Goal: Task Accomplishment & Management: Complete application form

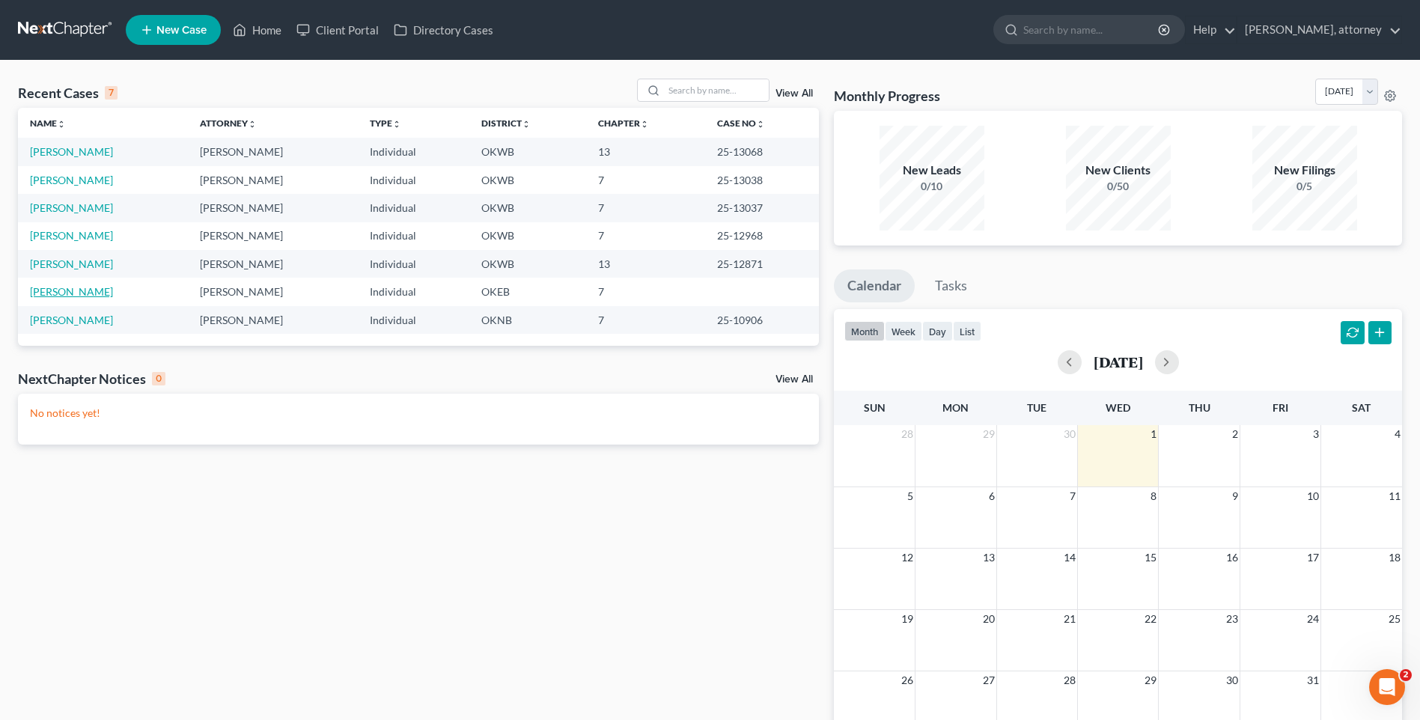
click at [55, 296] on link "[PERSON_NAME]" at bounding box center [71, 291] width 83 height 13
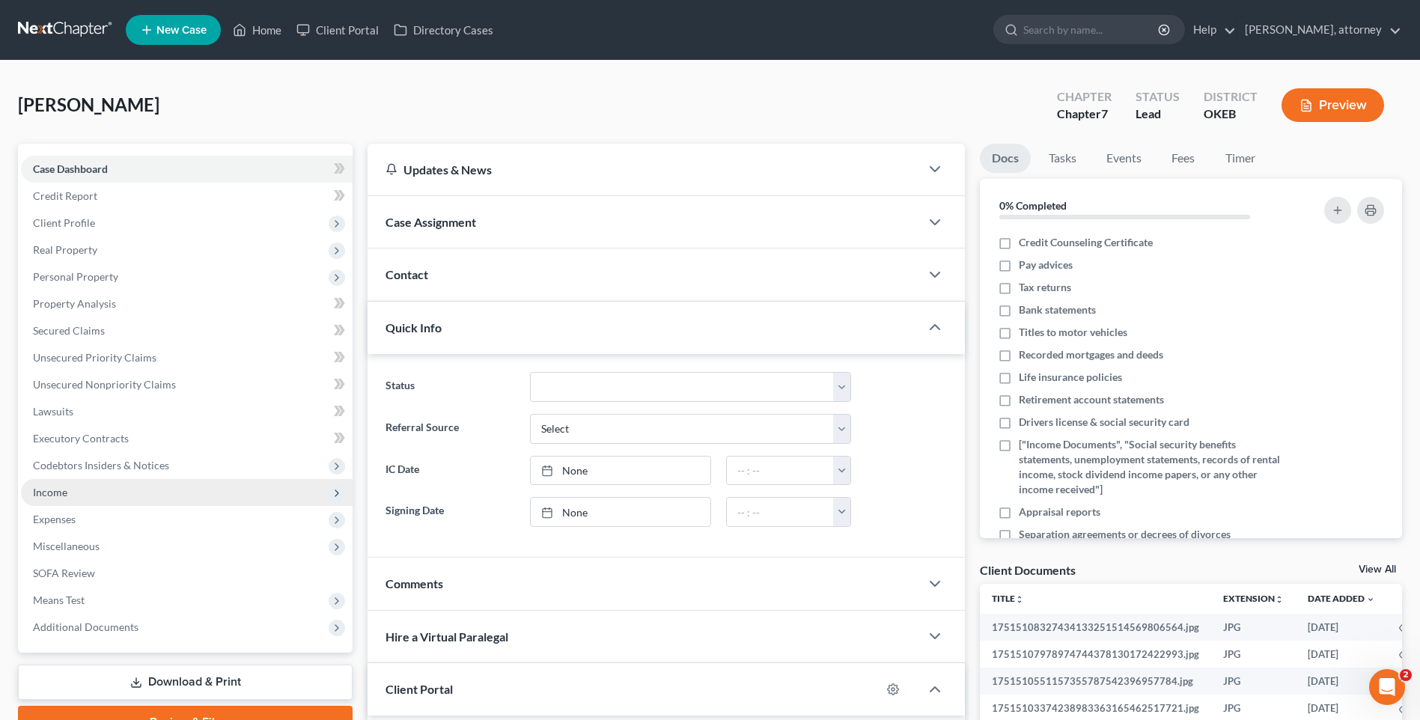
click at [51, 489] on span "Income" at bounding box center [50, 492] width 34 height 13
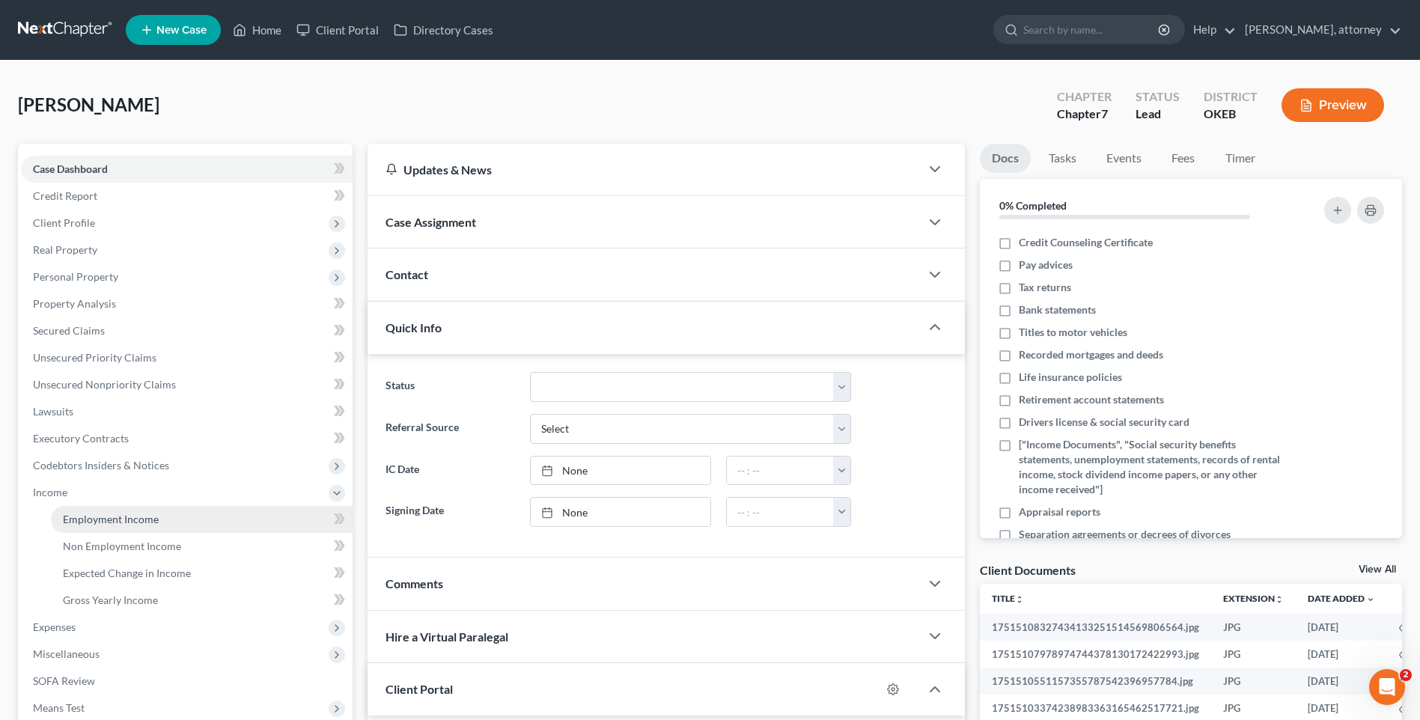
click at [115, 517] on span "Employment Income" at bounding box center [111, 519] width 96 height 13
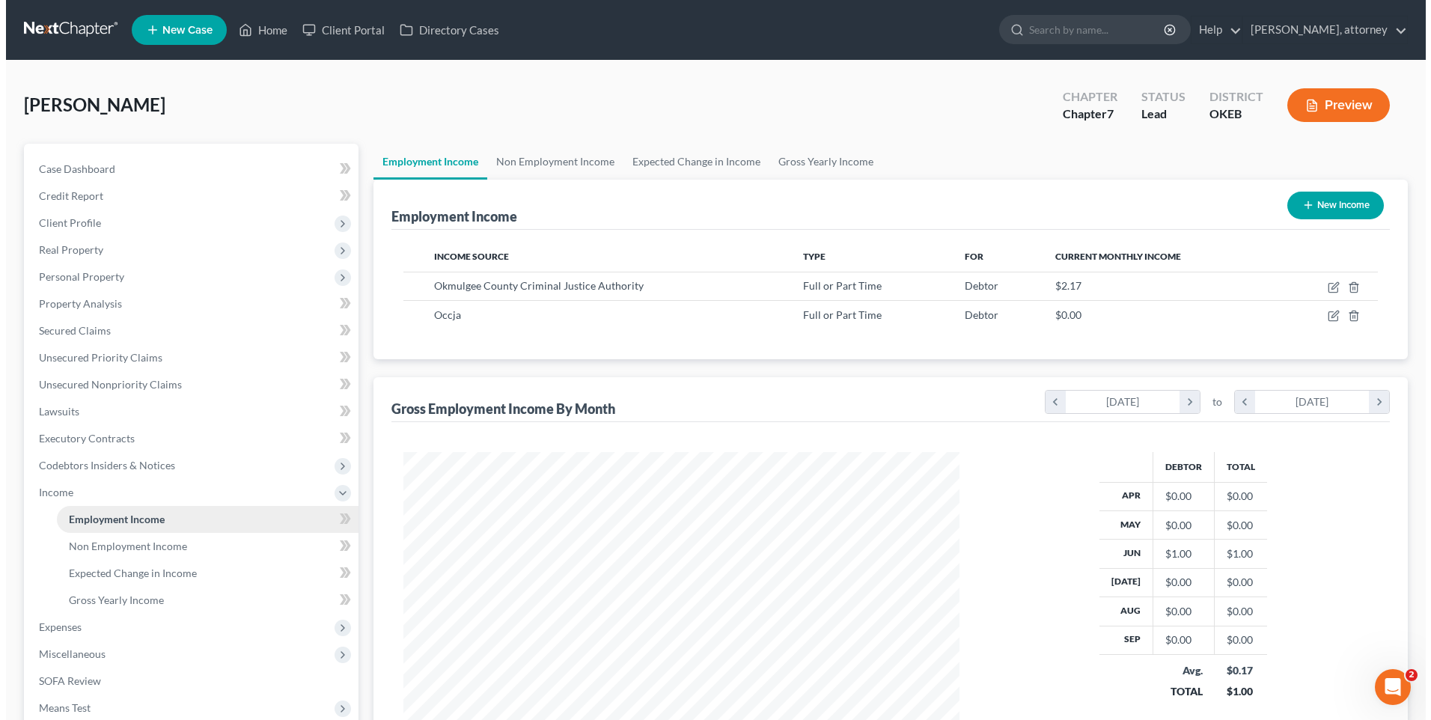
scroll to position [278, 585]
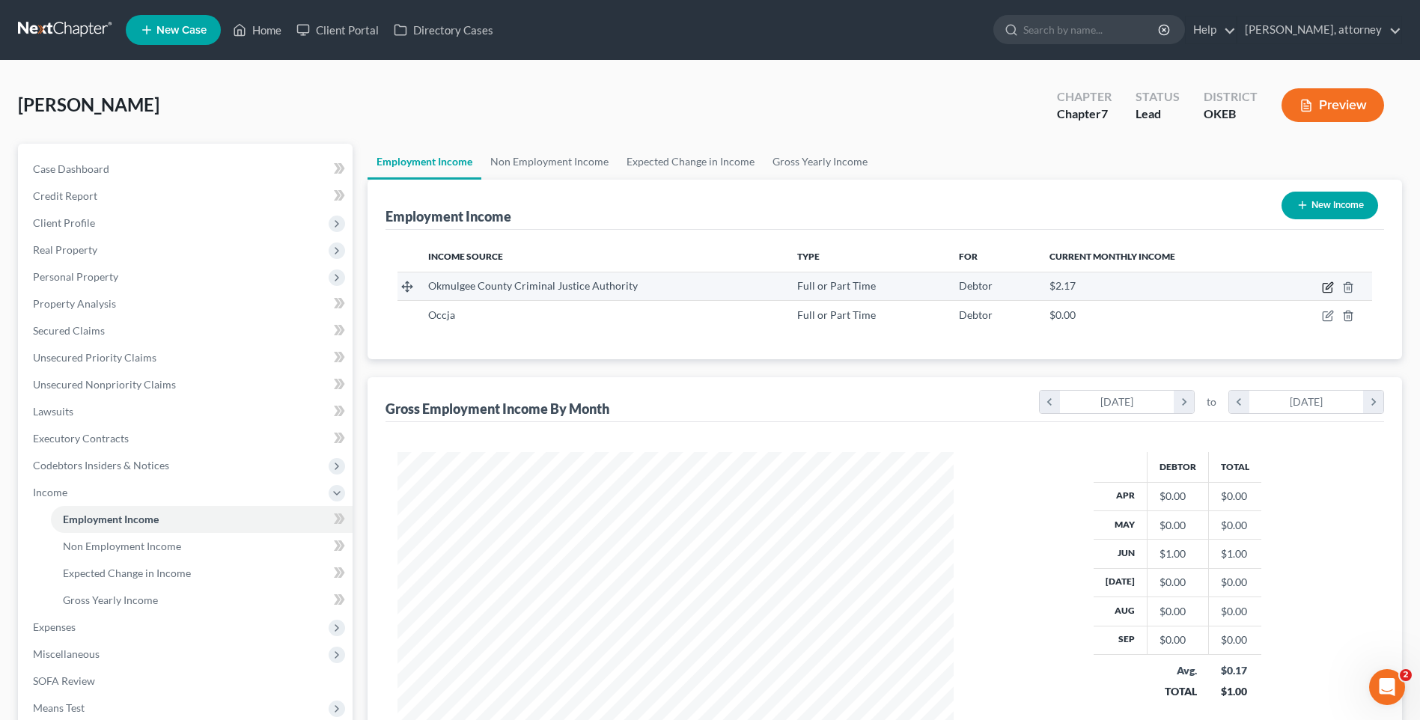
click at [1328, 284] on icon "button" at bounding box center [1328, 287] width 12 height 12
select select "0"
select select "37"
select select "2"
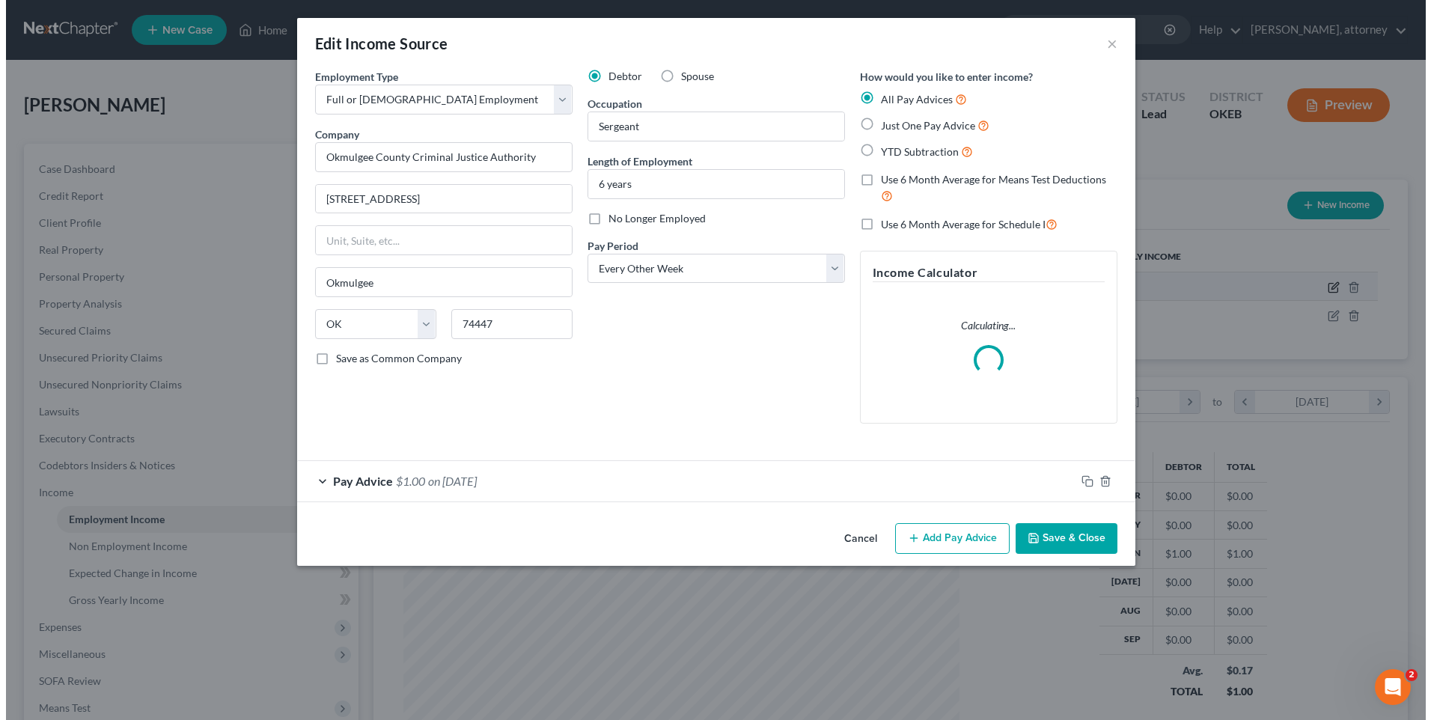
scroll to position [280, 591]
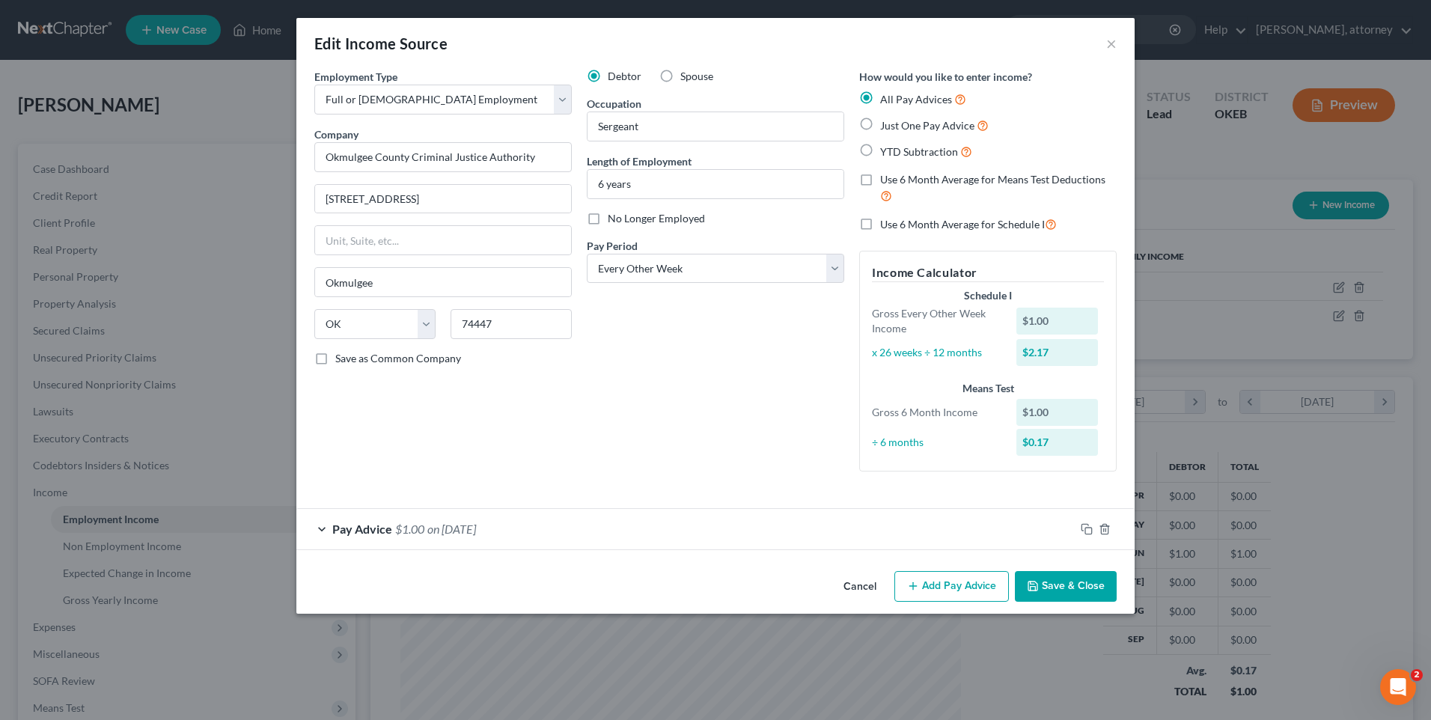
click at [442, 526] on span "on [DATE]" at bounding box center [451, 529] width 49 height 14
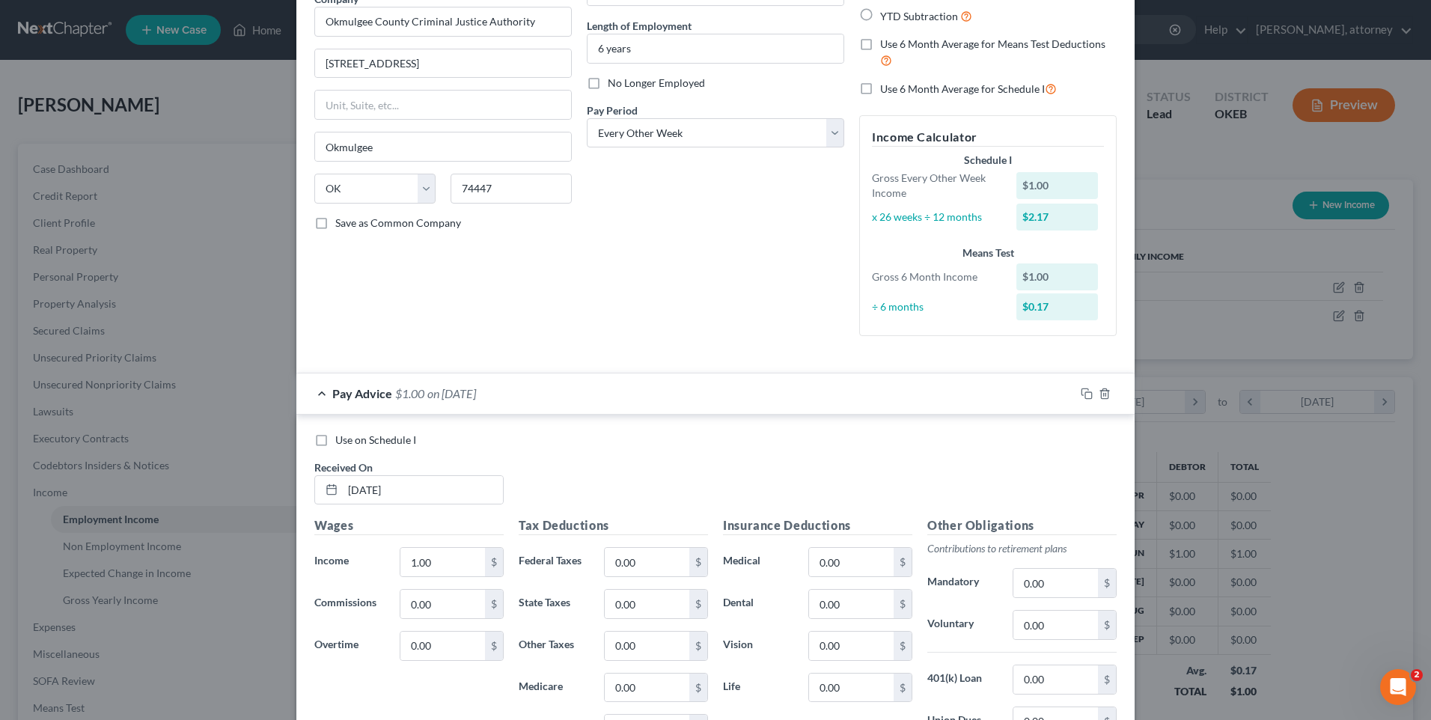
scroll to position [150, 0]
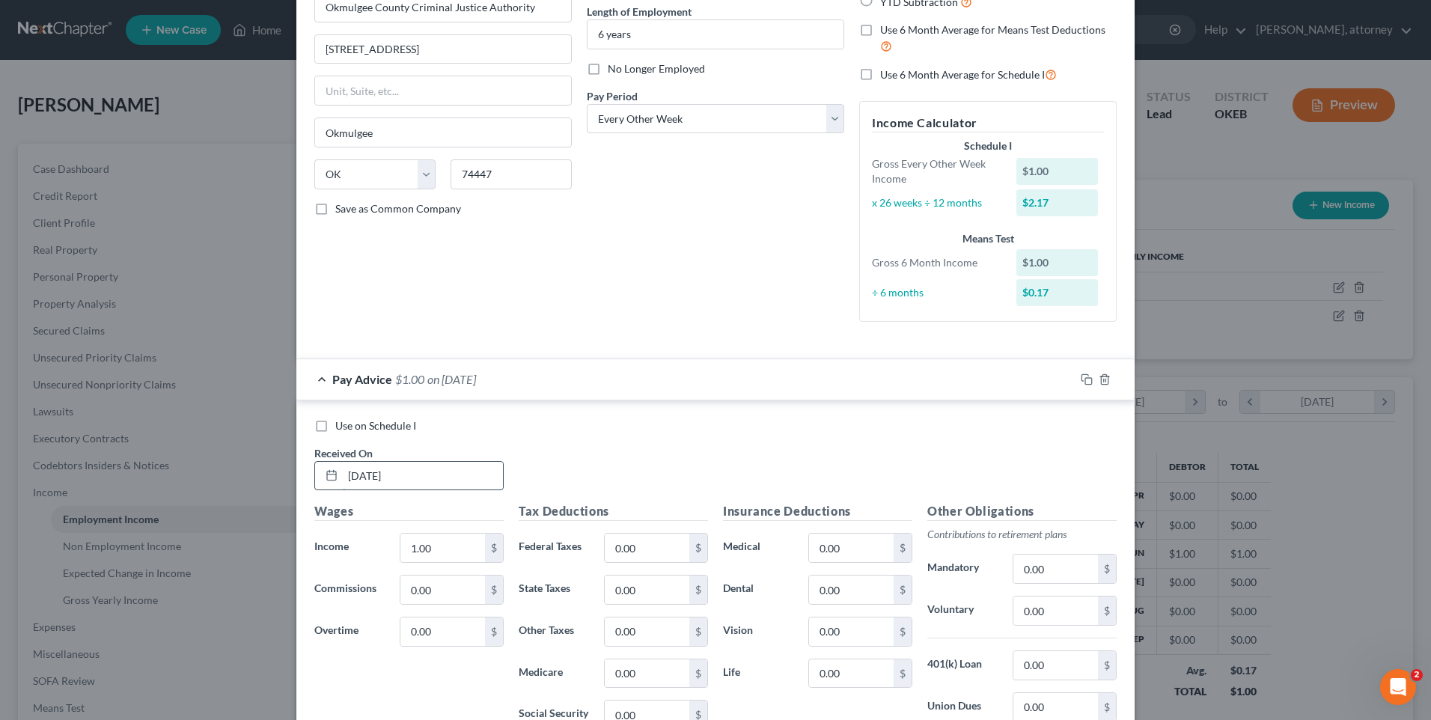
click at [429, 474] on input "[DATE]" at bounding box center [423, 476] width 160 height 28
click at [354, 474] on input "[DATE]" at bounding box center [423, 476] width 160 height 28
click at [368, 474] on input "[DATE]" at bounding box center [423, 476] width 160 height 28
type input "[DATE]"
click at [439, 549] on input "1.00" at bounding box center [443, 548] width 85 height 28
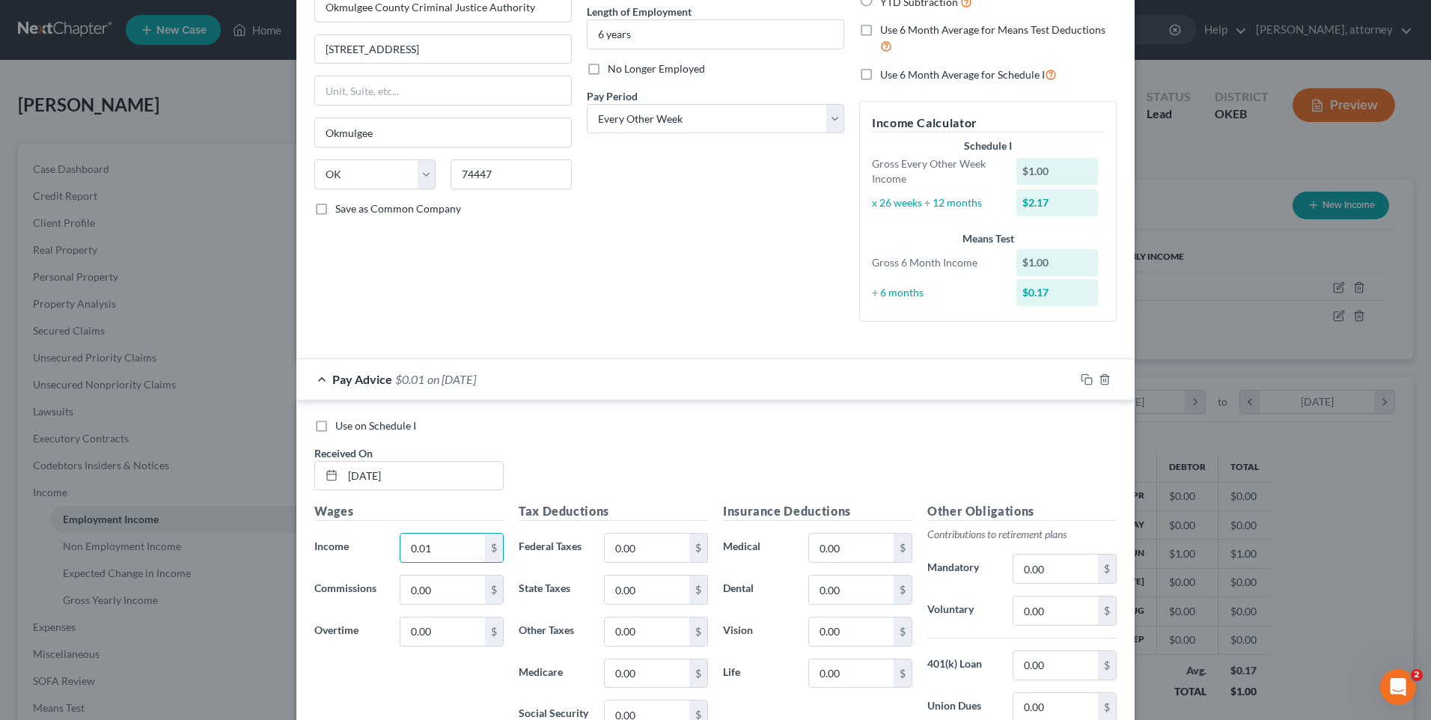
type input "0.01"
click at [646, 448] on div "Use on Schedule I Received On * [DATE]" at bounding box center [716, 461] width 818 height 85
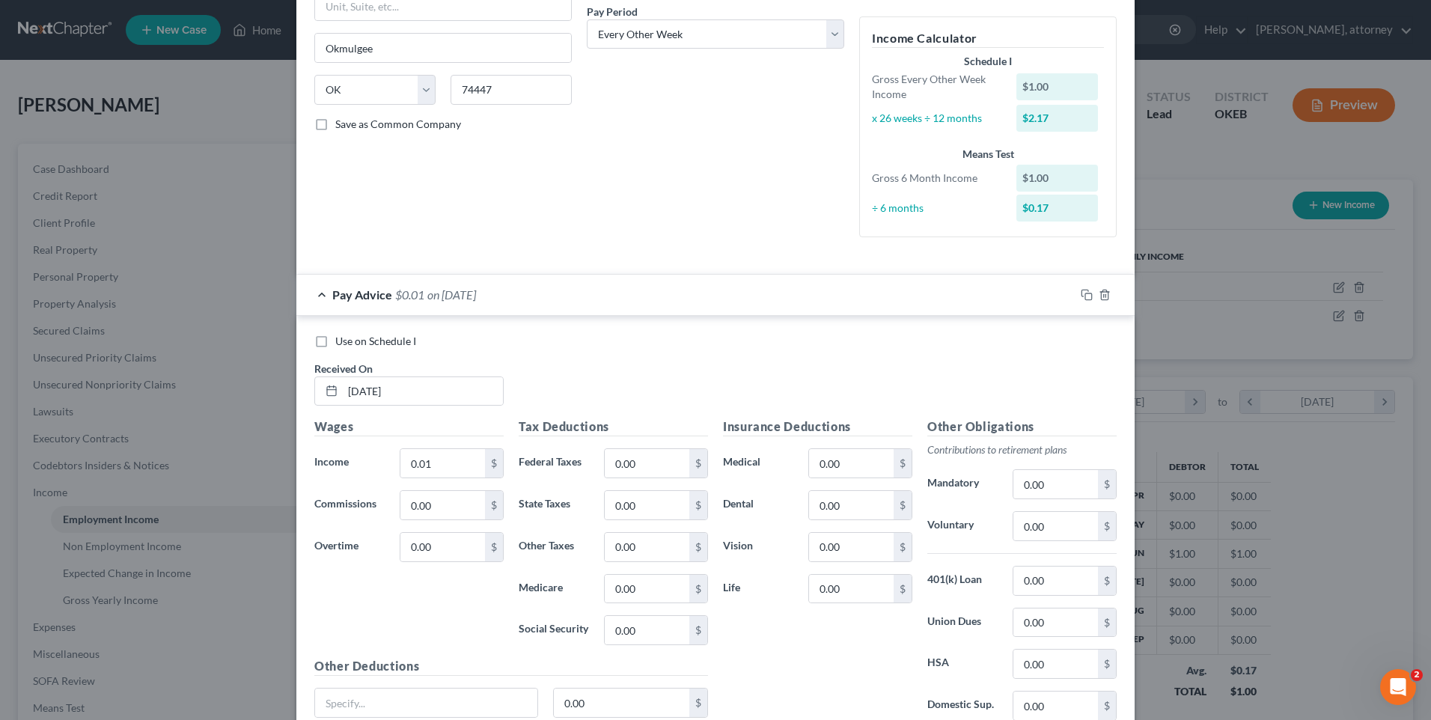
scroll to position [362, 0]
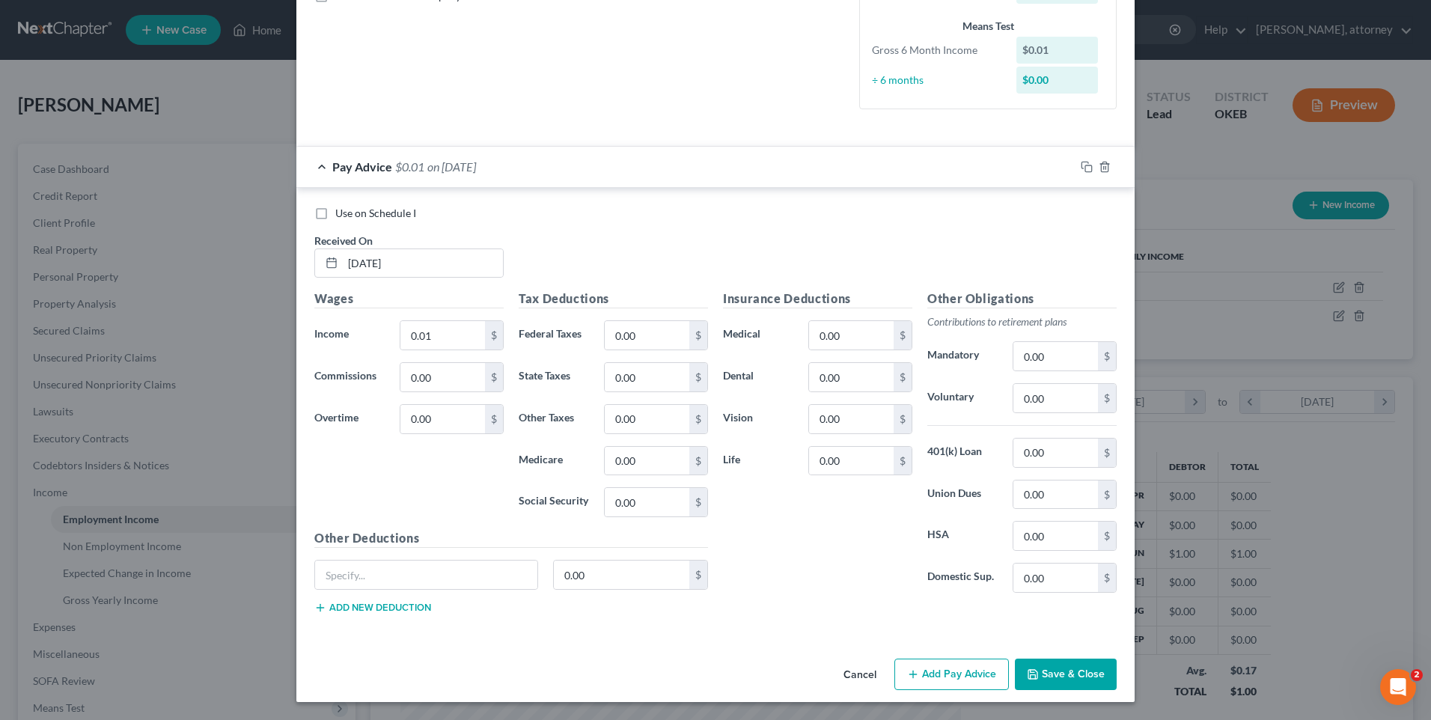
click at [943, 682] on button "Add Pay Advice" at bounding box center [952, 674] width 115 height 31
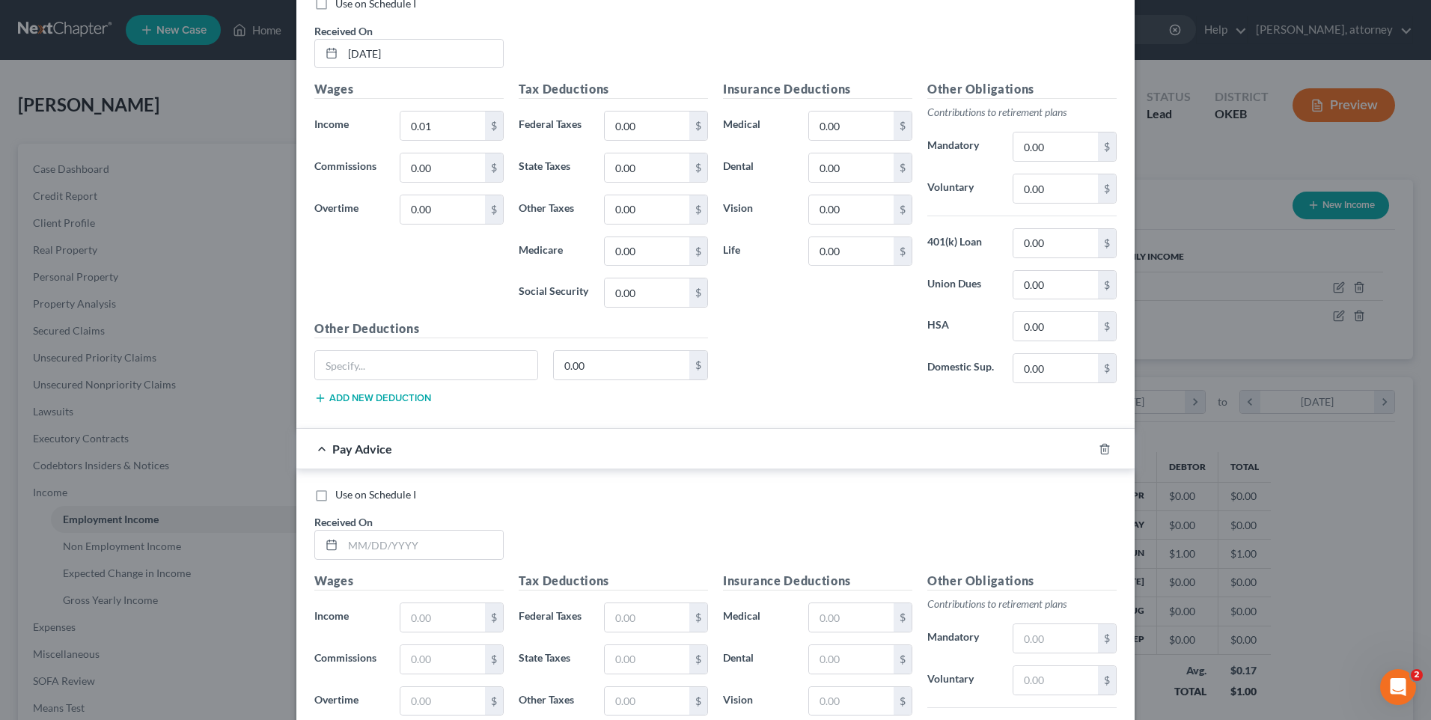
scroll to position [587, 0]
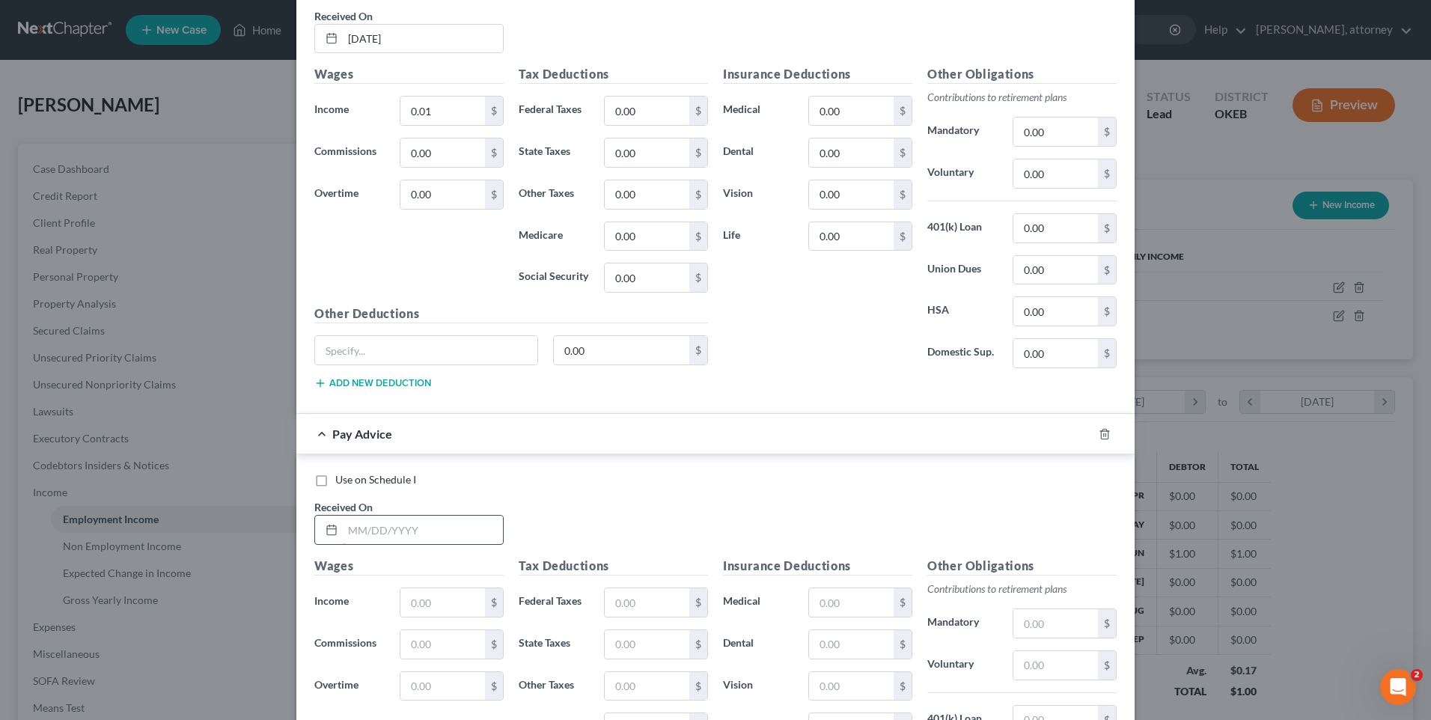
click at [413, 526] on input "text" at bounding box center [423, 530] width 160 height 28
type input "[DATE]"
click at [477, 606] on input "text" at bounding box center [443, 602] width 85 height 28
type input "1,886.3"
click at [648, 603] on input "text" at bounding box center [647, 602] width 85 height 28
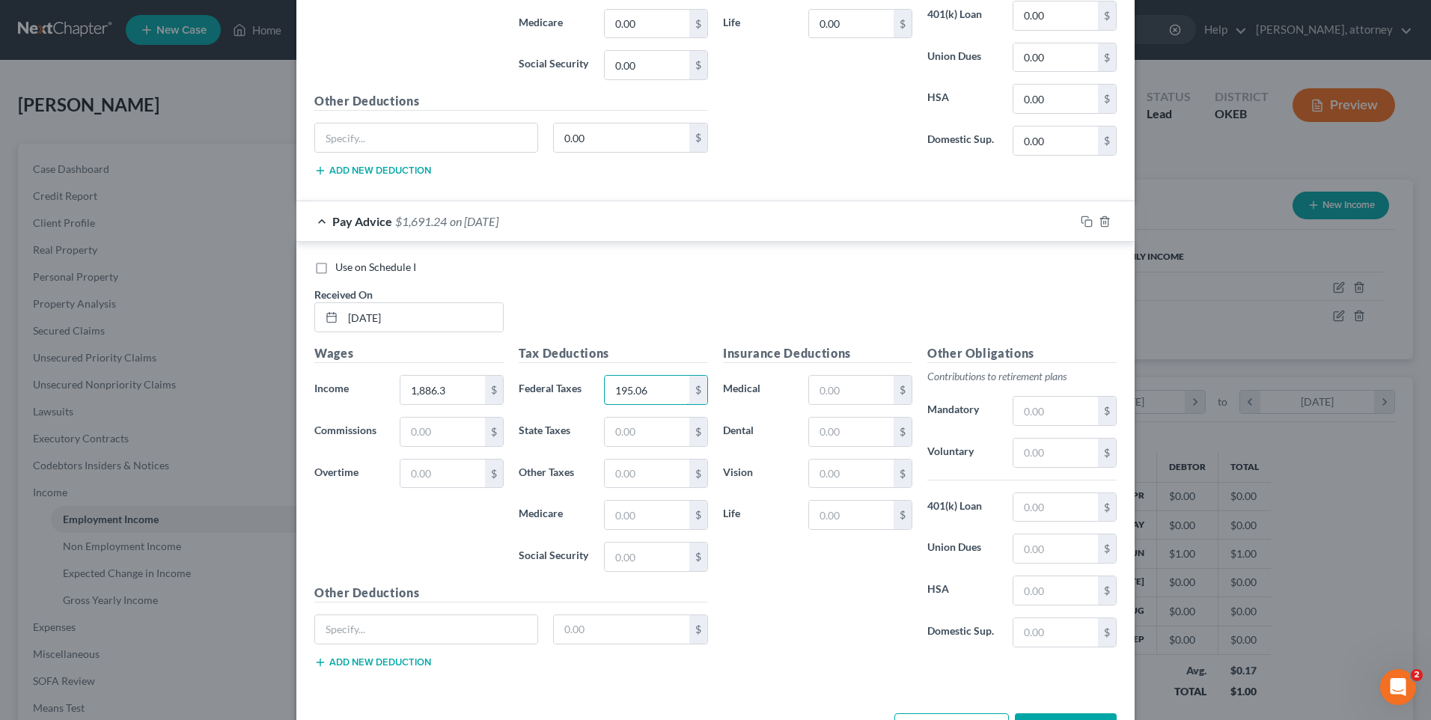
scroll to position [812, 0]
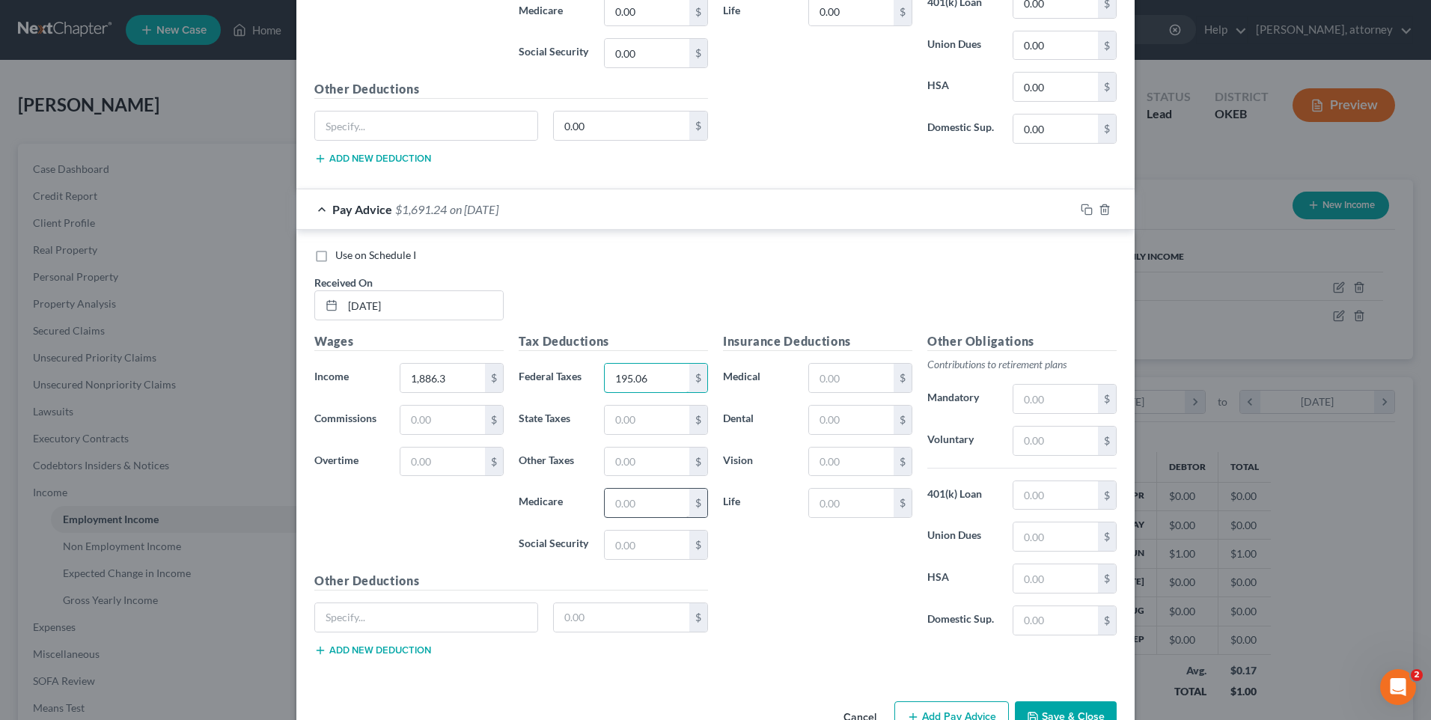
type input "195.06"
click at [612, 502] on input "text" at bounding box center [647, 503] width 85 height 28
click at [615, 501] on input "2.39" at bounding box center [647, 503] width 85 height 28
type input "26.39"
click at [648, 539] on input "text" at bounding box center [647, 545] width 85 height 28
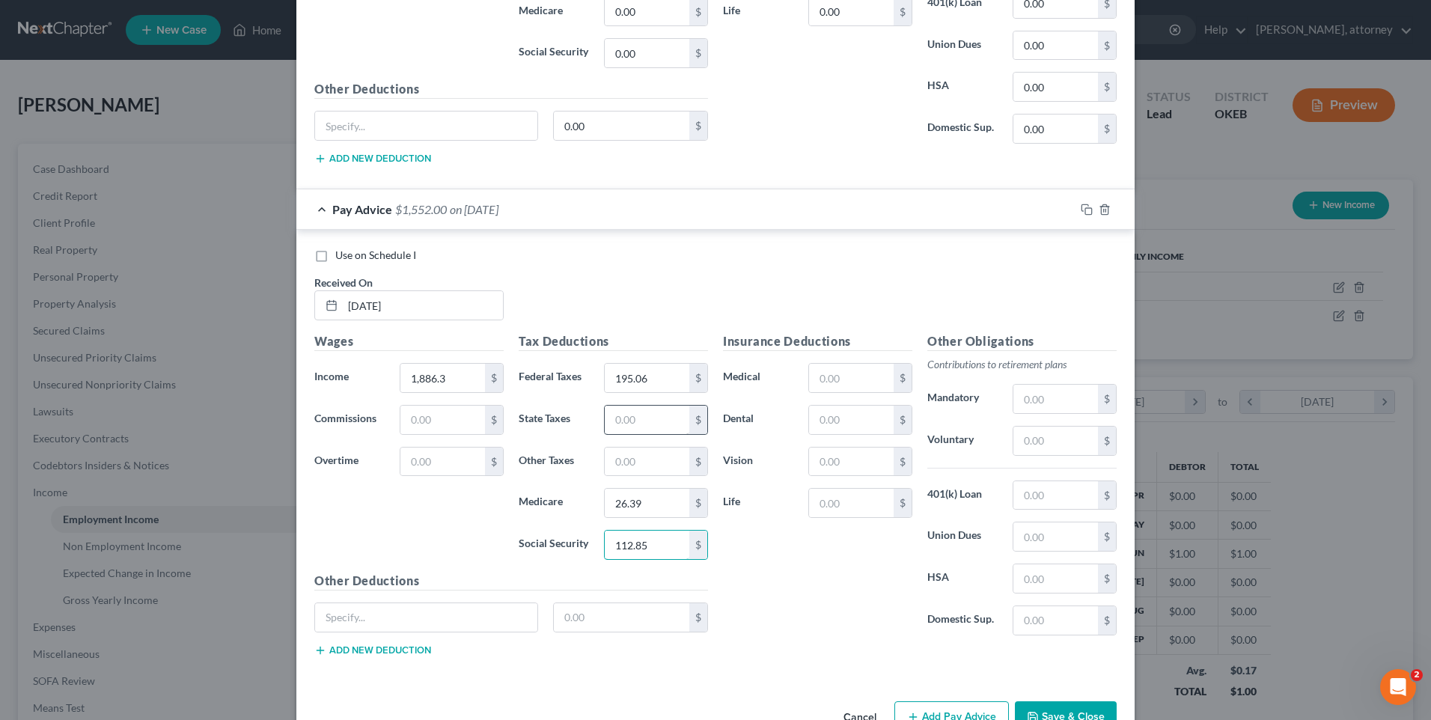
type input "112.85"
drag, startPoint x: 627, startPoint y: 426, endPoint x: 584, endPoint y: 419, distance: 44.1
click at [627, 426] on input "text" at bounding box center [647, 420] width 85 height 28
type input "68"
click at [1053, 441] on input "text" at bounding box center [1056, 441] width 85 height 28
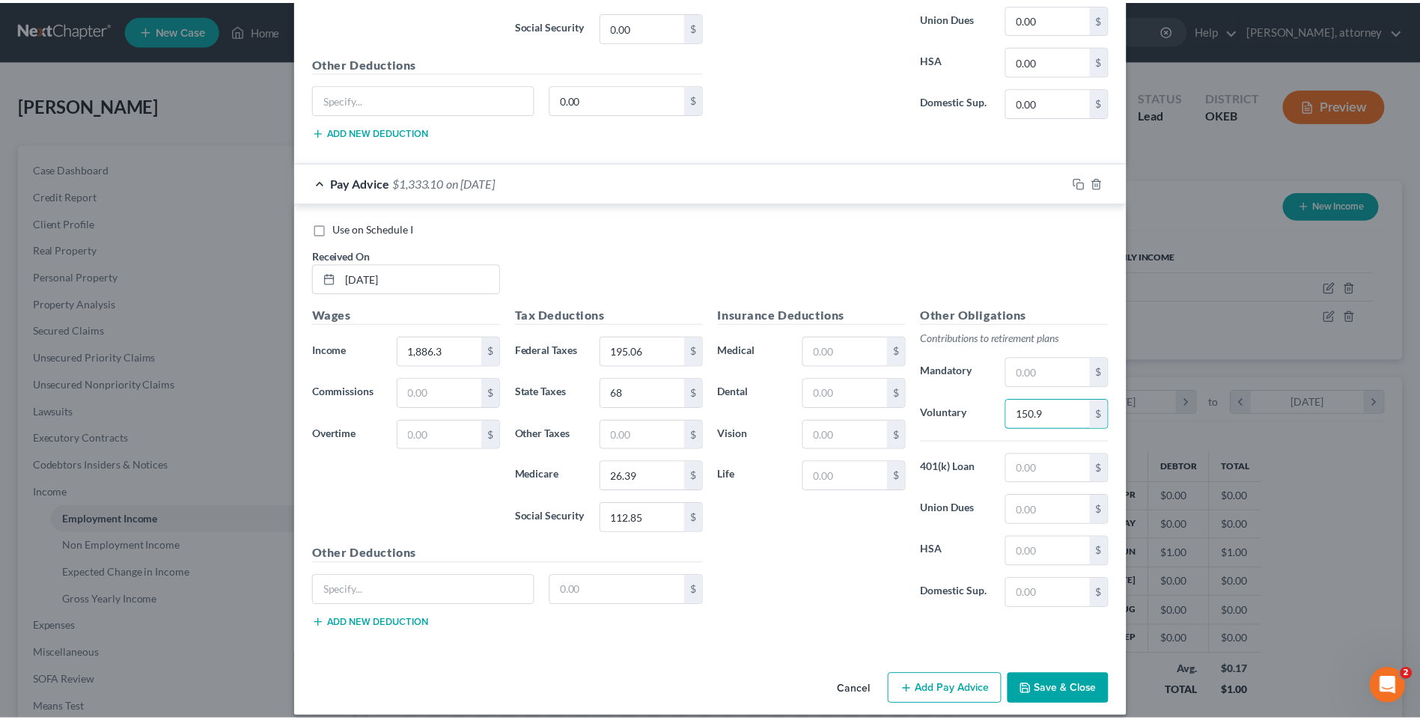
scroll to position [853, 0]
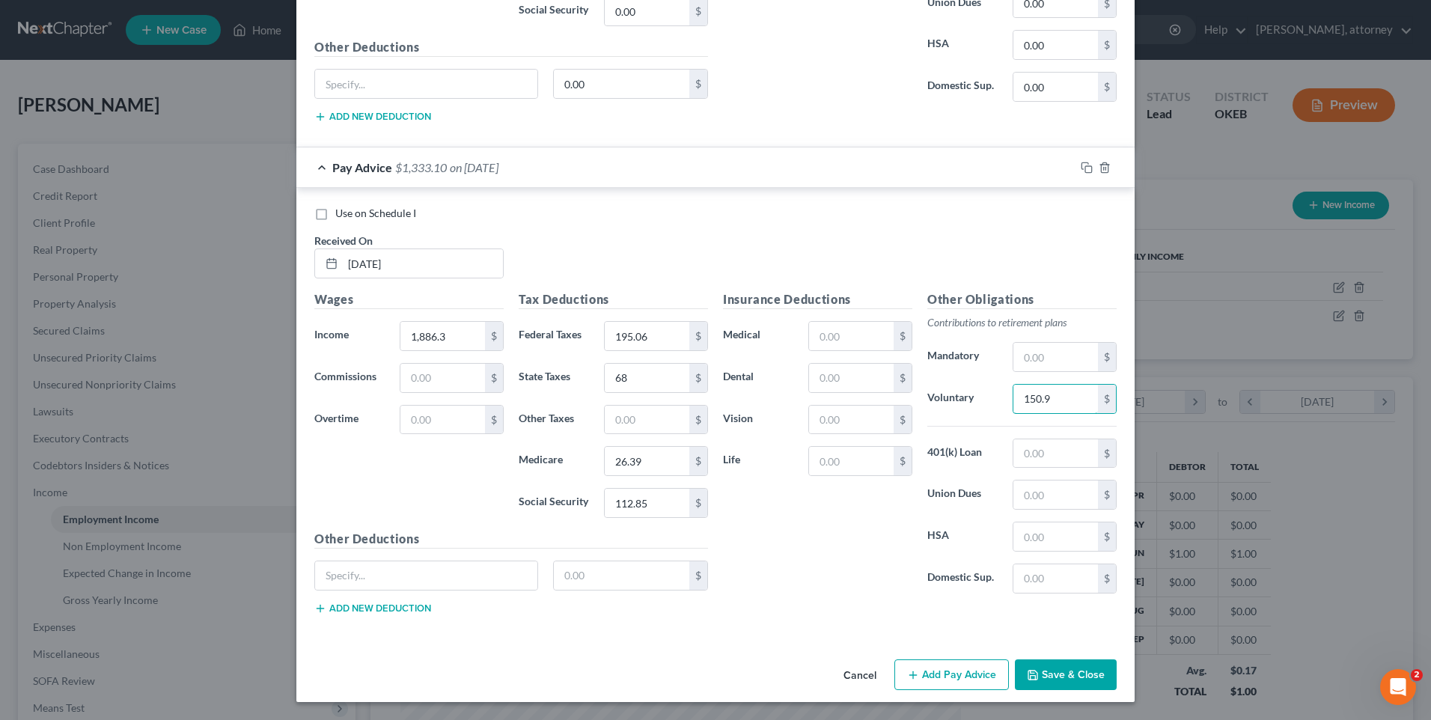
type input "150.9"
click at [335, 212] on label "Use on Schedule I" at bounding box center [375, 213] width 81 height 15
click at [341, 212] on input "Use on Schedule I" at bounding box center [346, 211] width 10 height 10
checkbox input "true"
click at [1060, 670] on button "Save & Close" at bounding box center [1066, 675] width 102 height 31
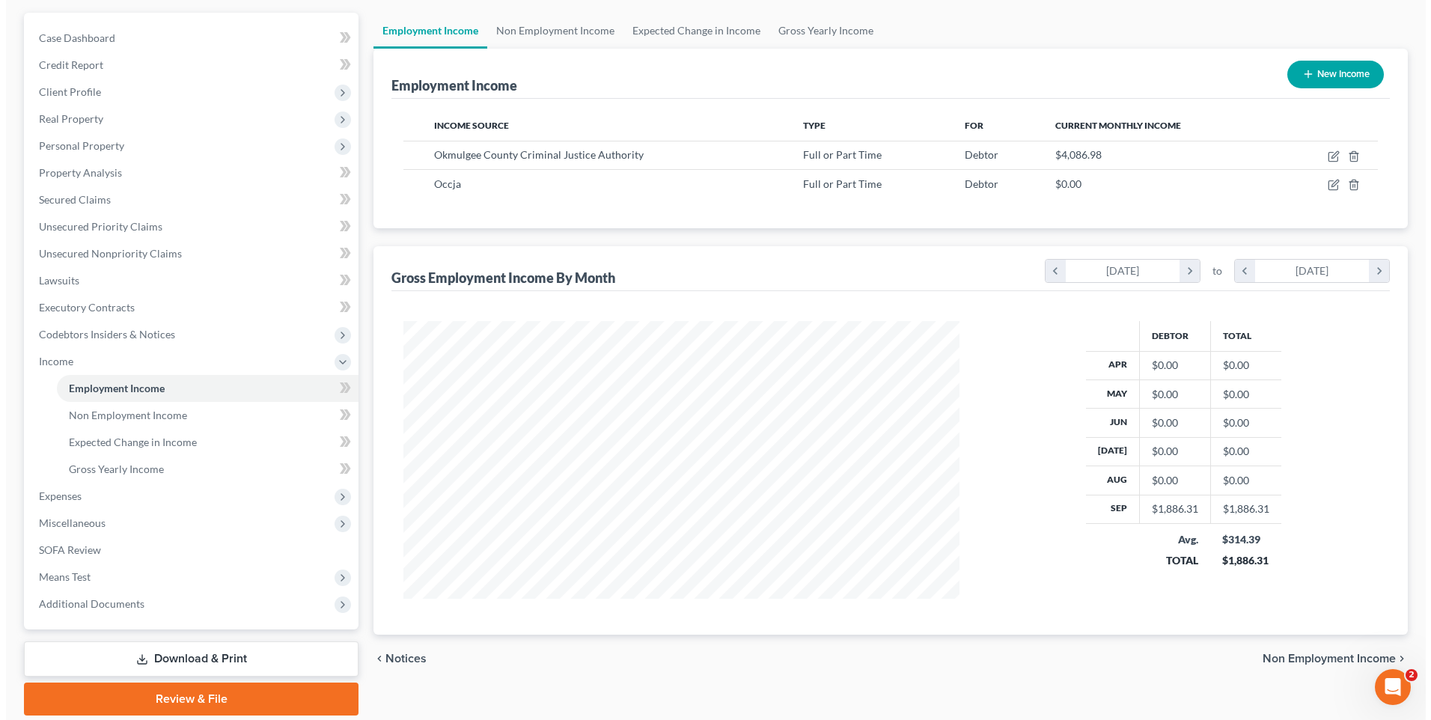
scroll to position [150, 0]
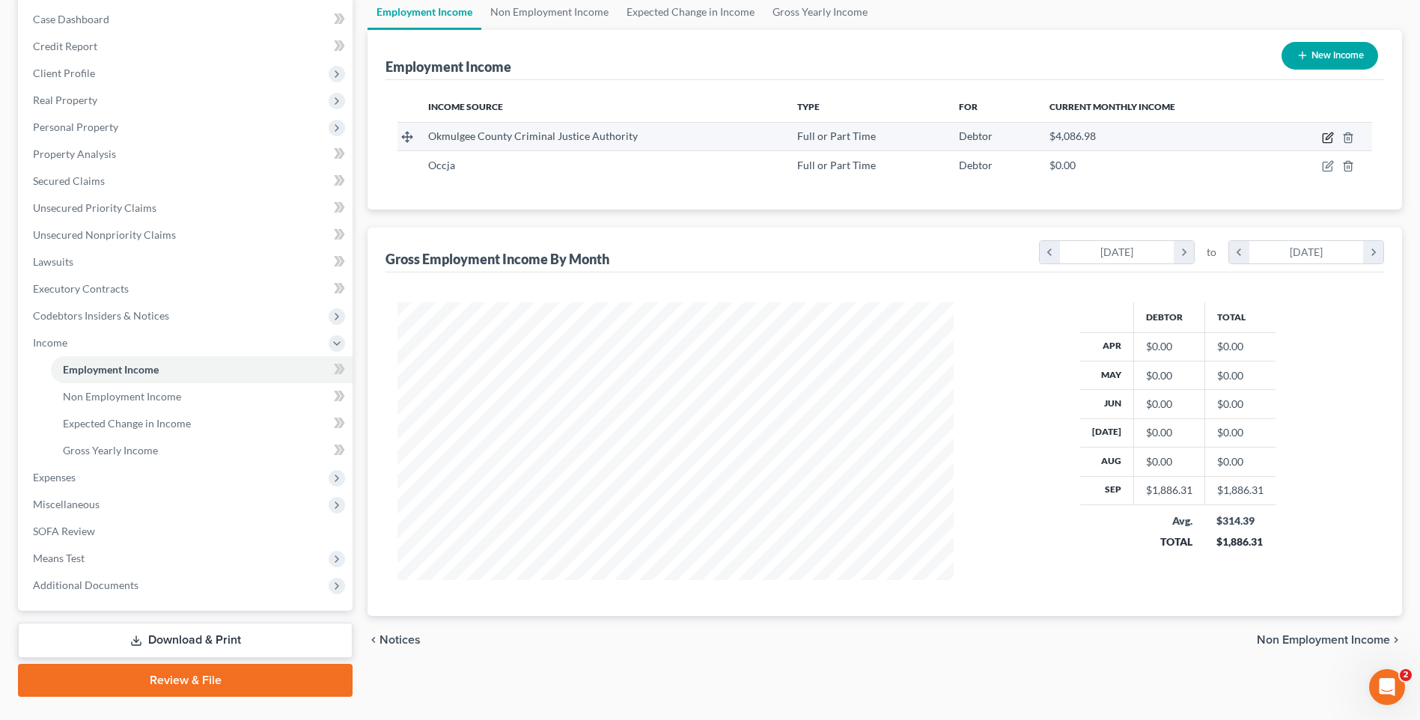
click at [1324, 139] on icon "button" at bounding box center [1327, 138] width 9 height 9
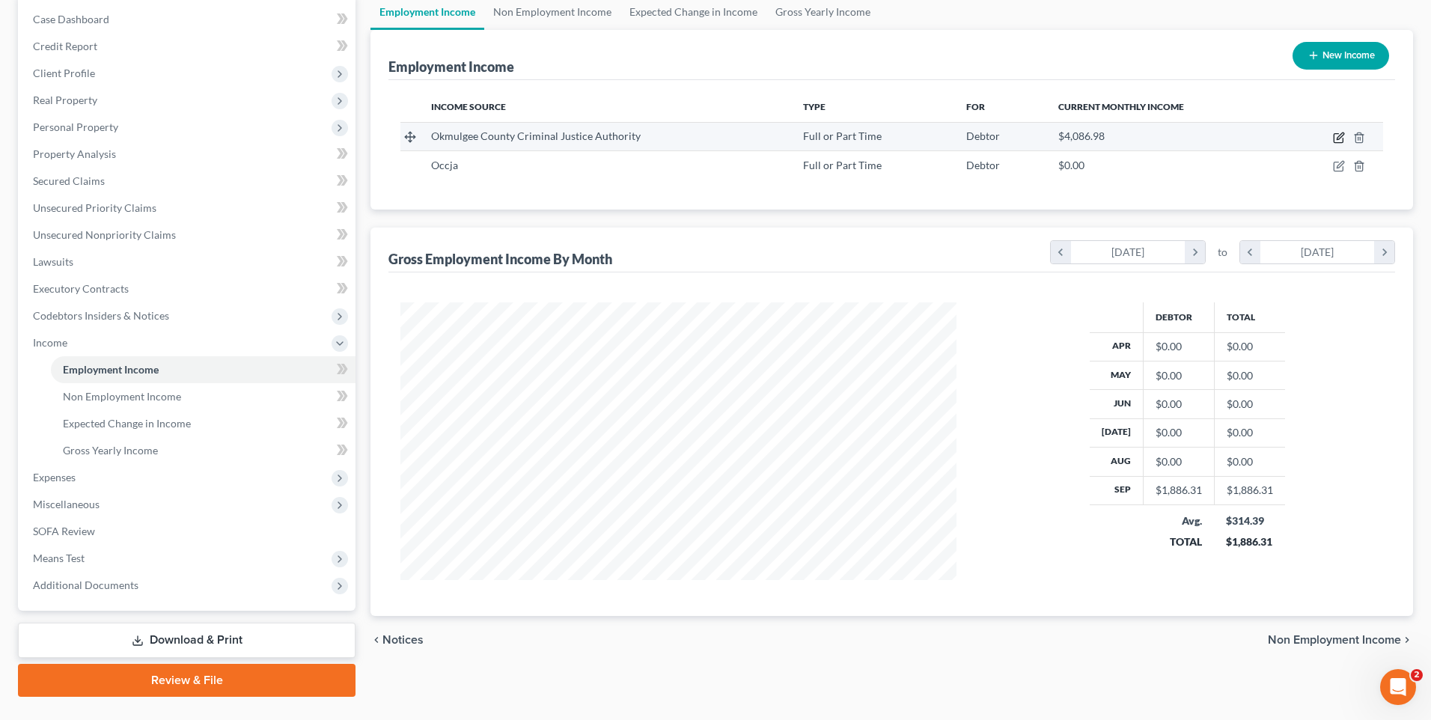
select select "0"
select select "37"
select select "2"
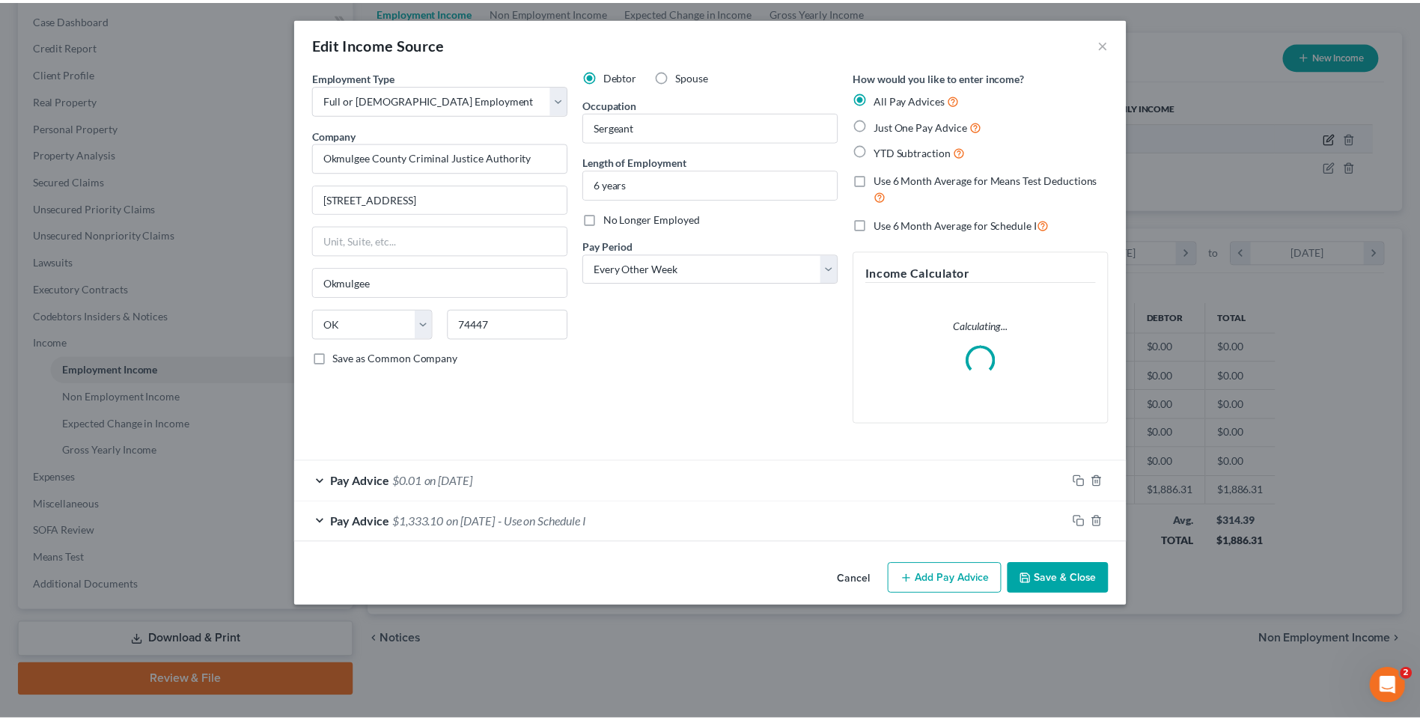
scroll to position [280, 591]
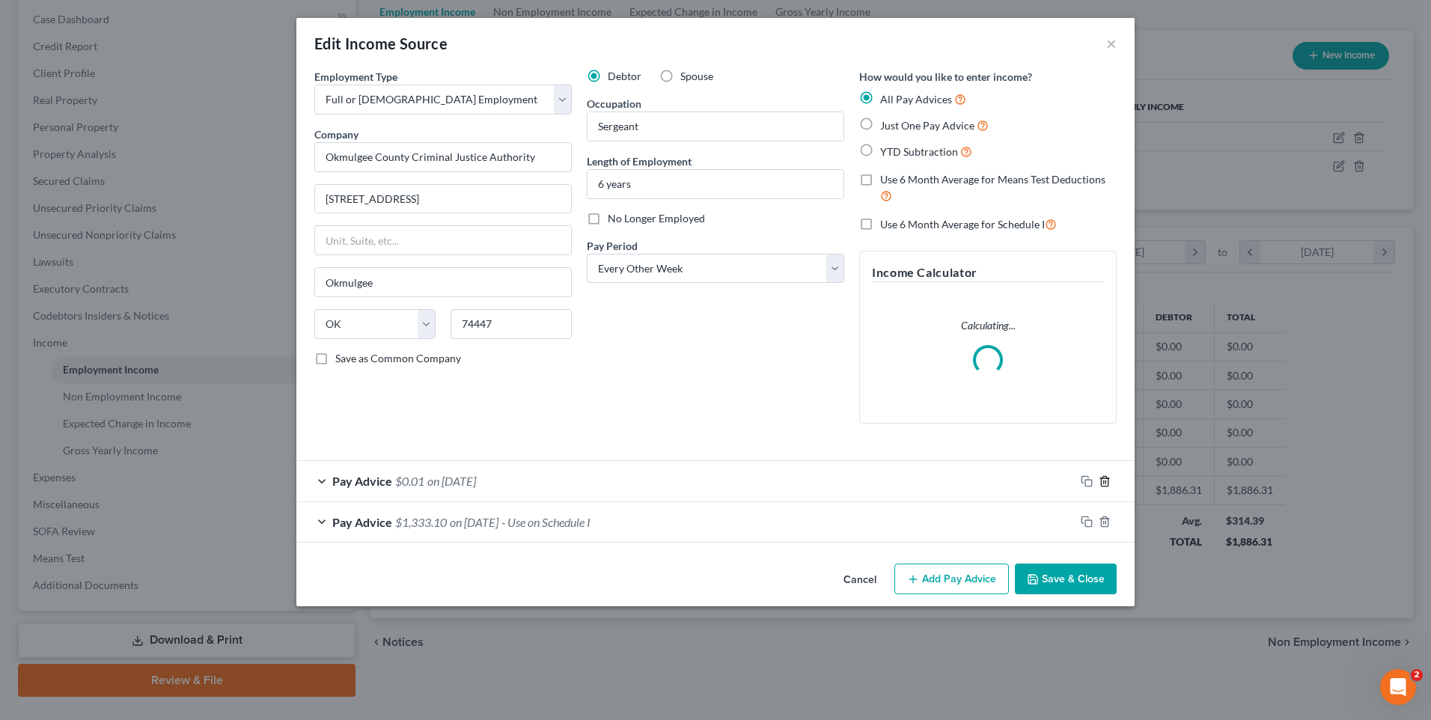
click at [1106, 477] on icon "button" at bounding box center [1105, 481] width 12 height 12
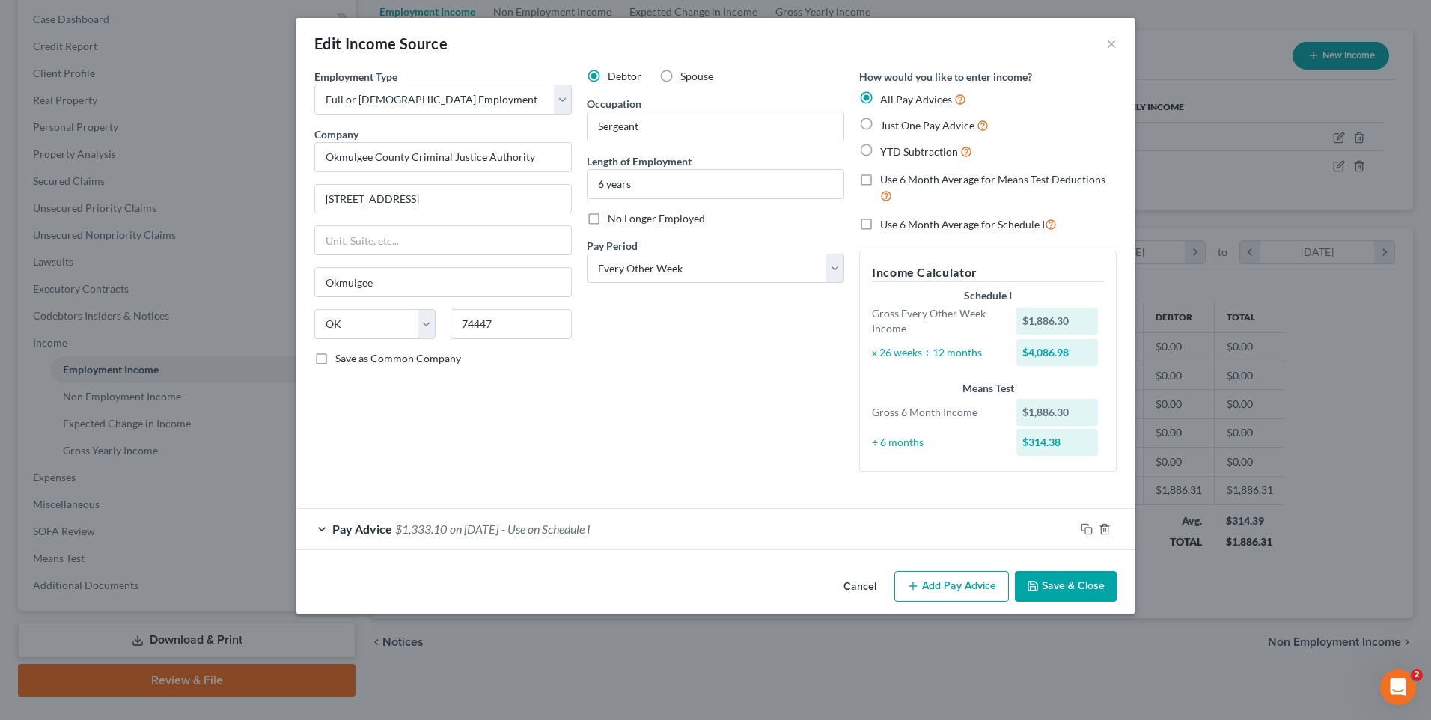
click at [880, 129] on label "Just One Pay Advice" at bounding box center [934, 125] width 109 height 17
click at [886, 127] on input "Just One Pay Advice" at bounding box center [891, 122] width 10 height 10
radio input "true"
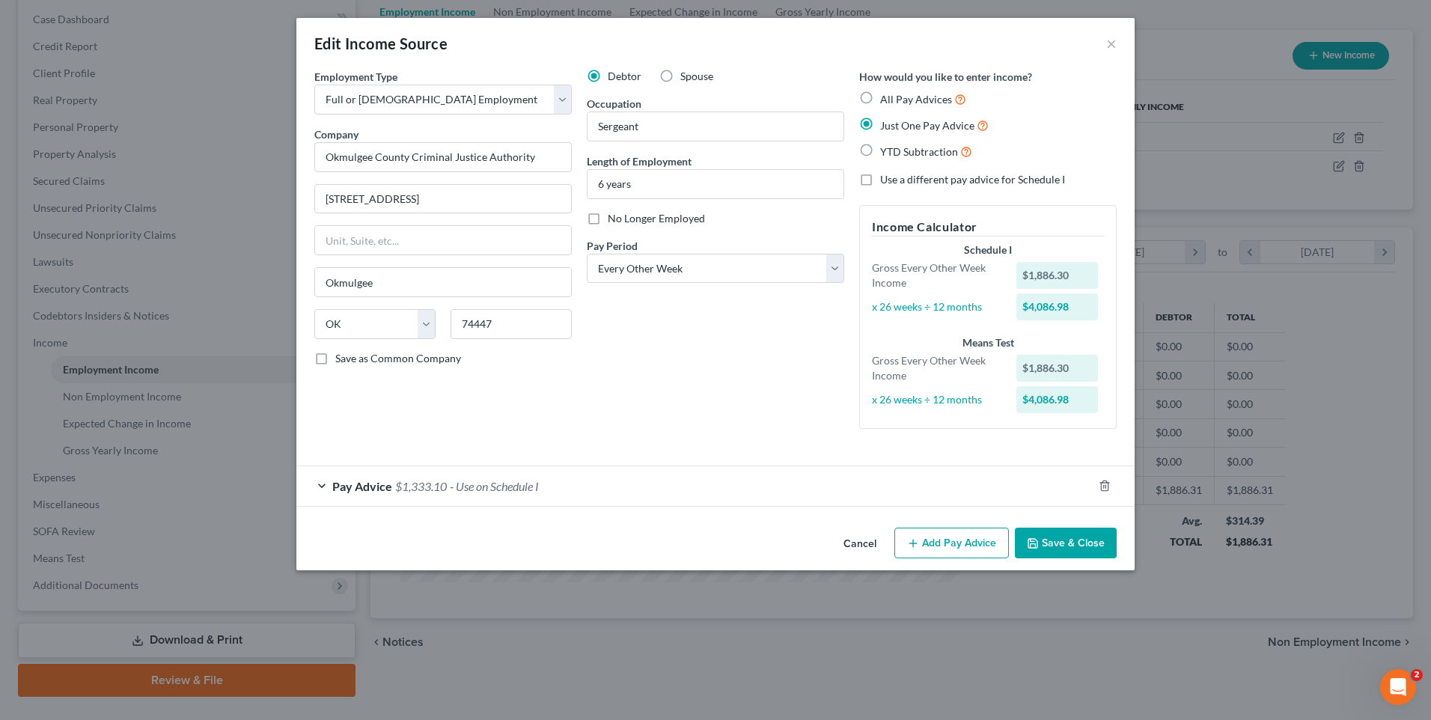
click at [1084, 541] on button "Save & Close" at bounding box center [1066, 543] width 102 height 31
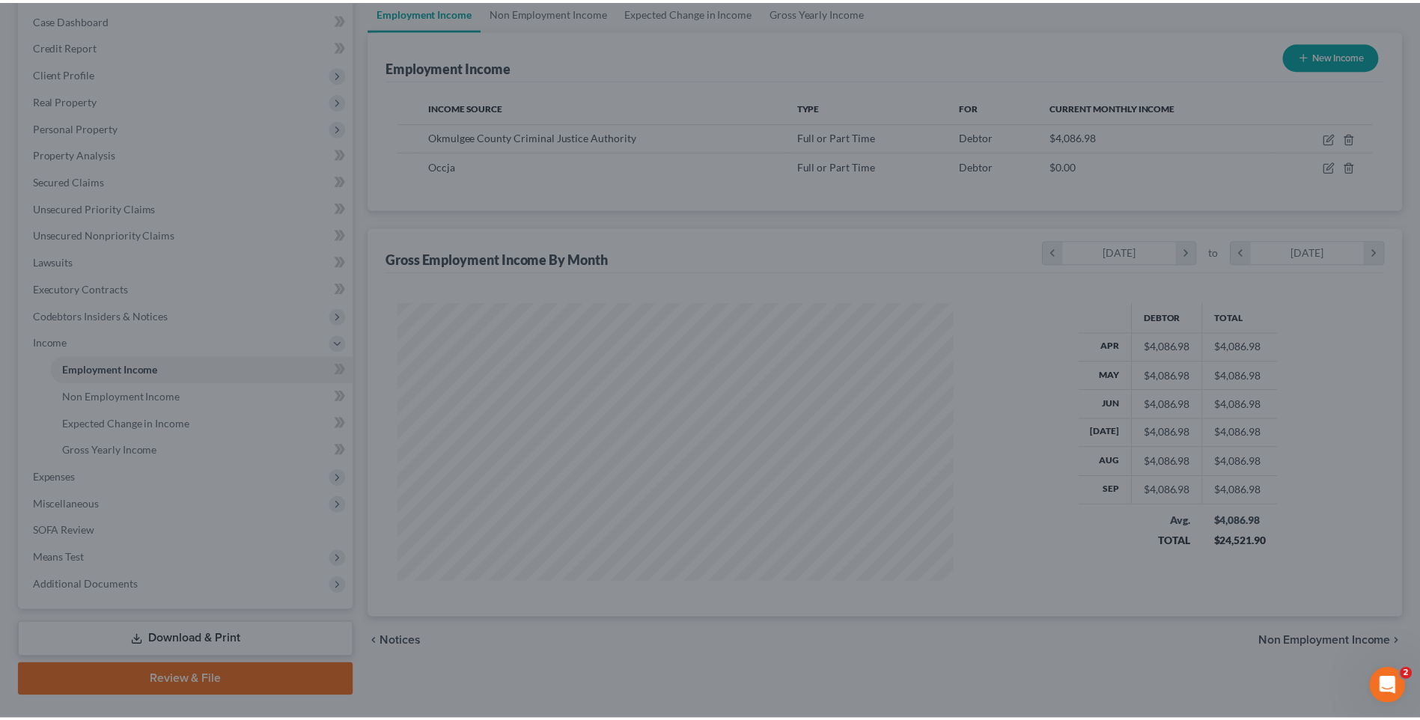
scroll to position [748391, 748082]
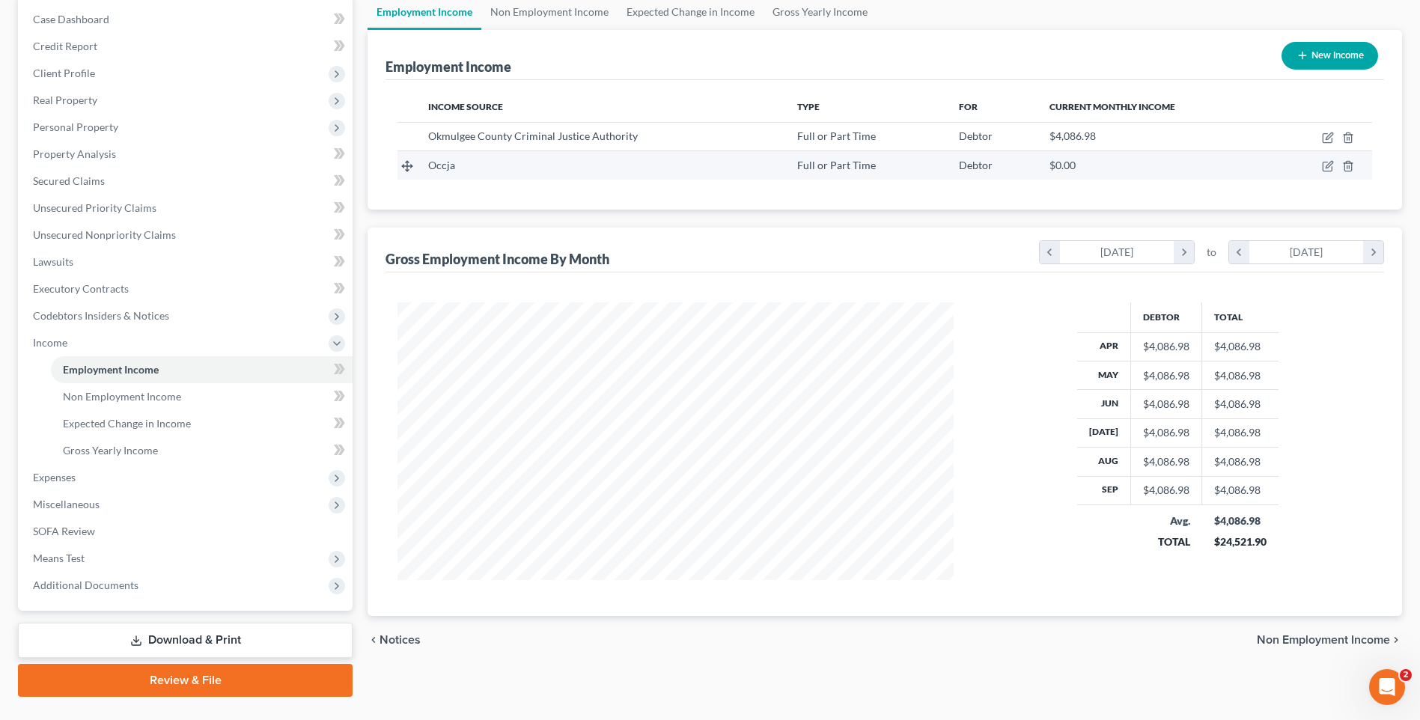
click at [455, 165] on div "Occja" at bounding box center [600, 165] width 344 height 15
click at [1345, 171] on icon "button" at bounding box center [1348, 167] width 7 height 10
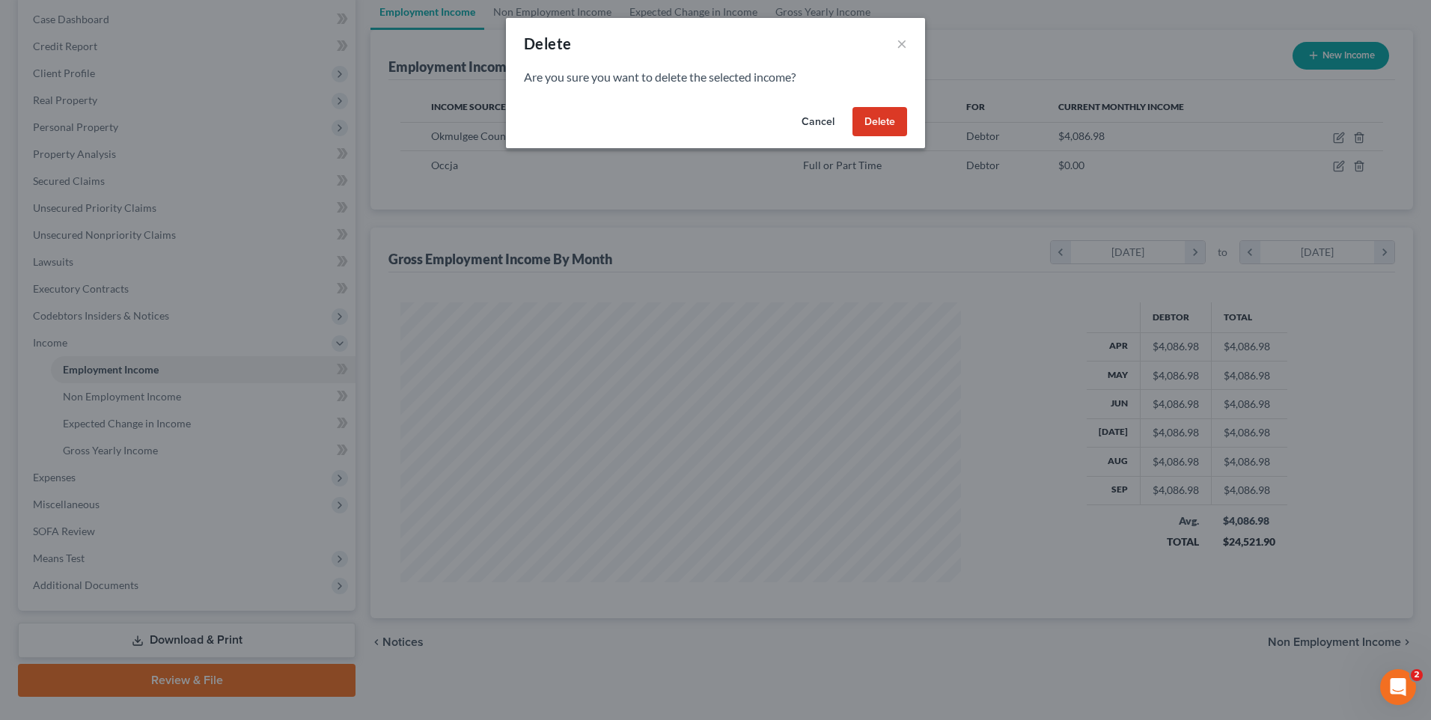
click at [888, 124] on button "Delete" at bounding box center [880, 122] width 55 height 30
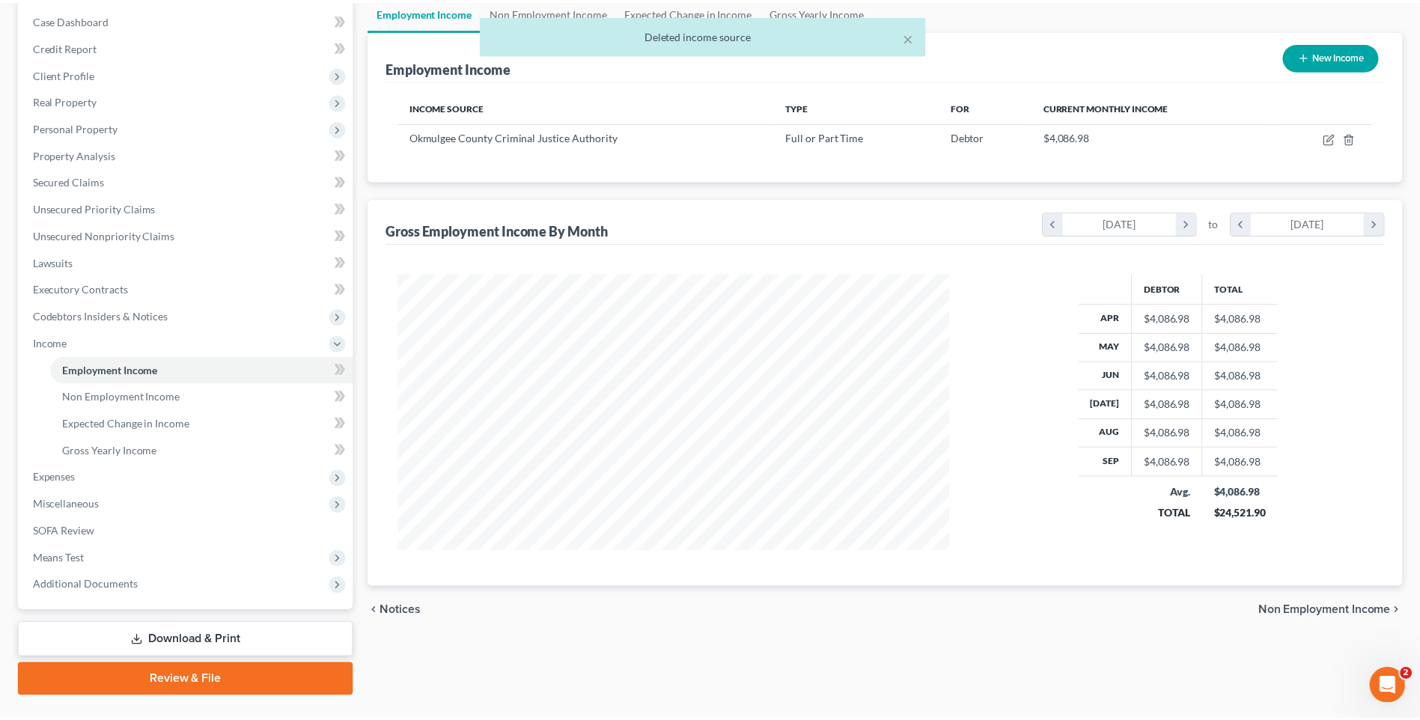
scroll to position [748391, 748082]
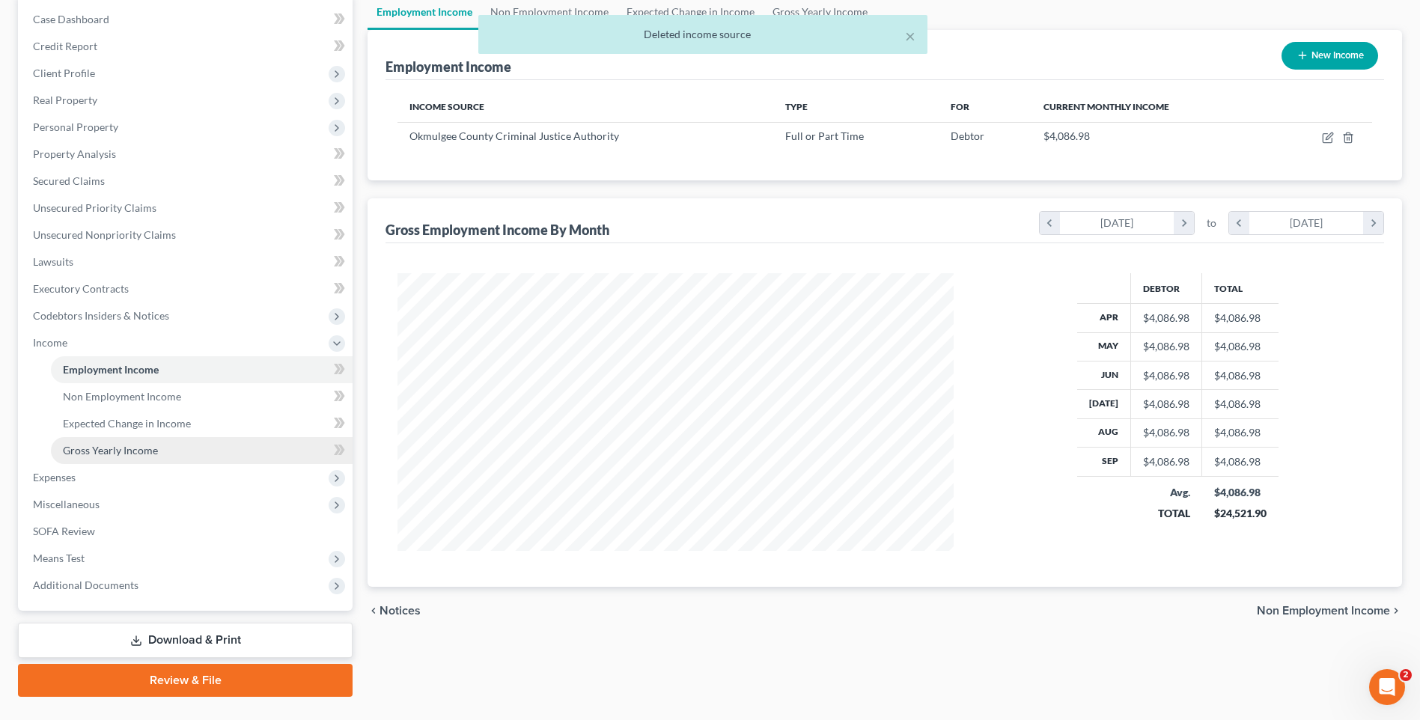
click at [99, 445] on span "Gross Yearly Income" at bounding box center [110, 450] width 95 height 13
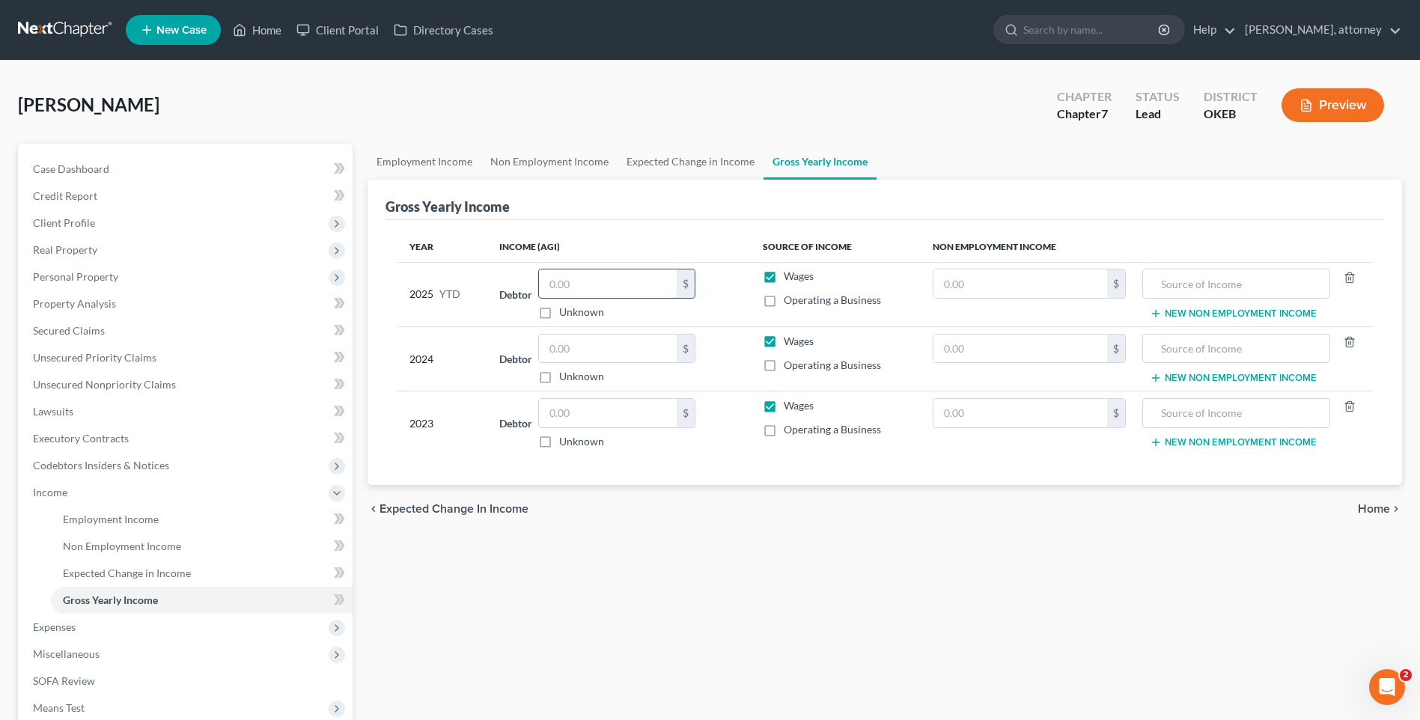
click at [636, 283] on input "text" at bounding box center [608, 284] width 138 height 28
type input "43,687.41"
click at [728, 202] on div "Gross Yearly Income" at bounding box center [885, 200] width 999 height 40
click at [714, 228] on div "Year Income (AGI) Source of Income Non Employment Income 2025 YTD Debtor 43,687…" at bounding box center [885, 353] width 999 height 266
click at [675, 480] on div "Year Income (AGI) Source of Income Non Employment Income 2025 YTD Debtor 43,687…" at bounding box center [885, 353] width 999 height 266
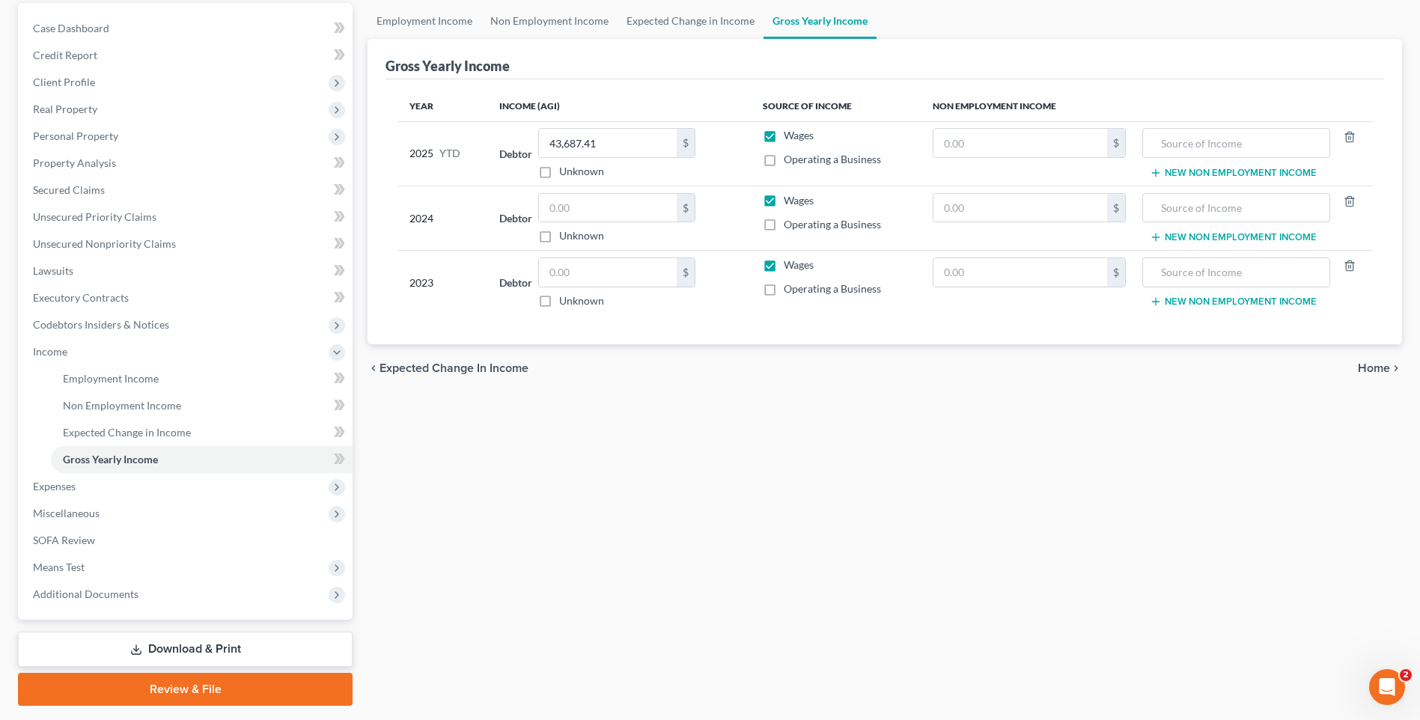
scroll to position [150, 0]
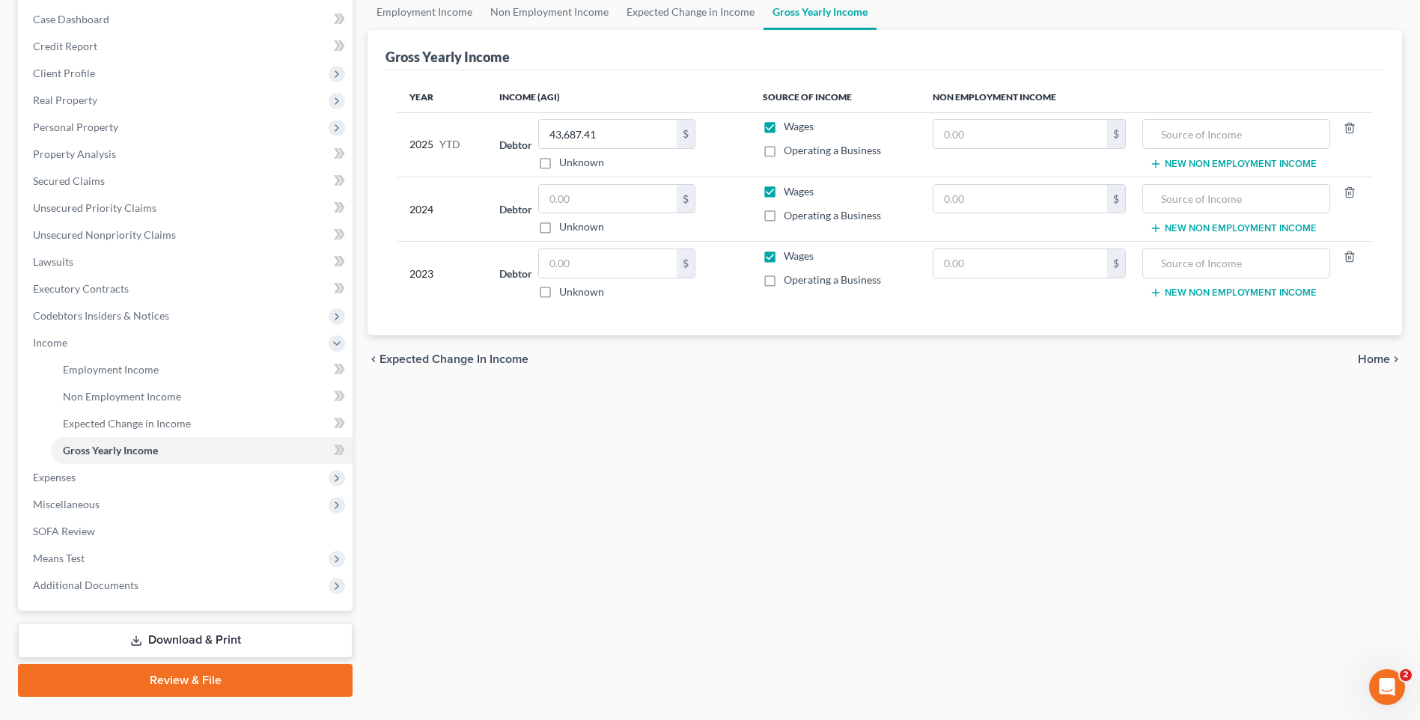
click at [1369, 359] on span "Home" at bounding box center [1374, 359] width 32 height 12
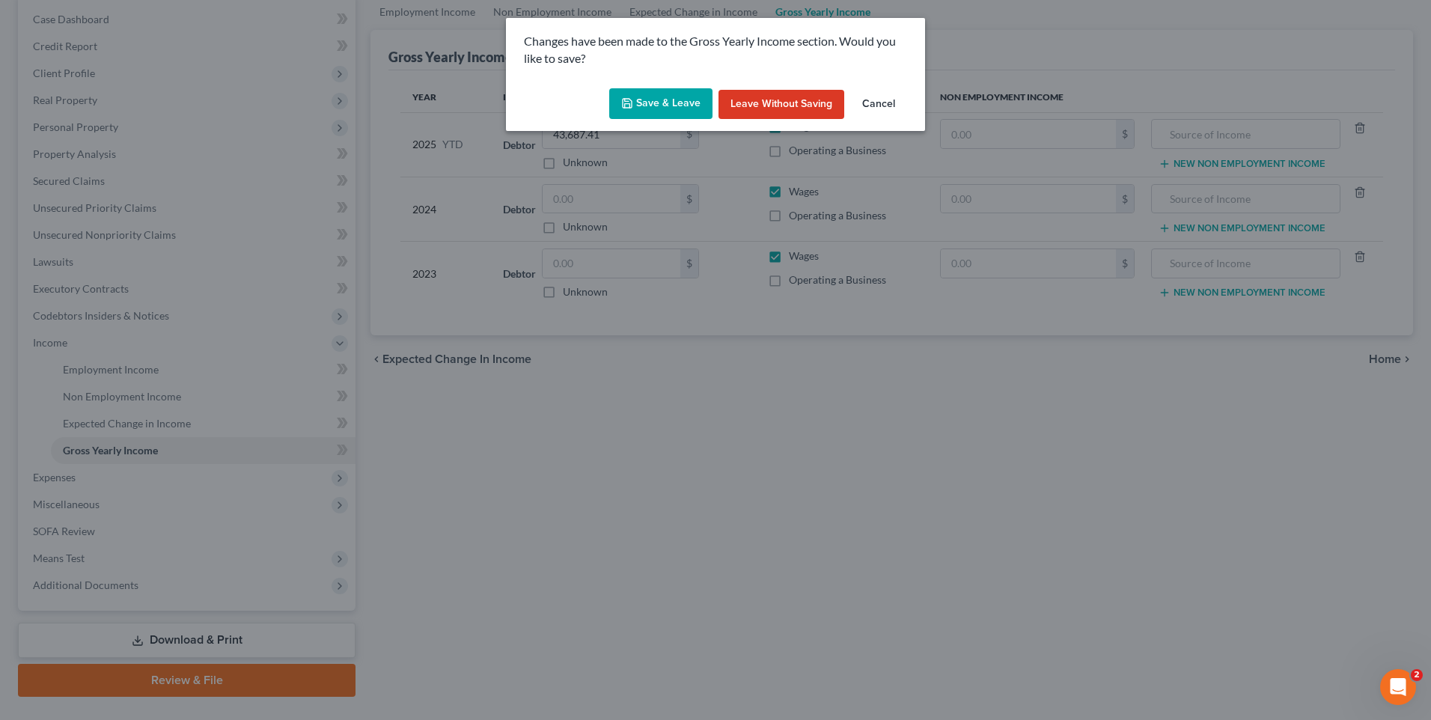
click at [641, 102] on button "Save & Leave" at bounding box center [660, 103] width 103 height 31
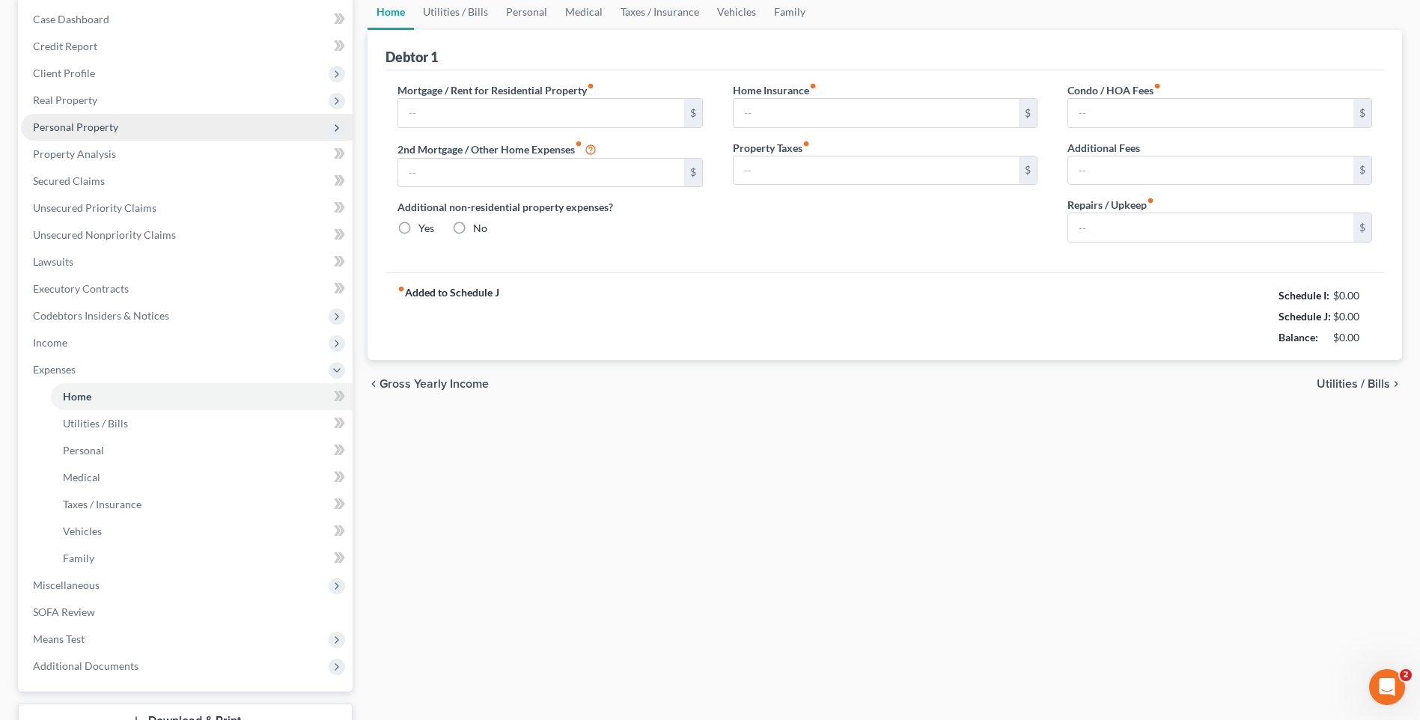
radio input "true"
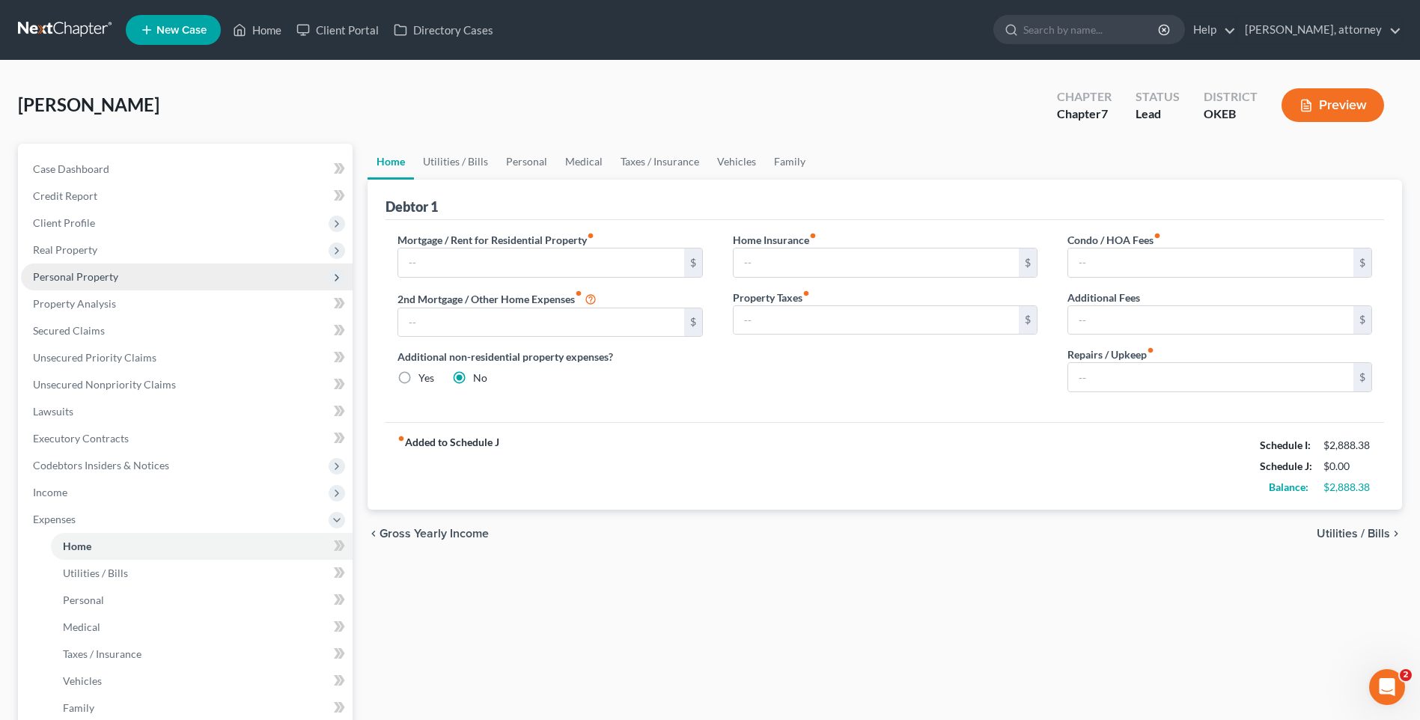
click at [83, 279] on span "Personal Property" at bounding box center [75, 276] width 85 height 13
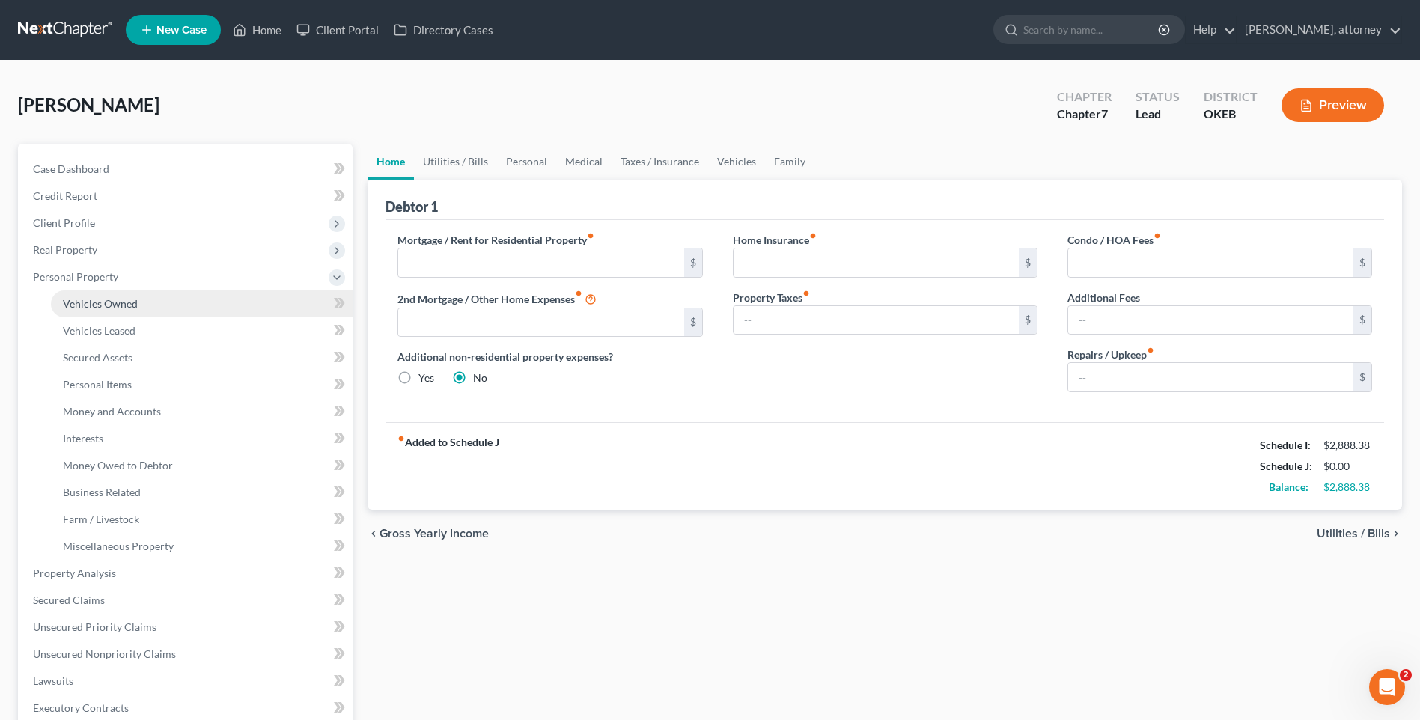
click at [94, 305] on span "Vehicles Owned" at bounding box center [100, 303] width 75 height 13
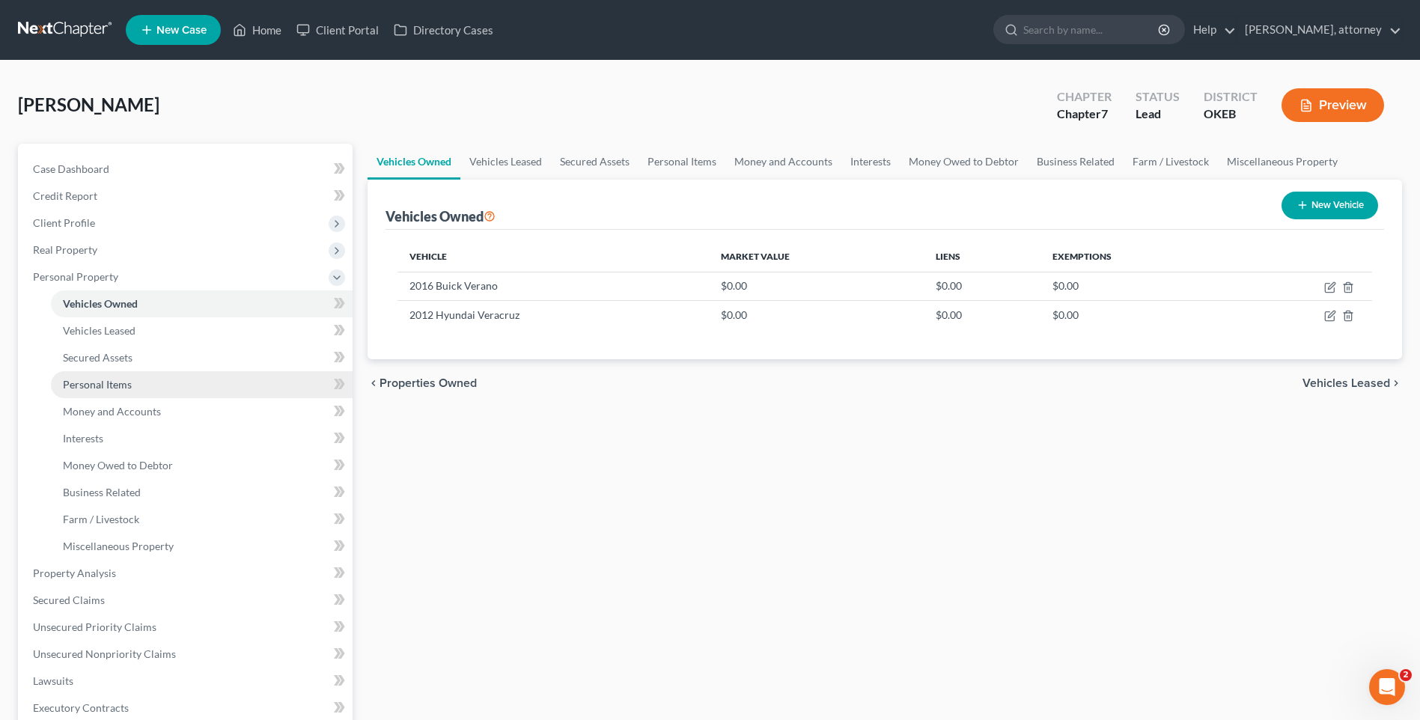
click at [100, 386] on span "Personal Items" at bounding box center [97, 384] width 69 height 13
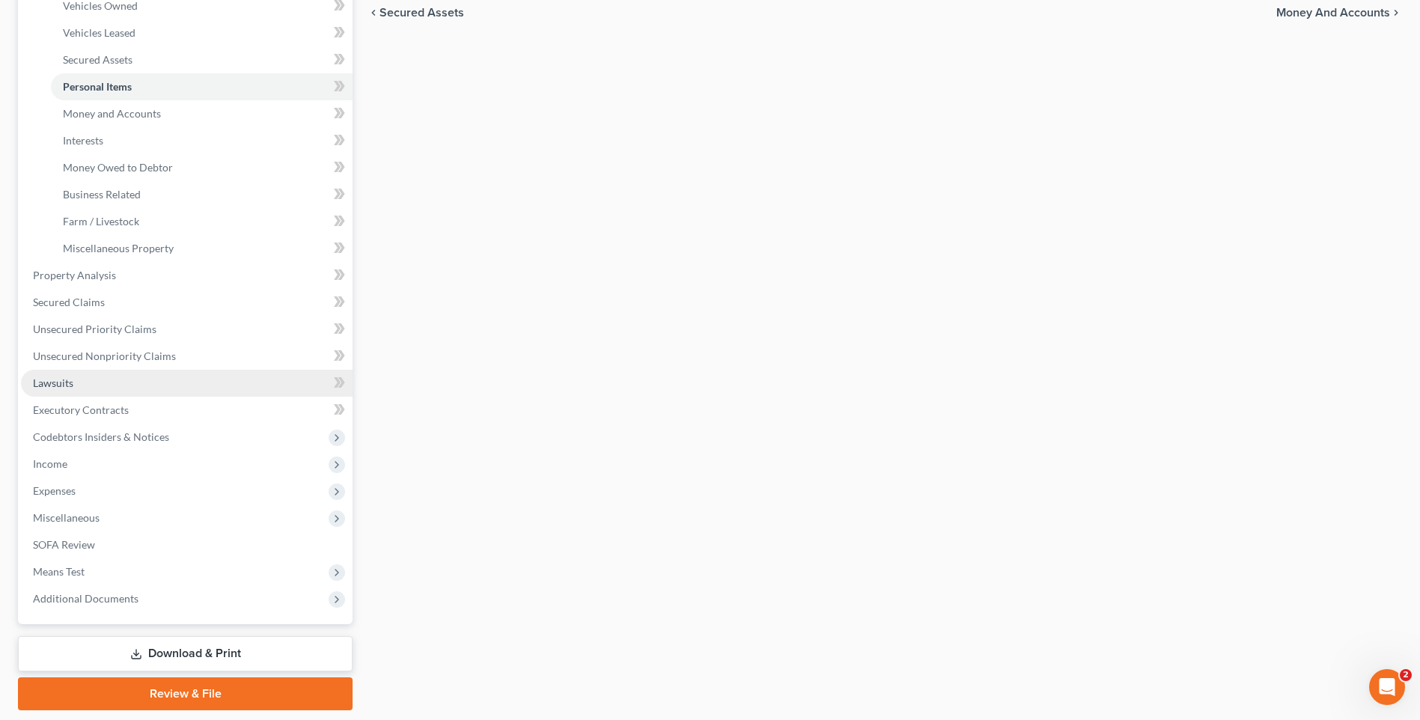
scroll to position [299, 0]
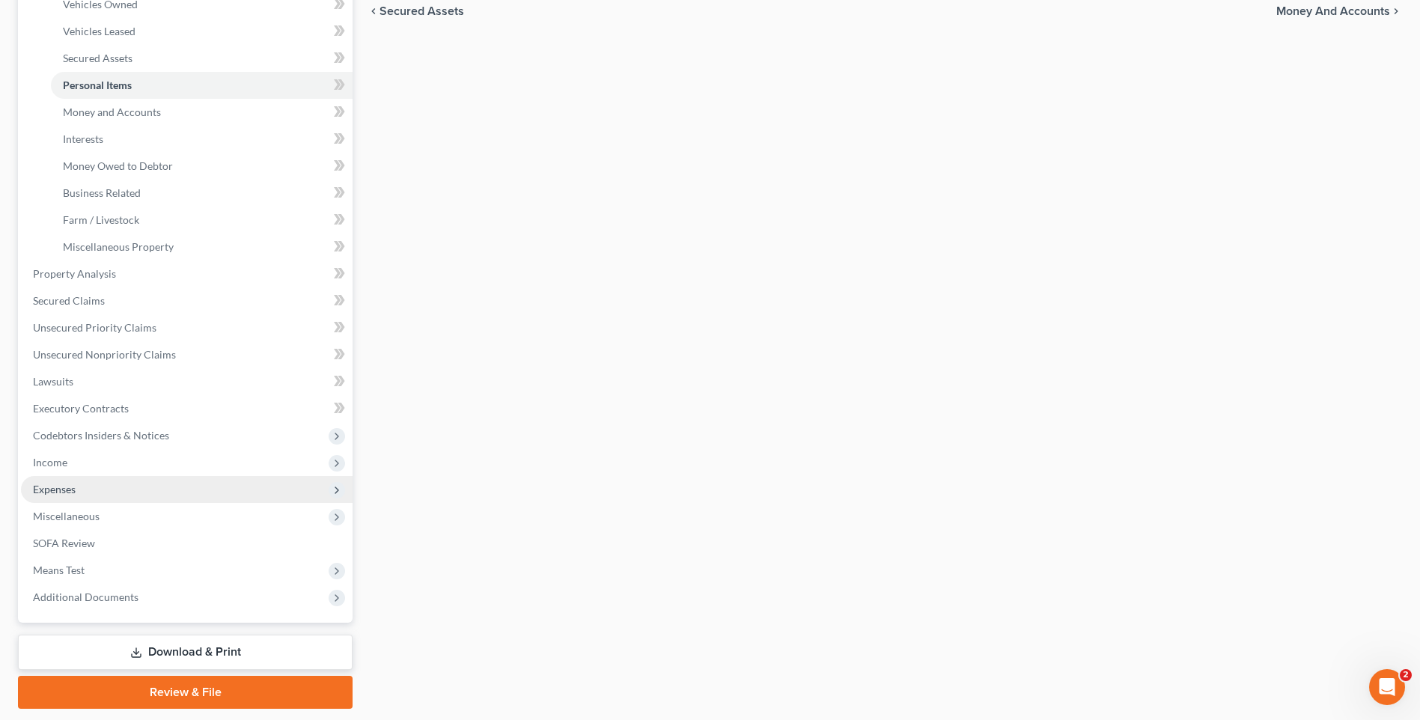
click at [55, 486] on span "Expenses" at bounding box center [54, 489] width 43 height 13
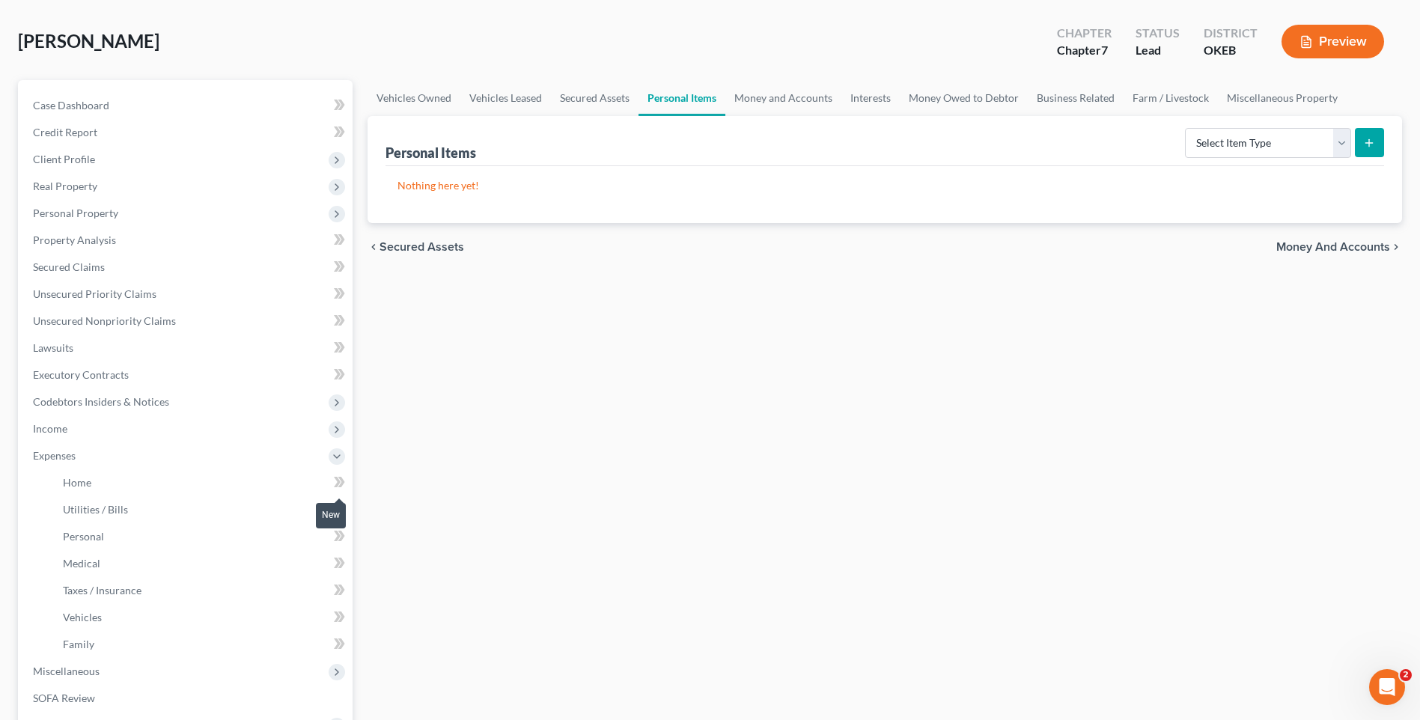
scroll to position [150, 0]
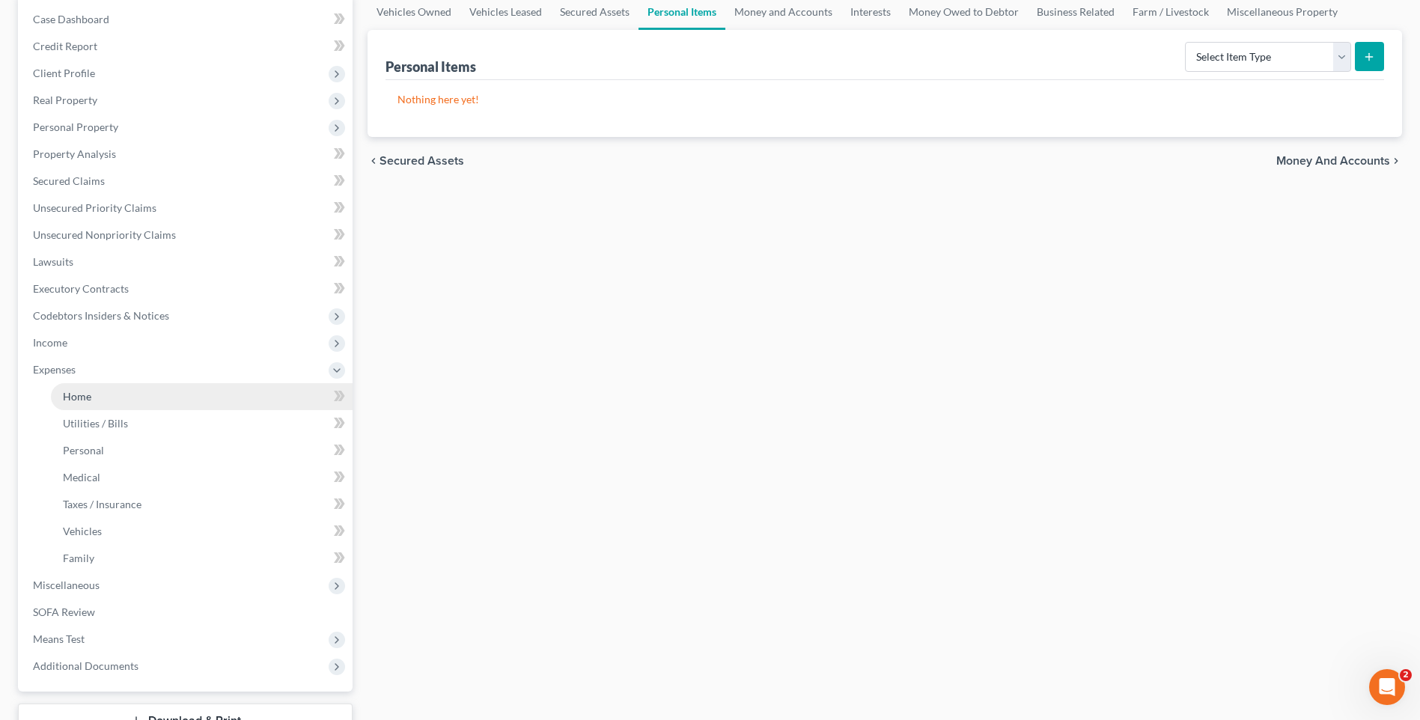
click at [74, 389] on link "Home" at bounding box center [202, 396] width 302 height 27
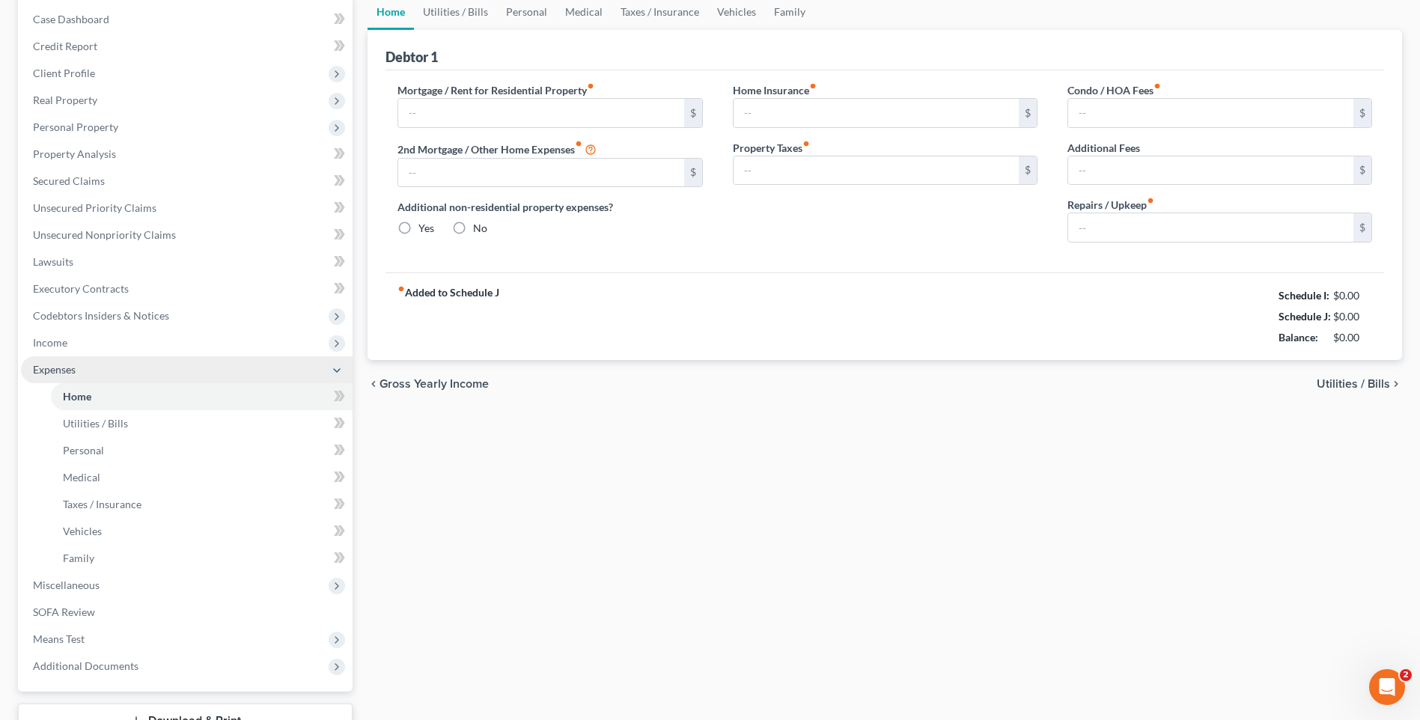
radio input "true"
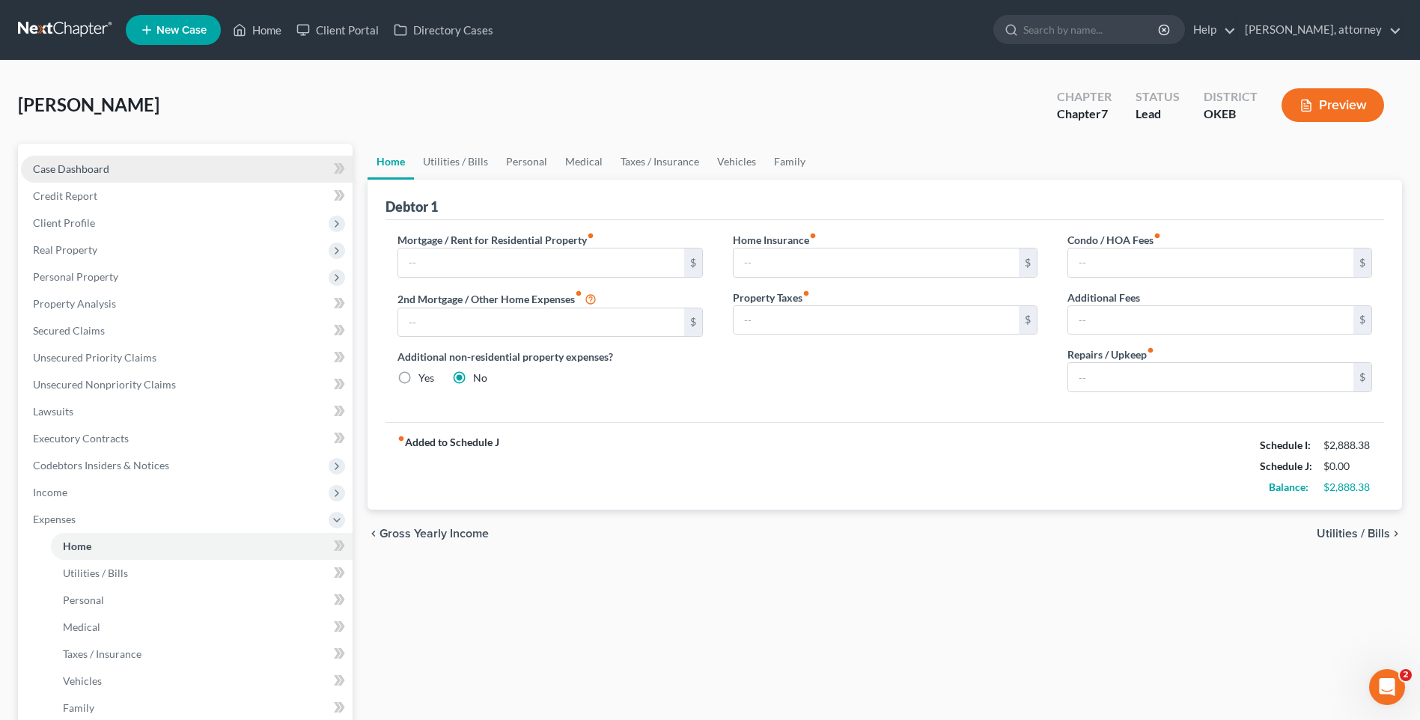
click at [67, 167] on span "Case Dashboard" at bounding box center [71, 168] width 76 height 13
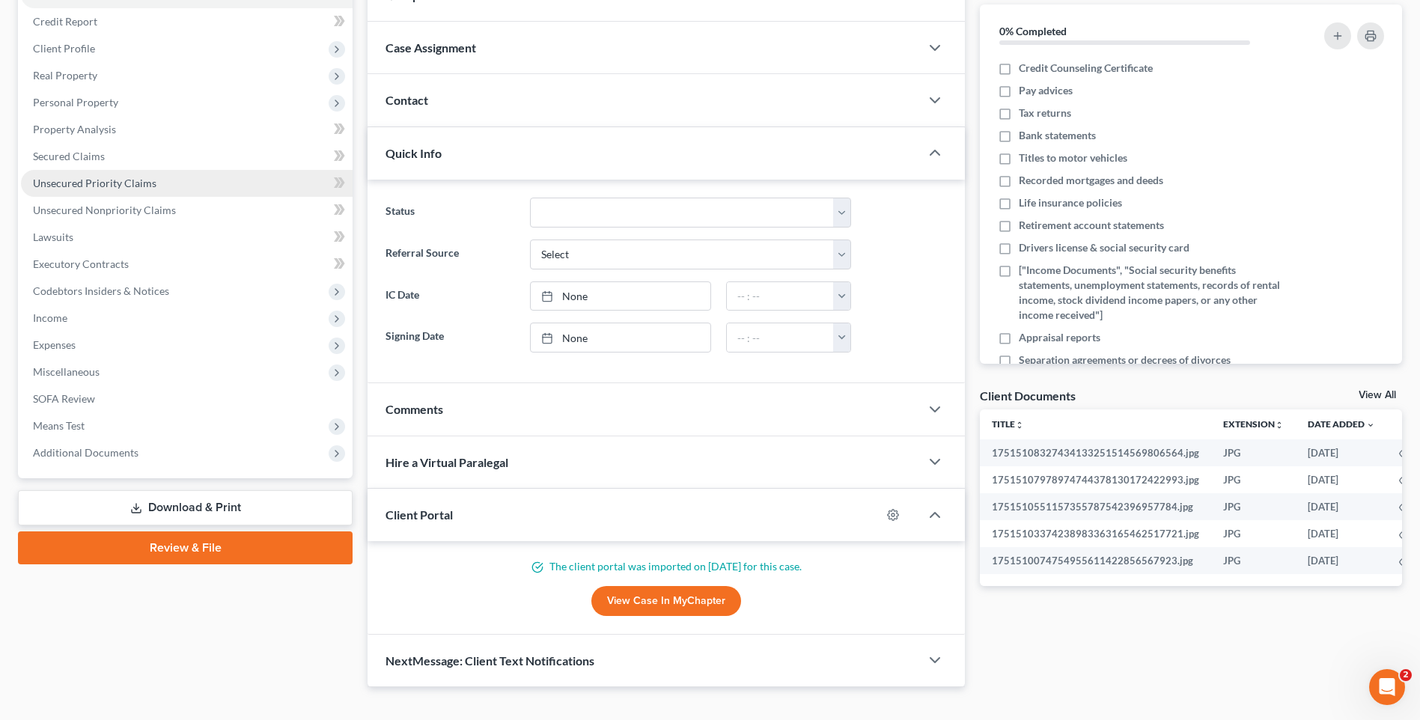
scroll to position [198, 0]
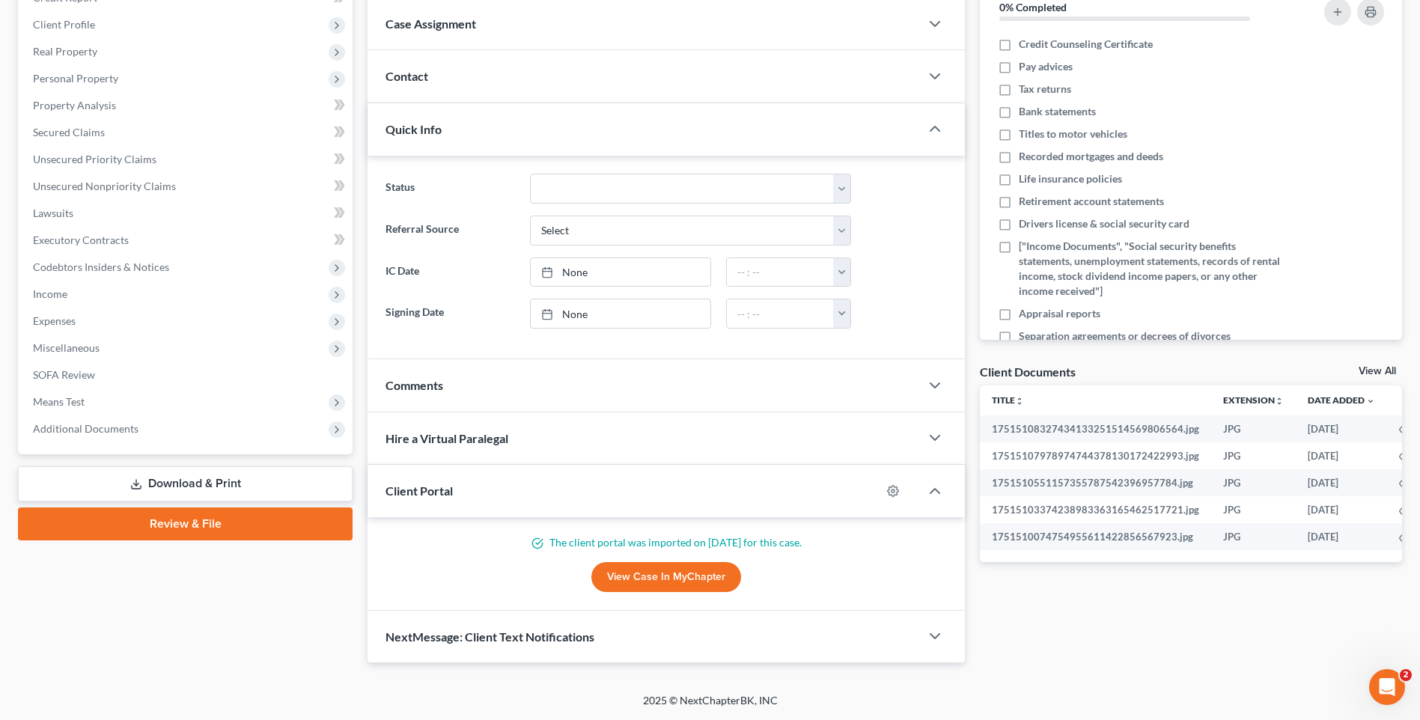
click at [608, 497] on div "Client Portal" at bounding box center [625, 491] width 514 height 52
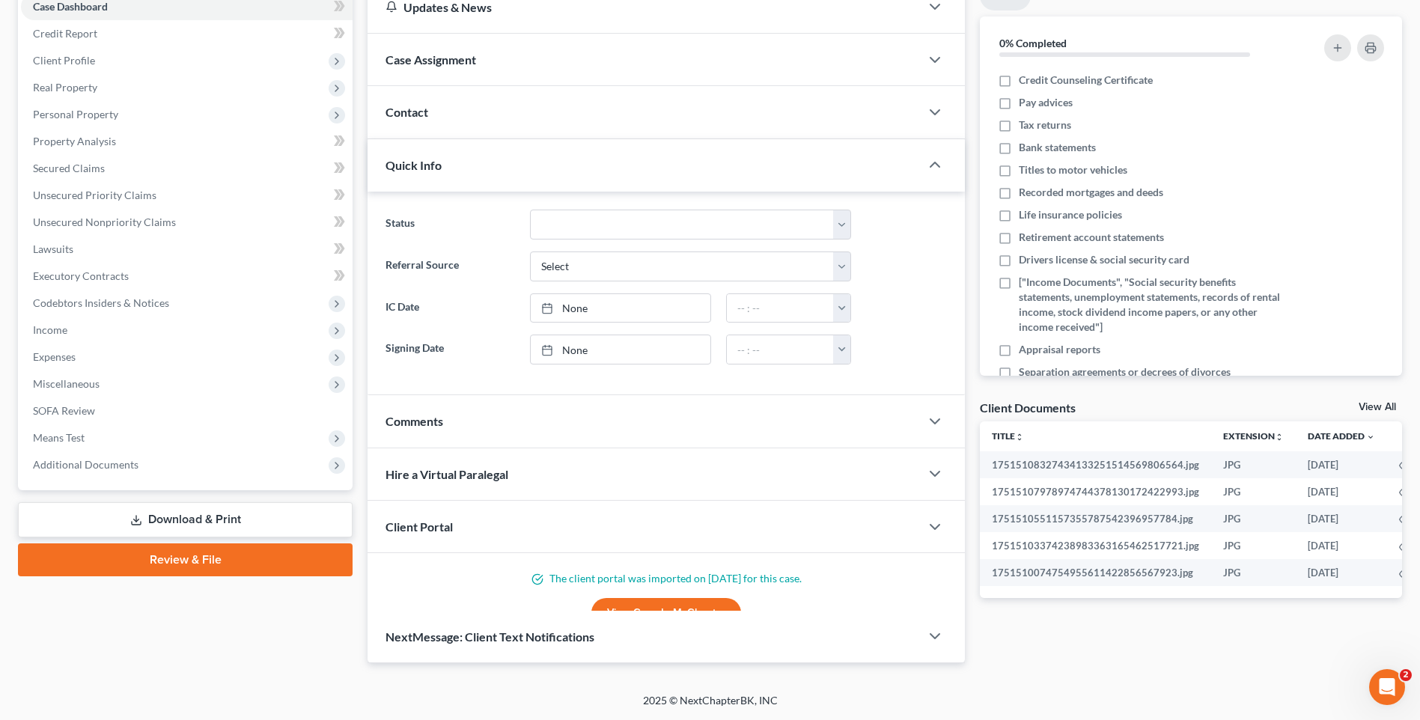
scroll to position [133, 0]
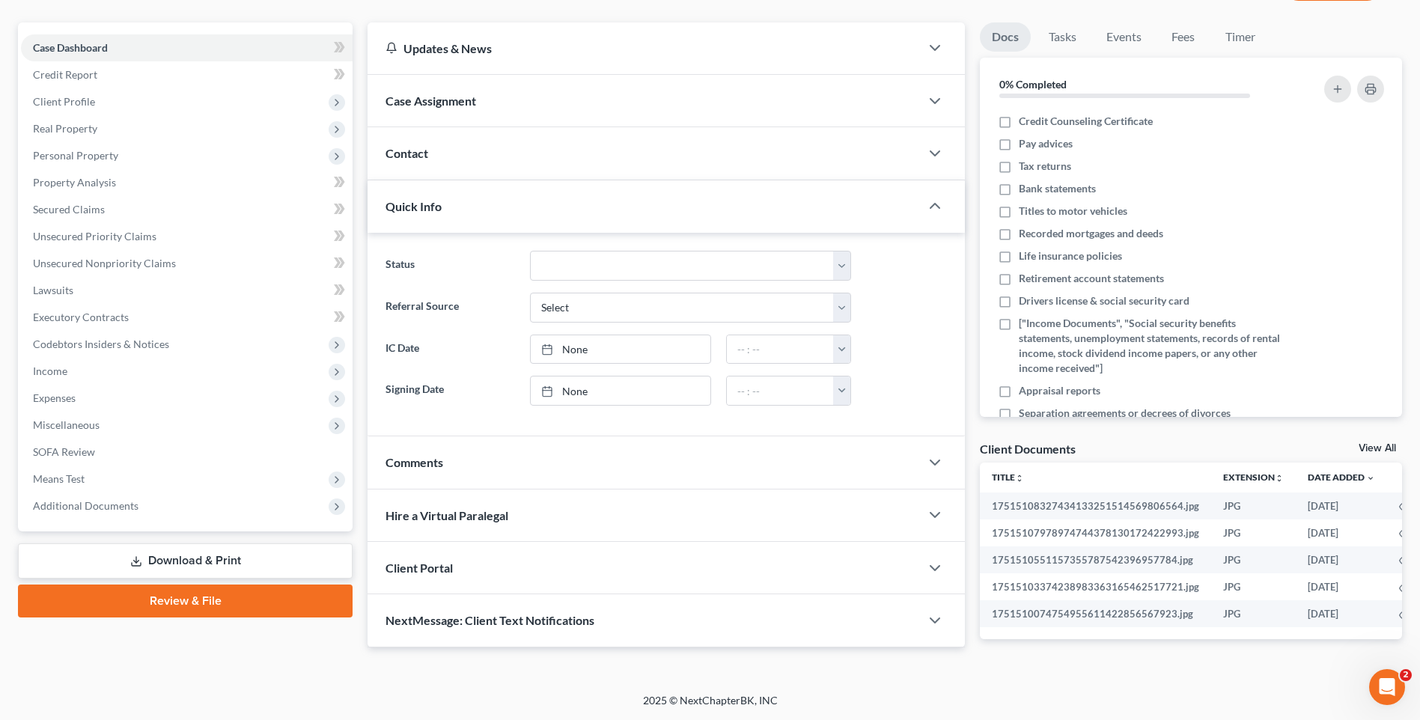
click at [560, 572] on div "Client Portal" at bounding box center [644, 568] width 553 height 52
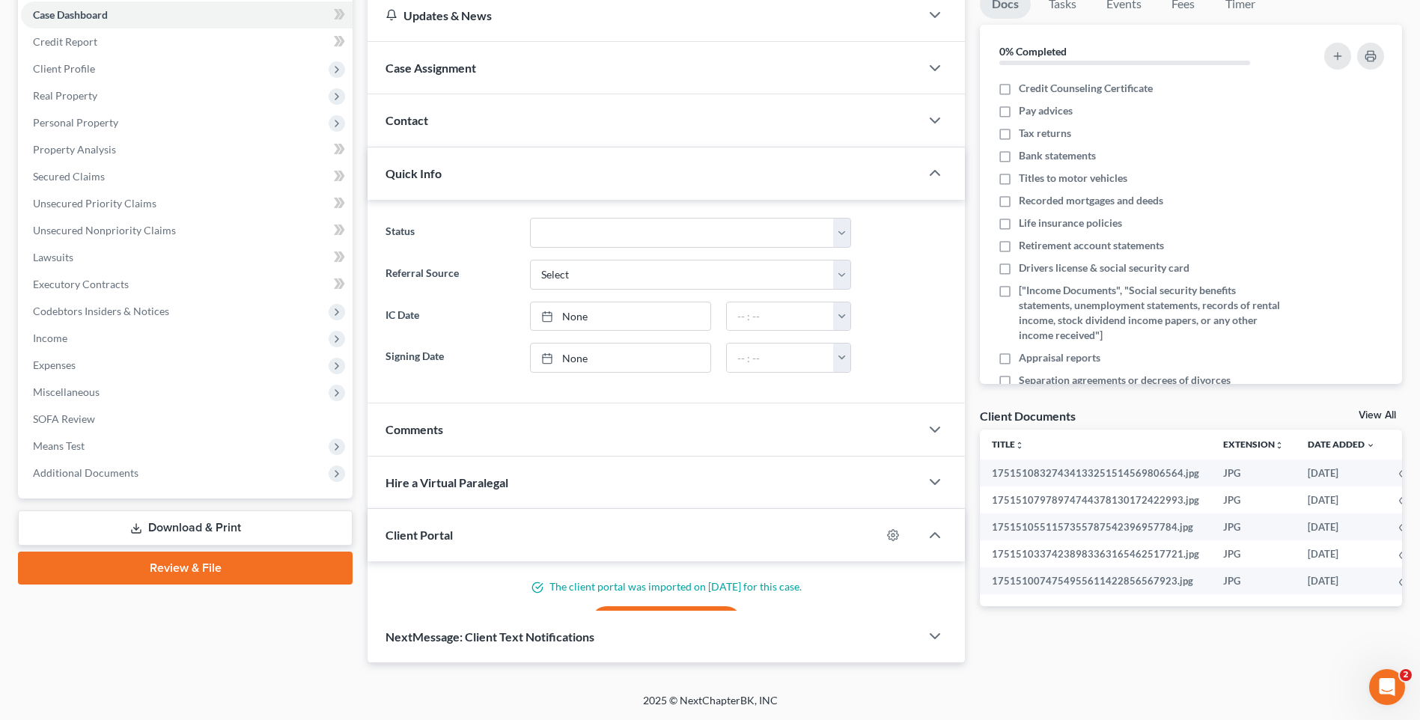
scroll to position [198, 0]
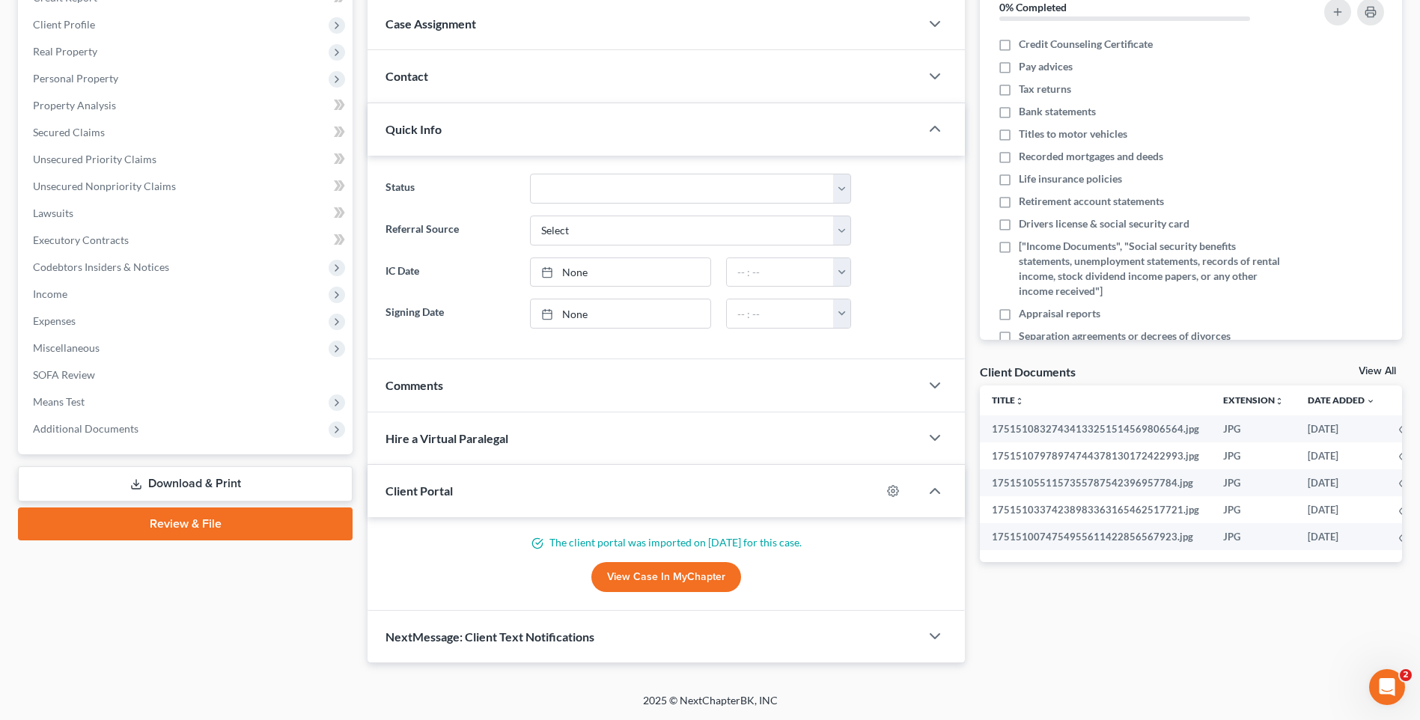
click at [701, 577] on link "View Case in MyChapter" at bounding box center [666, 577] width 150 height 30
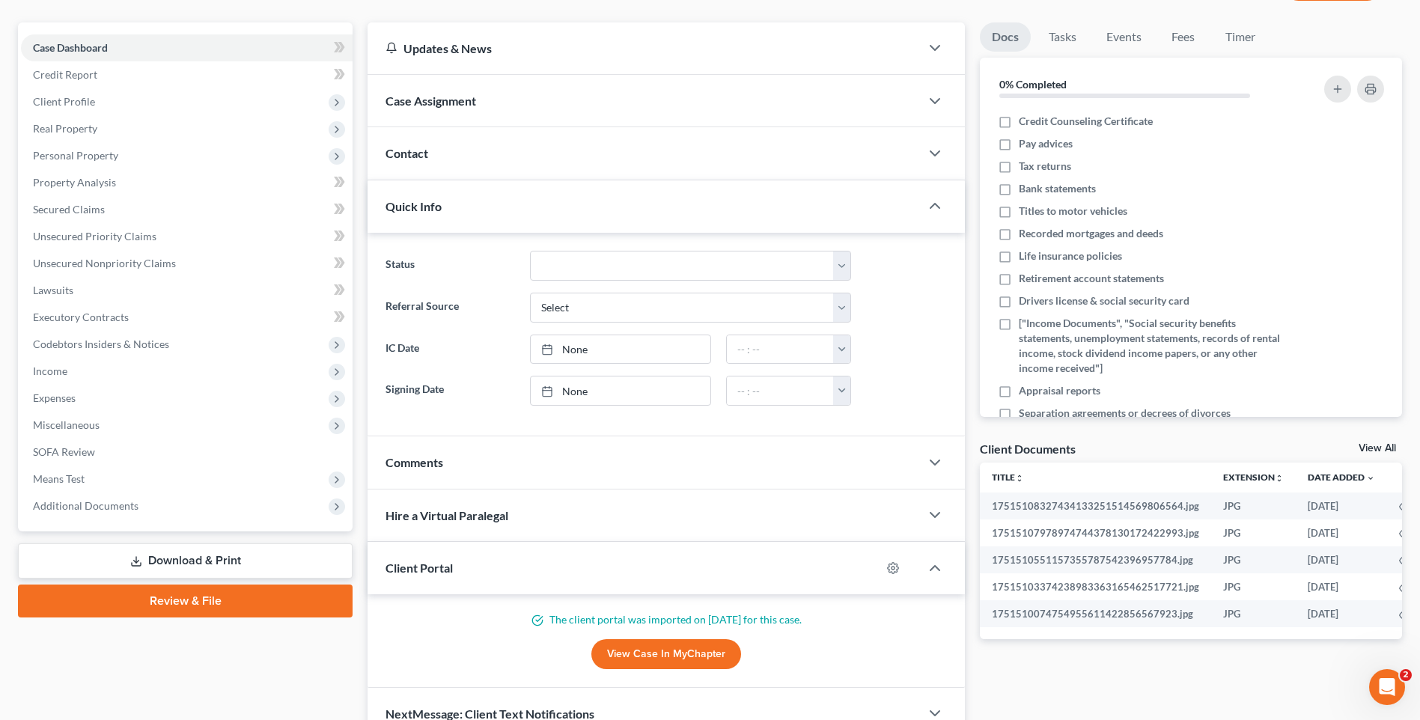
scroll to position [0, 0]
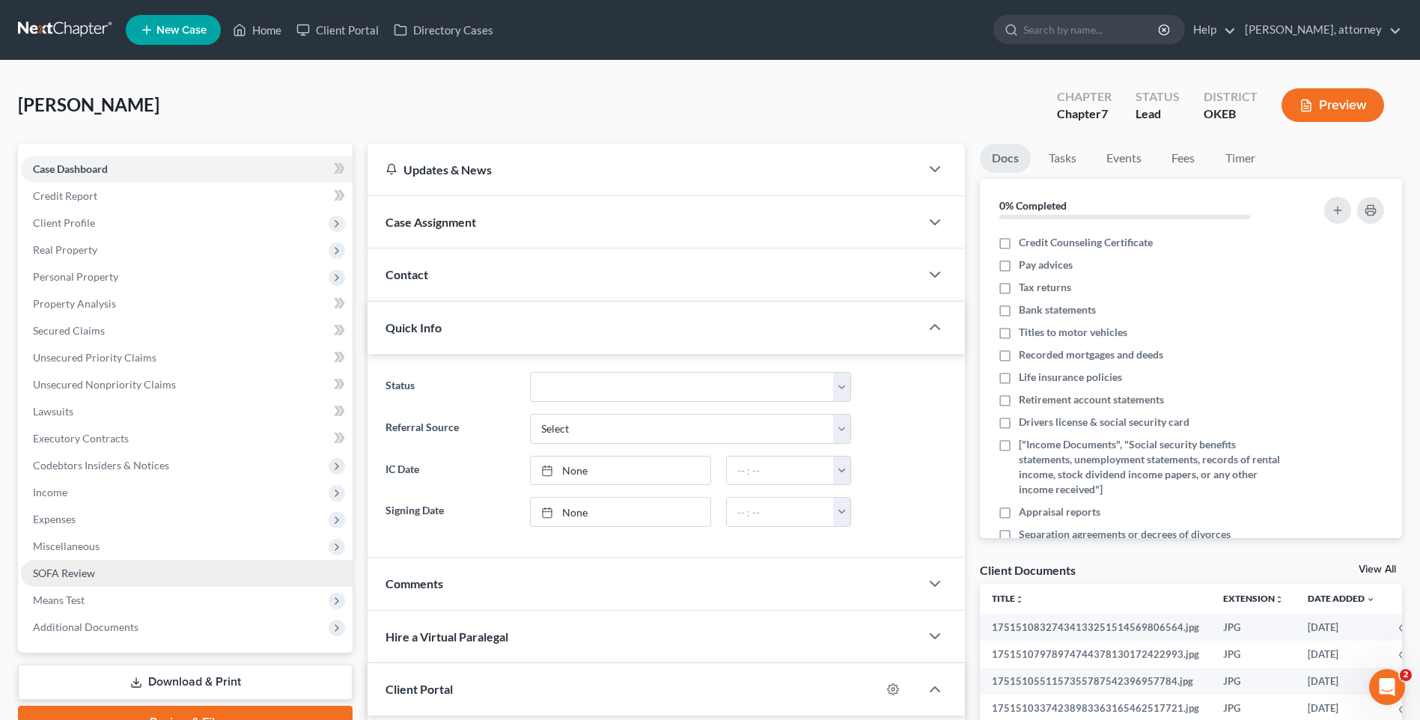
click at [77, 573] on span "SOFA Review" at bounding box center [64, 573] width 62 height 13
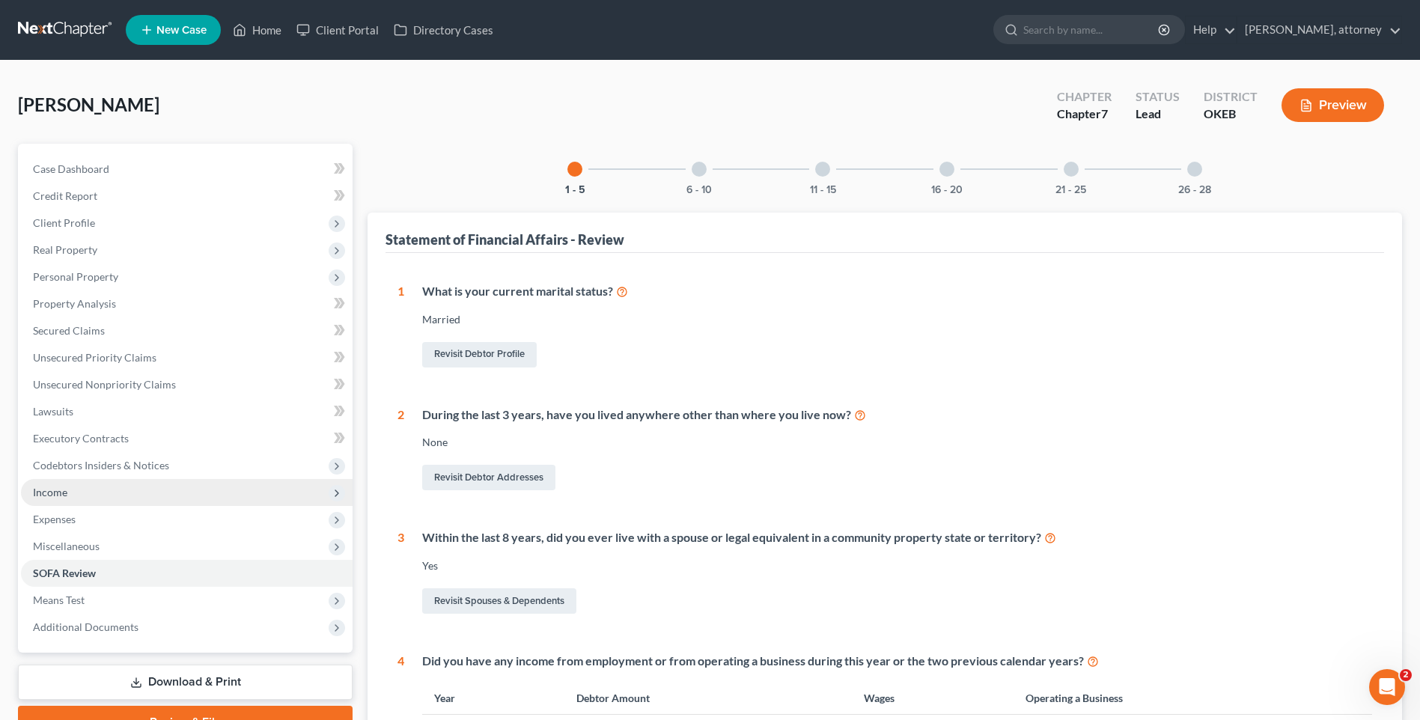
click at [61, 487] on span "Income" at bounding box center [50, 492] width 34 height 13
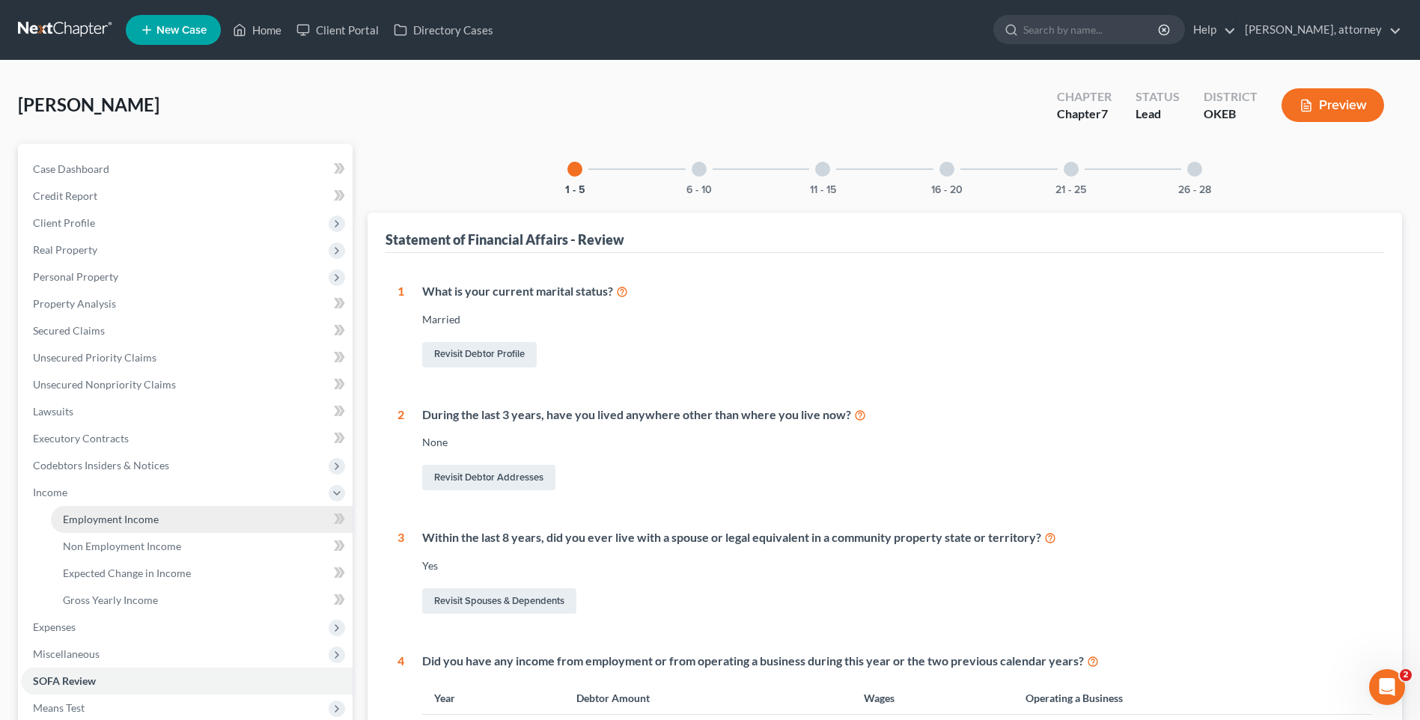
click at [102, 518] on span "Employment Income" at bounding box center [111, 519] width 96 height 13
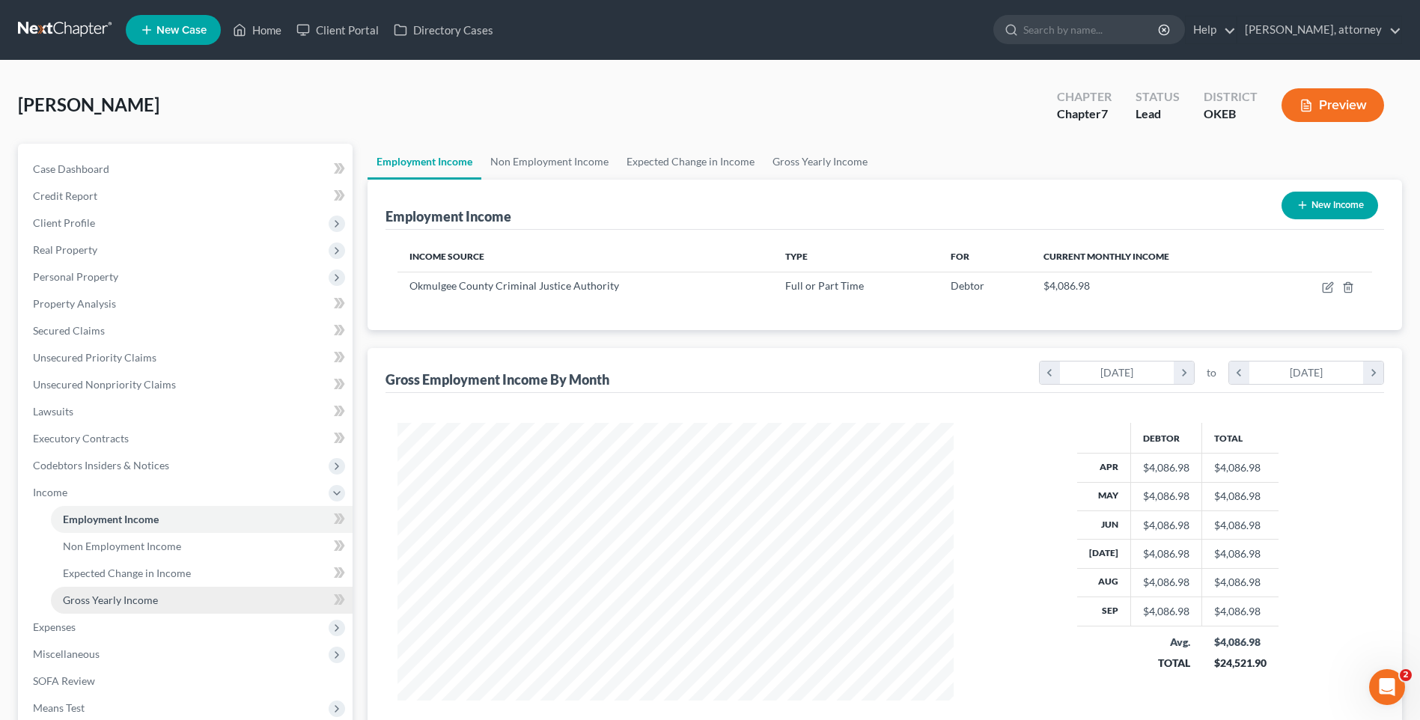
click at [104, 602] on span "Gross Yearly Income" at bounding box center [110, 600] width 95 height 13
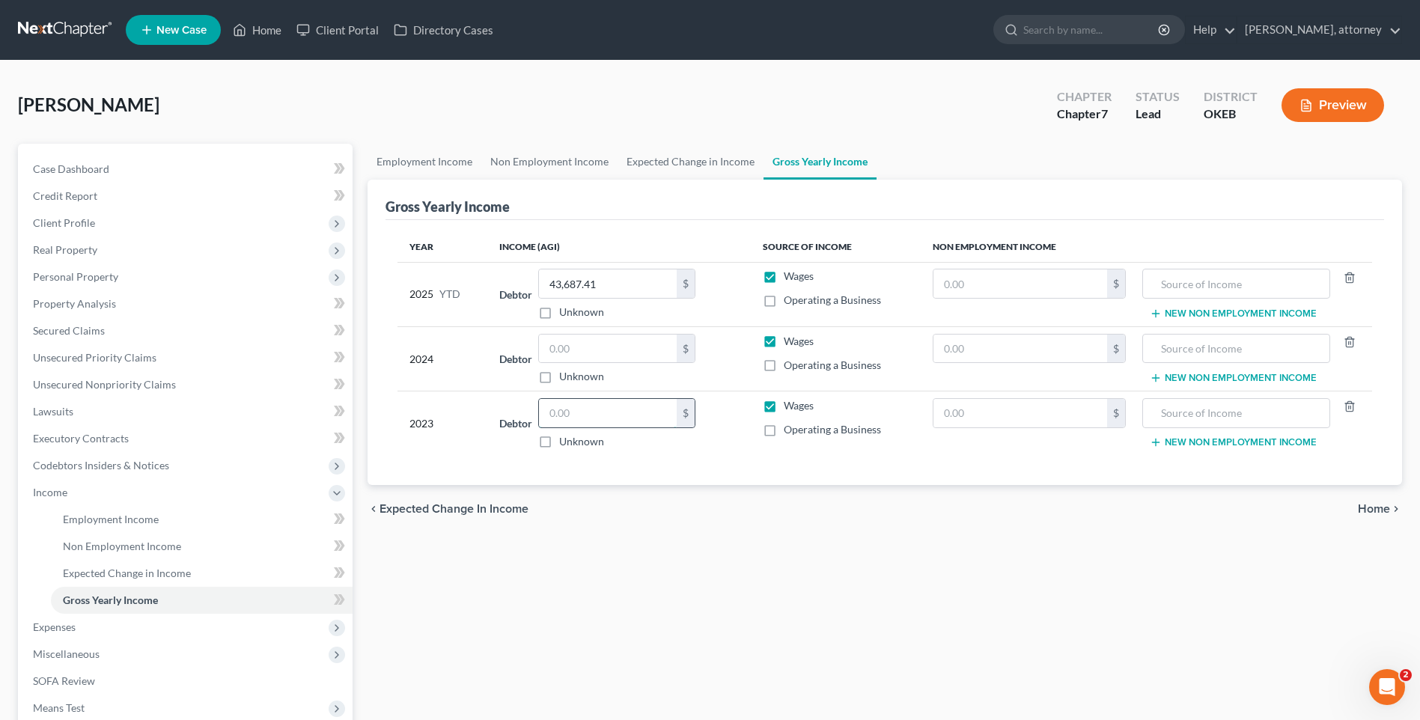
click at [609, 413] on input "text" at bounding box center [608, 413] width 138 height 28
type input "58,547"
click at [585, 347] on input "text" at bounding box center [608, 349] width 138 height 28
type input "65,366"
click at [699, 249] on th "Income (AGI)" at bounding box center [619, 247] width 264 height 30
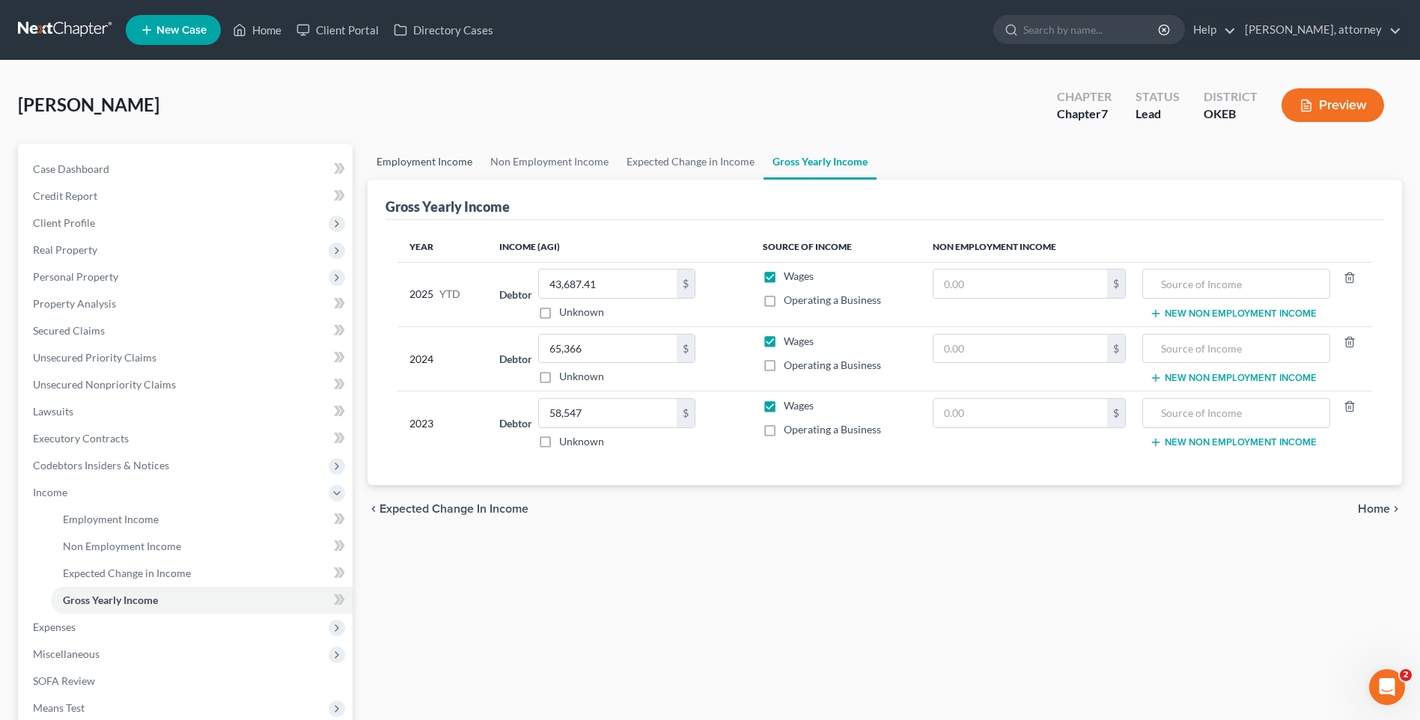
click at [433, 164] on link "Employment Income" at bounding box center [425, 162] width 114 height 36
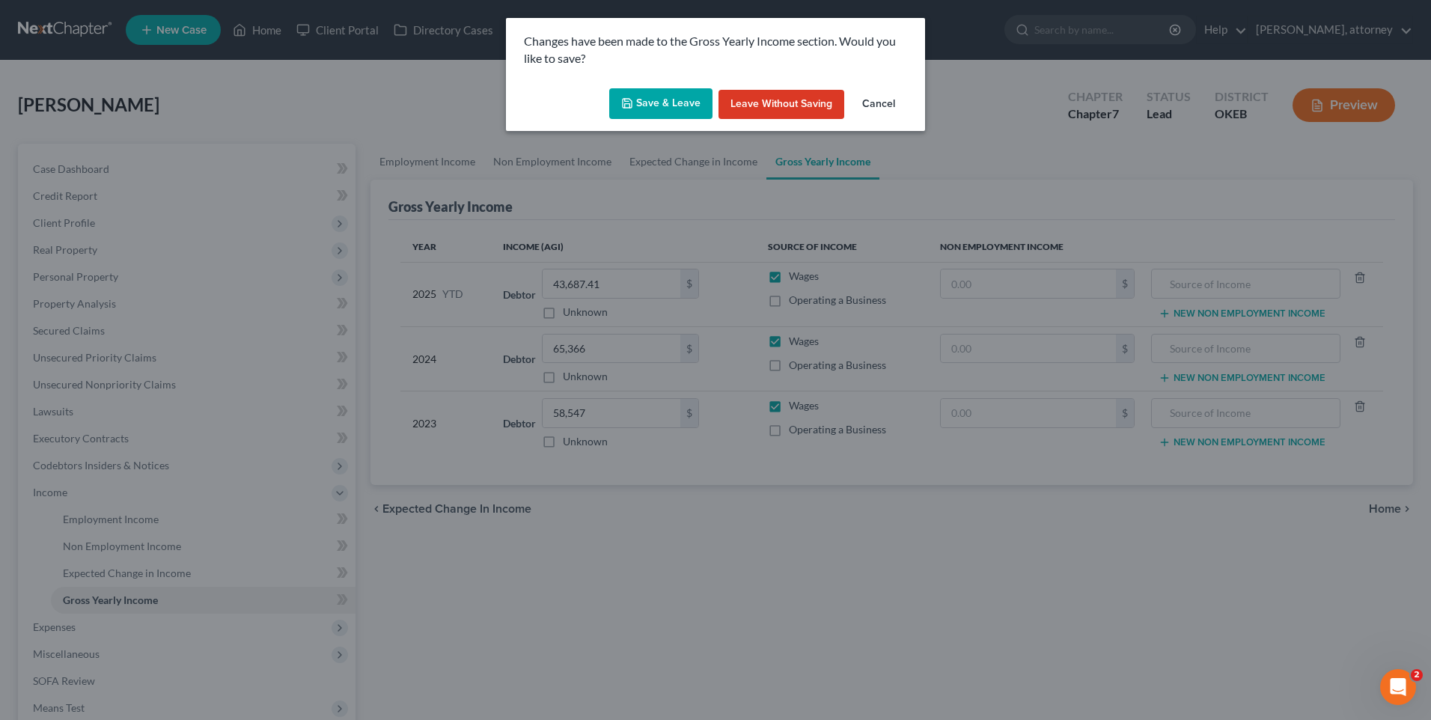
click at [681, 97] on button "Save & Leave" at bounding box center [660, 103] width 103 height 31
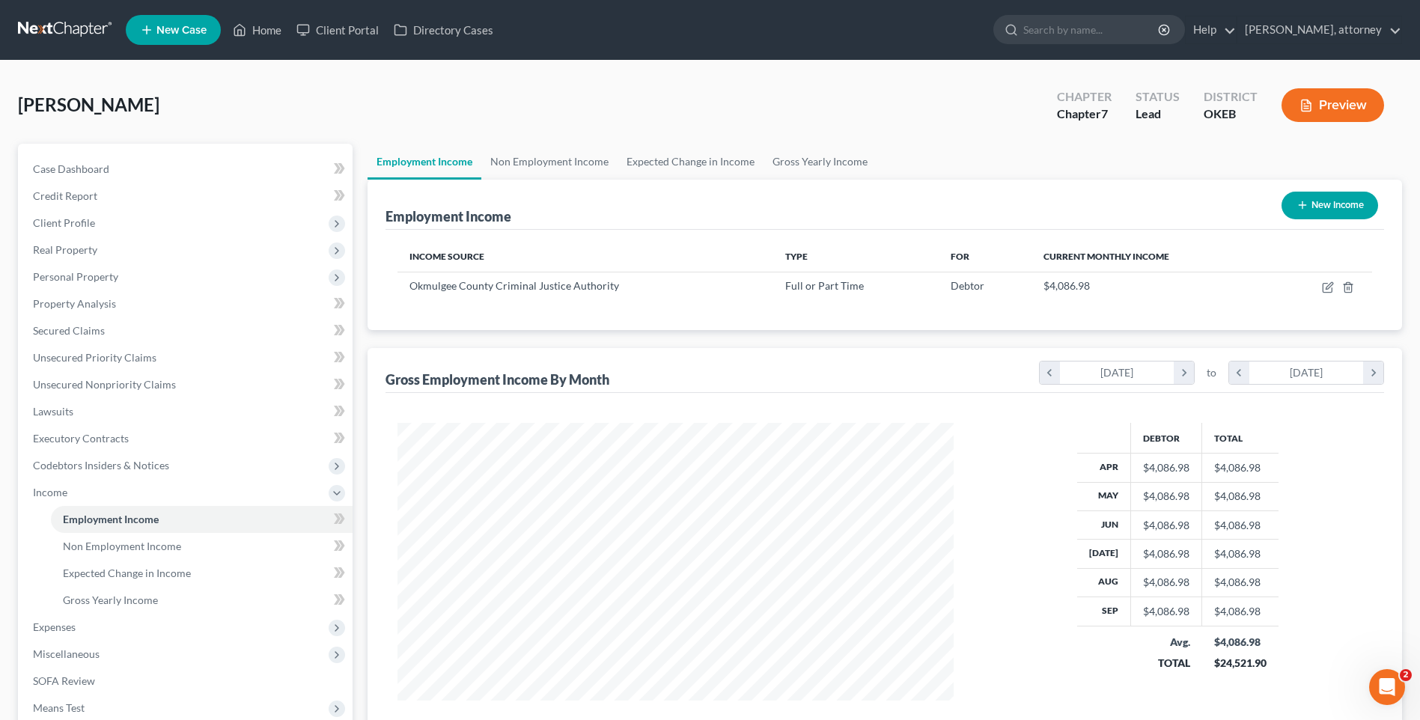
scroll to position [75, 0]
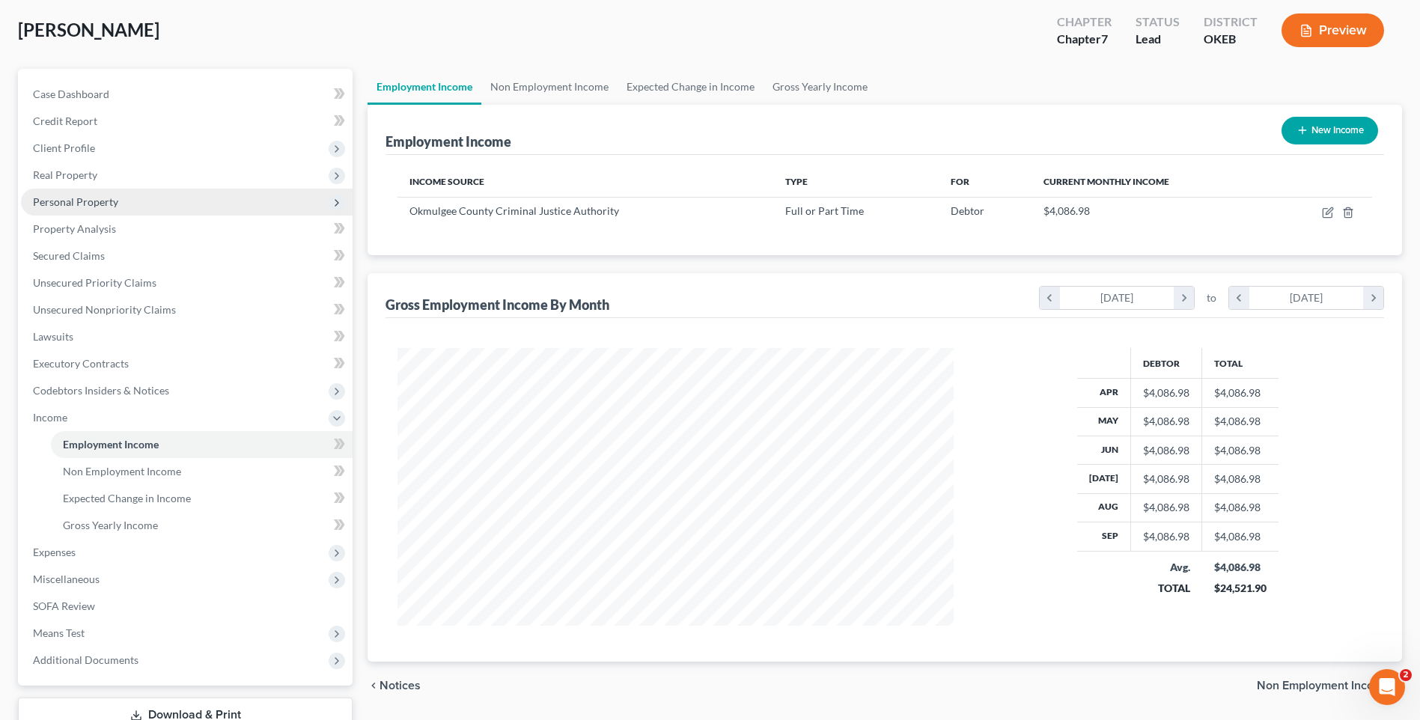
click at [72, 201] on span "Personal Property" at bounding box center [75, 201] width 85 height 13
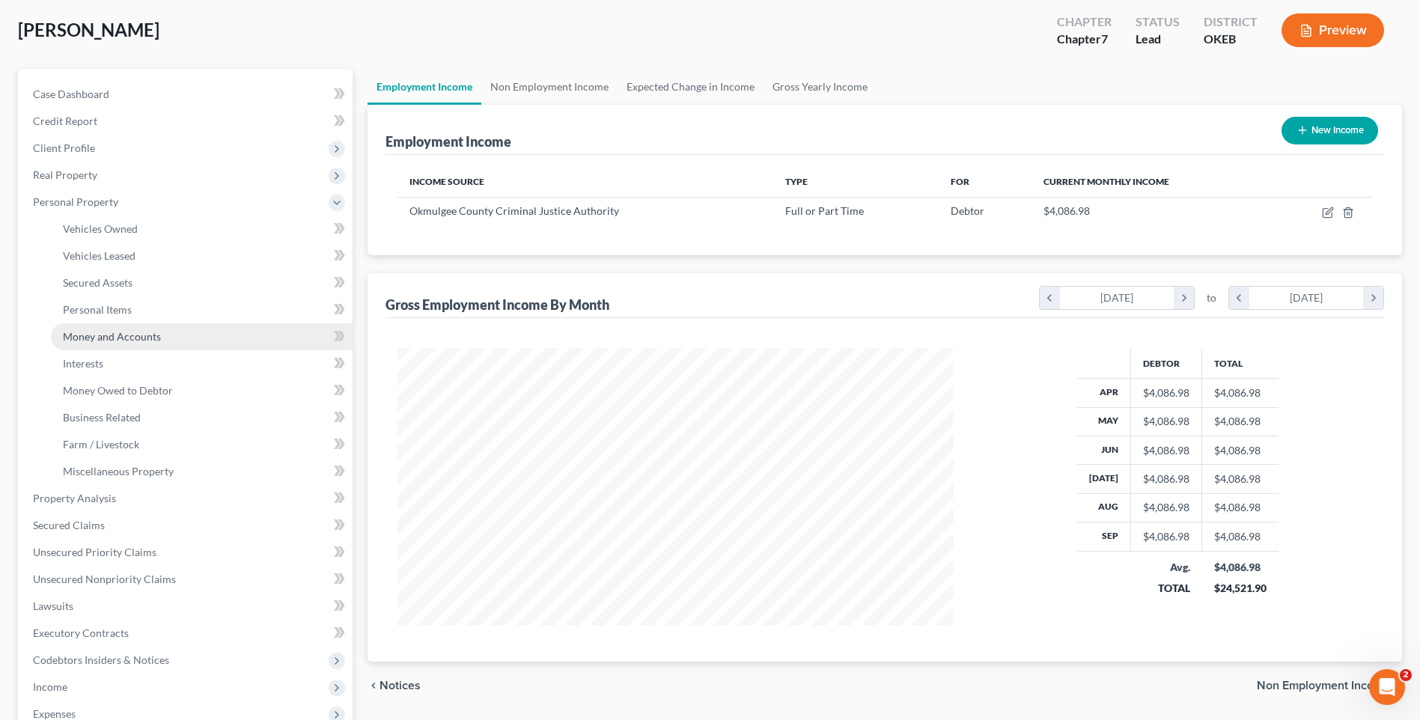
click at [99, 334] on span "Money and Accounts" at bounding box center [112, 336] width 98 height 13
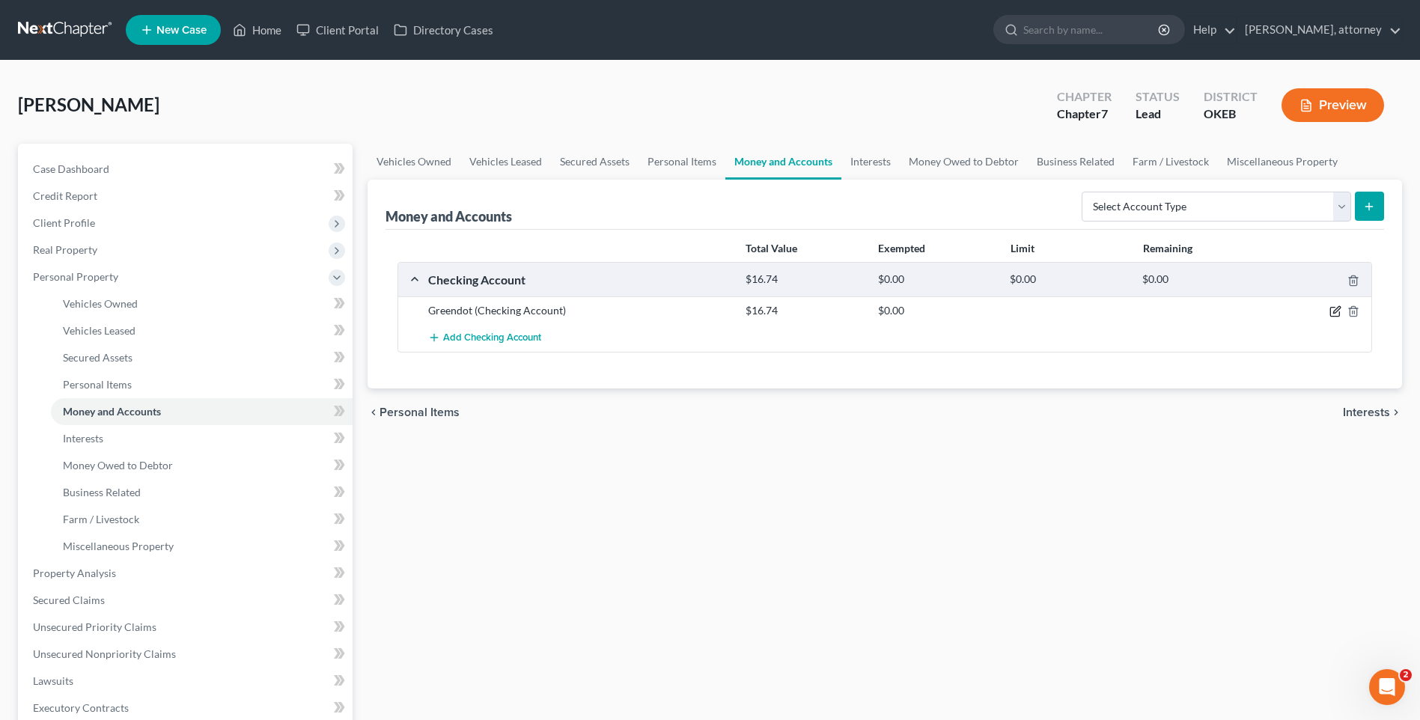
click at [1332, 305] on icon "button" at bounding box center [1336, 311] width 12 height 12
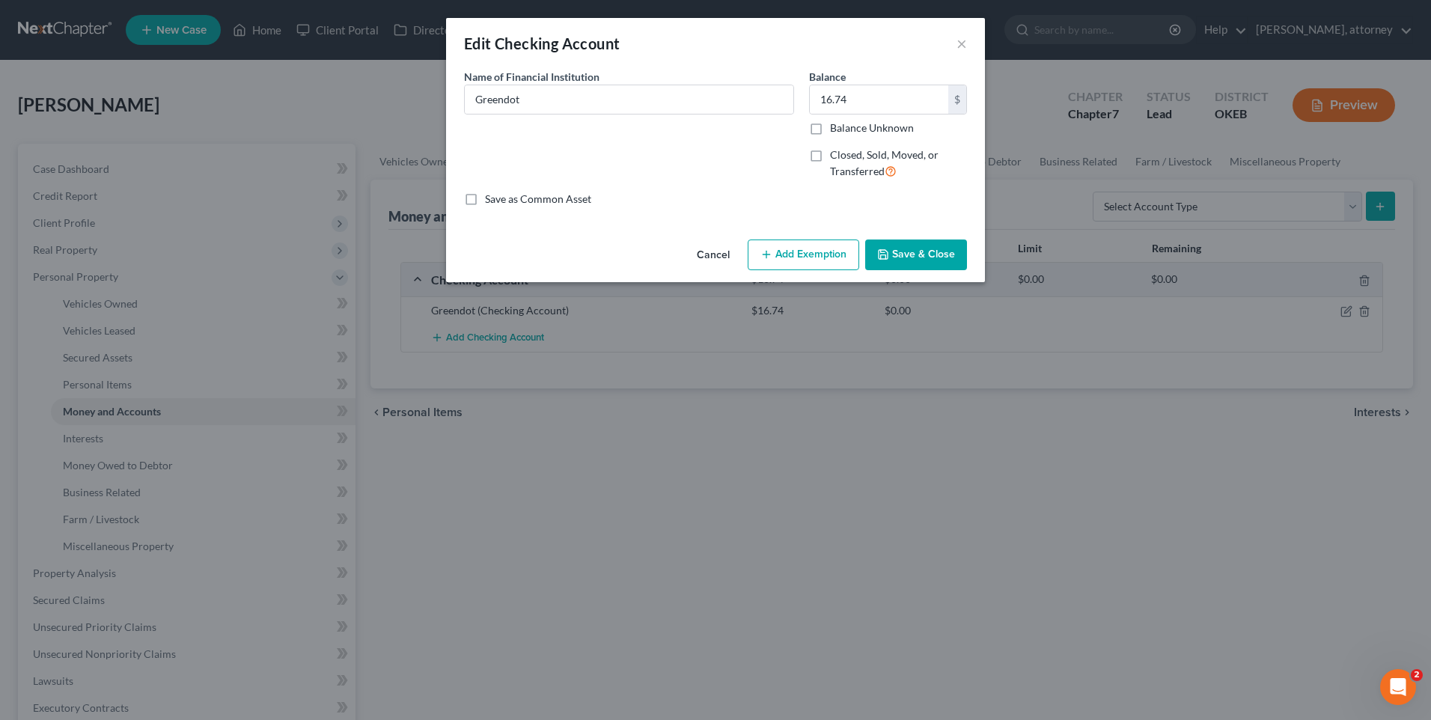
click at [789, 252] on button "Add Exemption" at bounding box center [804, 255] width 112 height 31
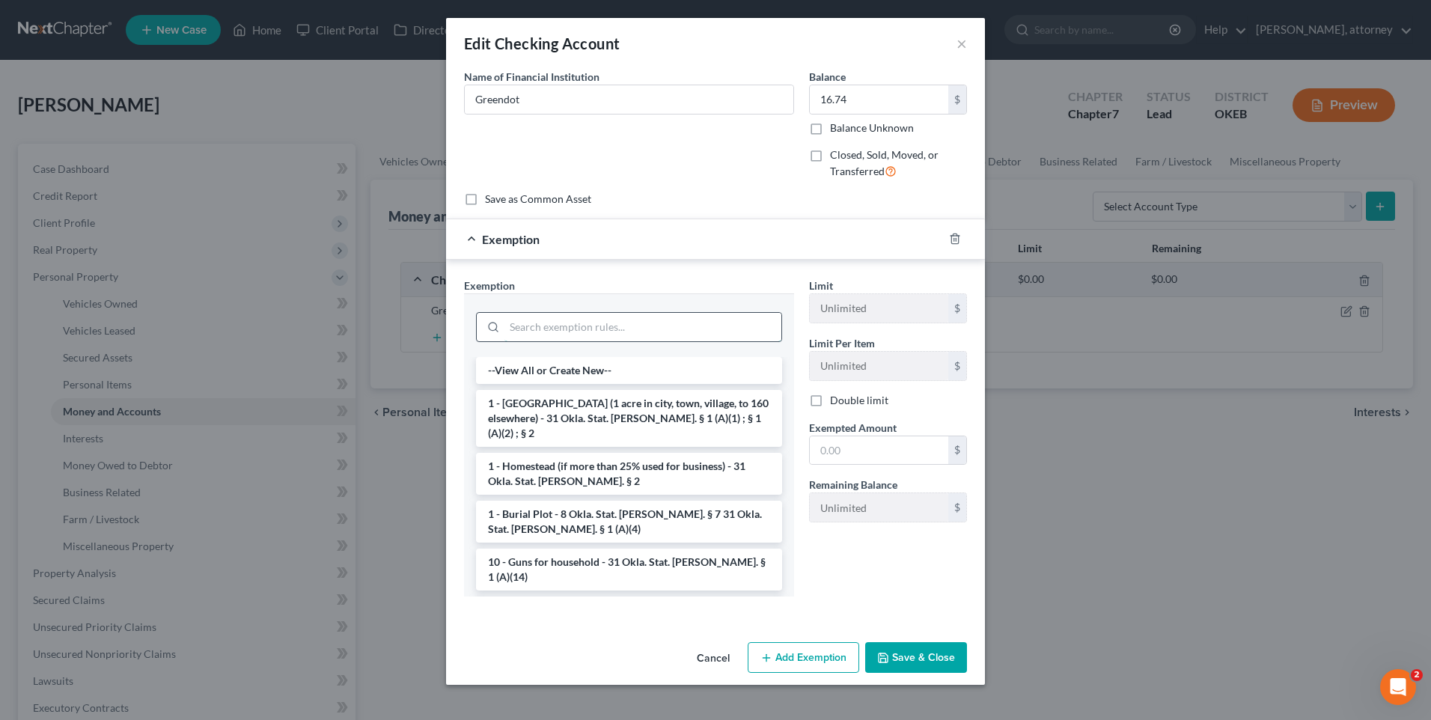
click at [612, 326] on input "search" at bounding box center [643, 327] width 277 height 28
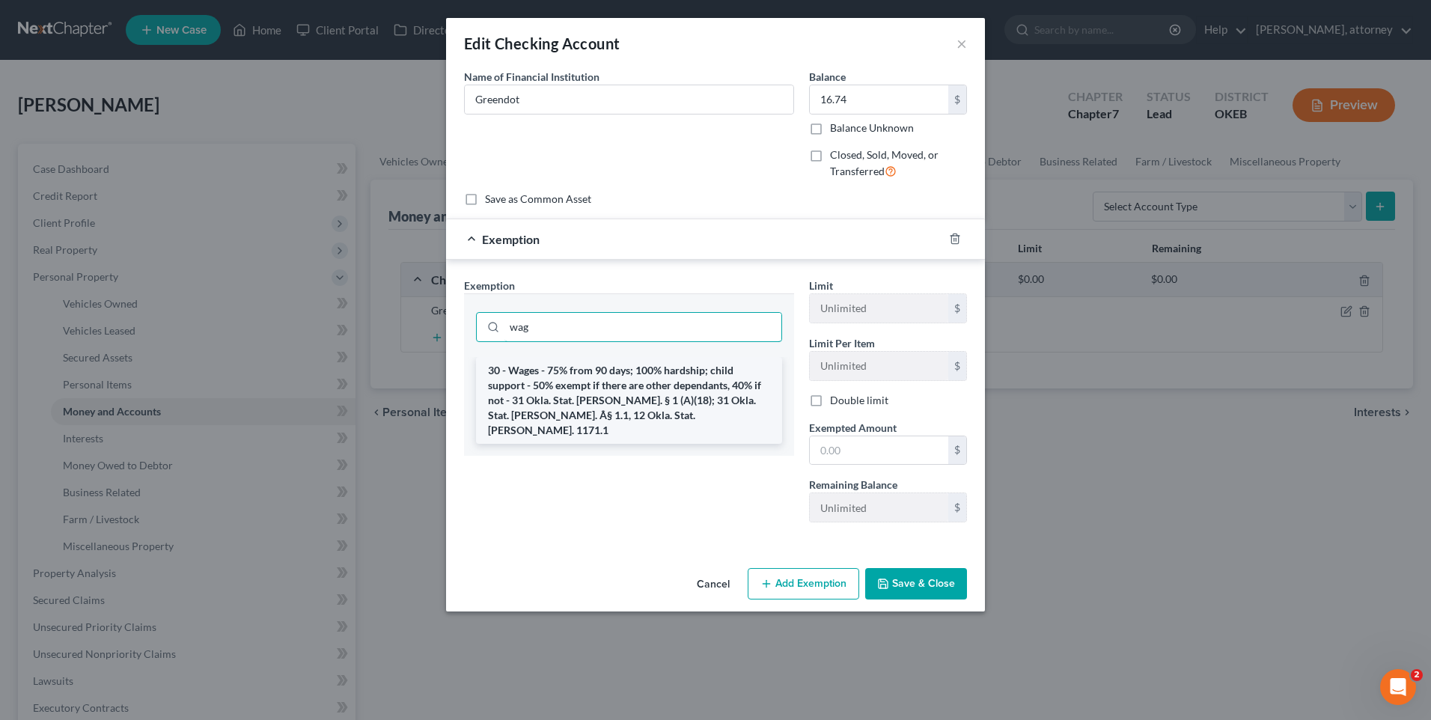
type input "wag"
click at [611, 377] on li "30 - Wages - 75% from 90 days; 100% hardship; child support - 50% exempt if the…" at bounding box center [629, 400] width 306 height 87
click at [611, 345] on div "wag" at bounding box center [629, 325] width 306 height 39
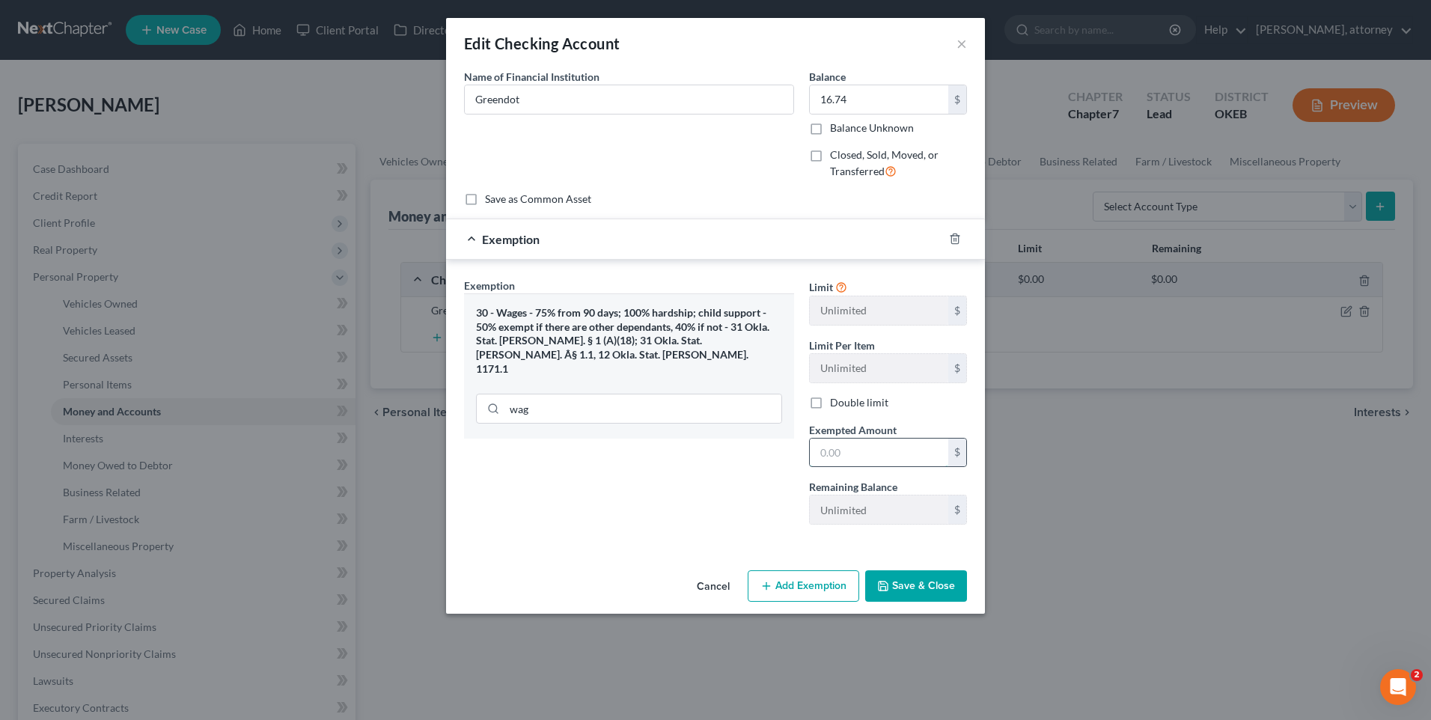
click at [871, 449] on input "text" at bounding box center [879, 453] width 139 height 28
type input "16.74"
click at [919, 582] on button "Save & Close" at bounding box center [916, 585] width 102 height 31
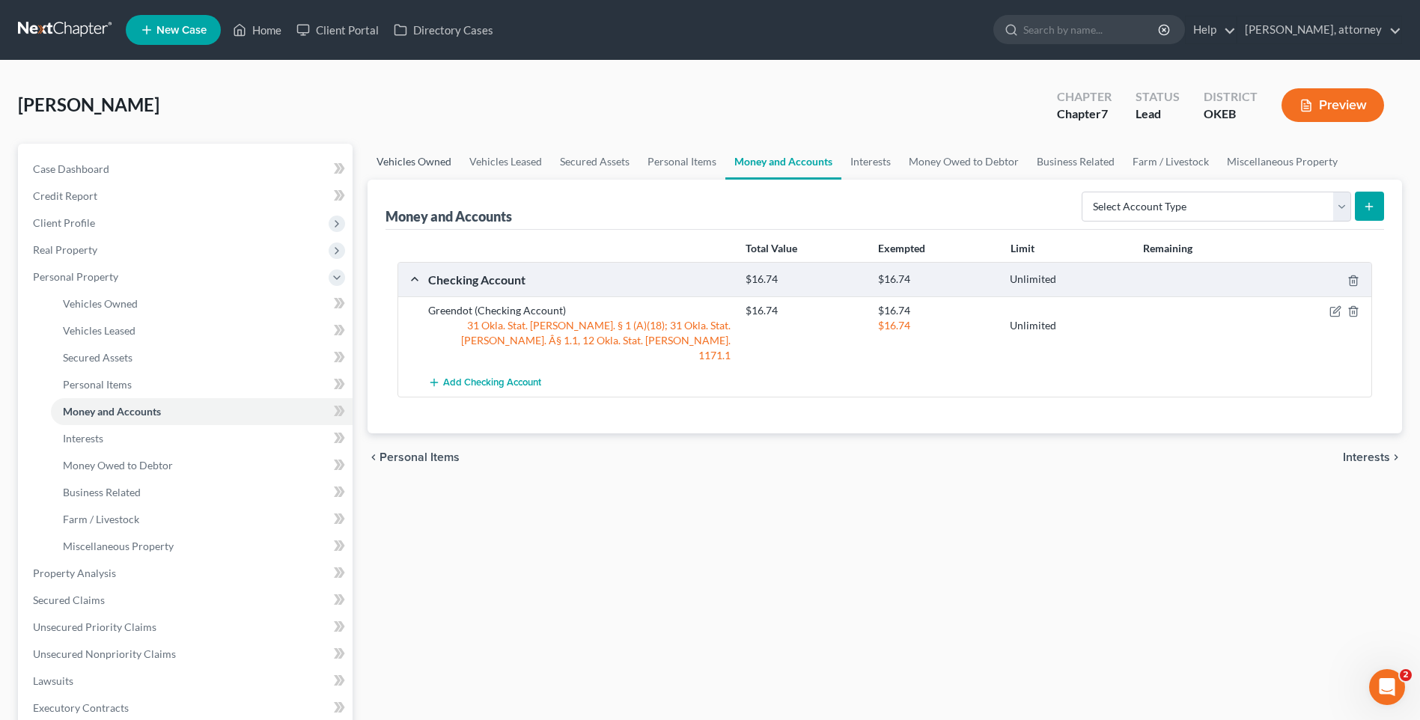
click at [418, 167] on link "Vehicles Owned" at bounding box center [414, 162] width 93 height 36
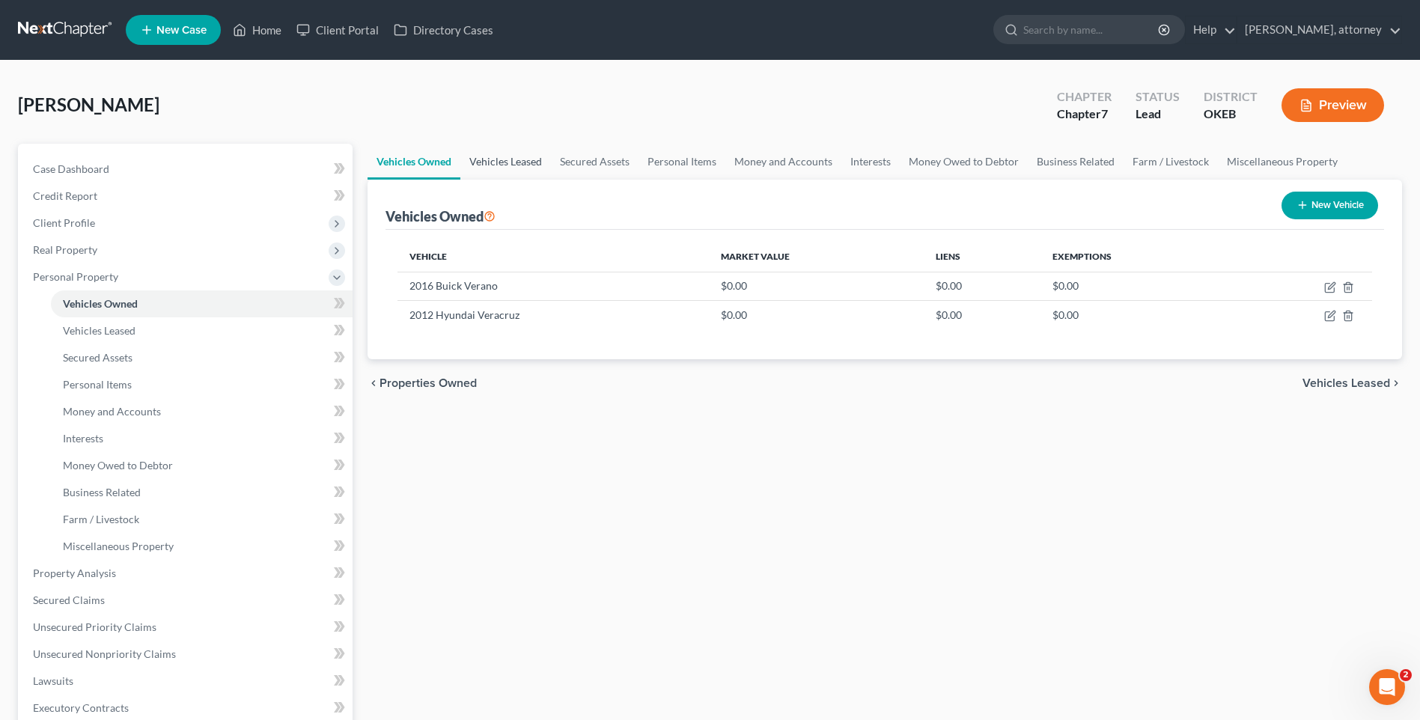
click at [516, 168] on link "Vehicles Leased" at bounding box center [505, 162] width 91 height 36
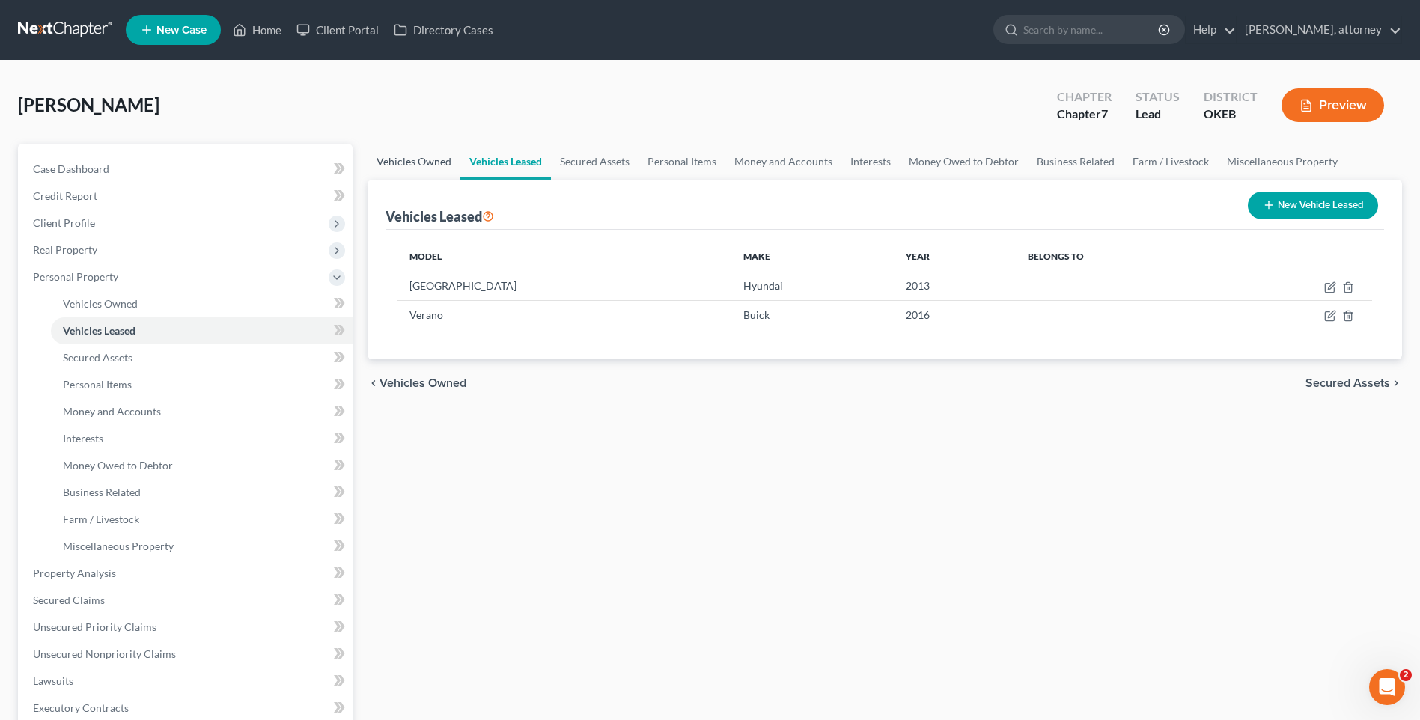
click at [417, 156] on link "Vehicles Owned" at bounding box center [414, 162] width 93 height 36
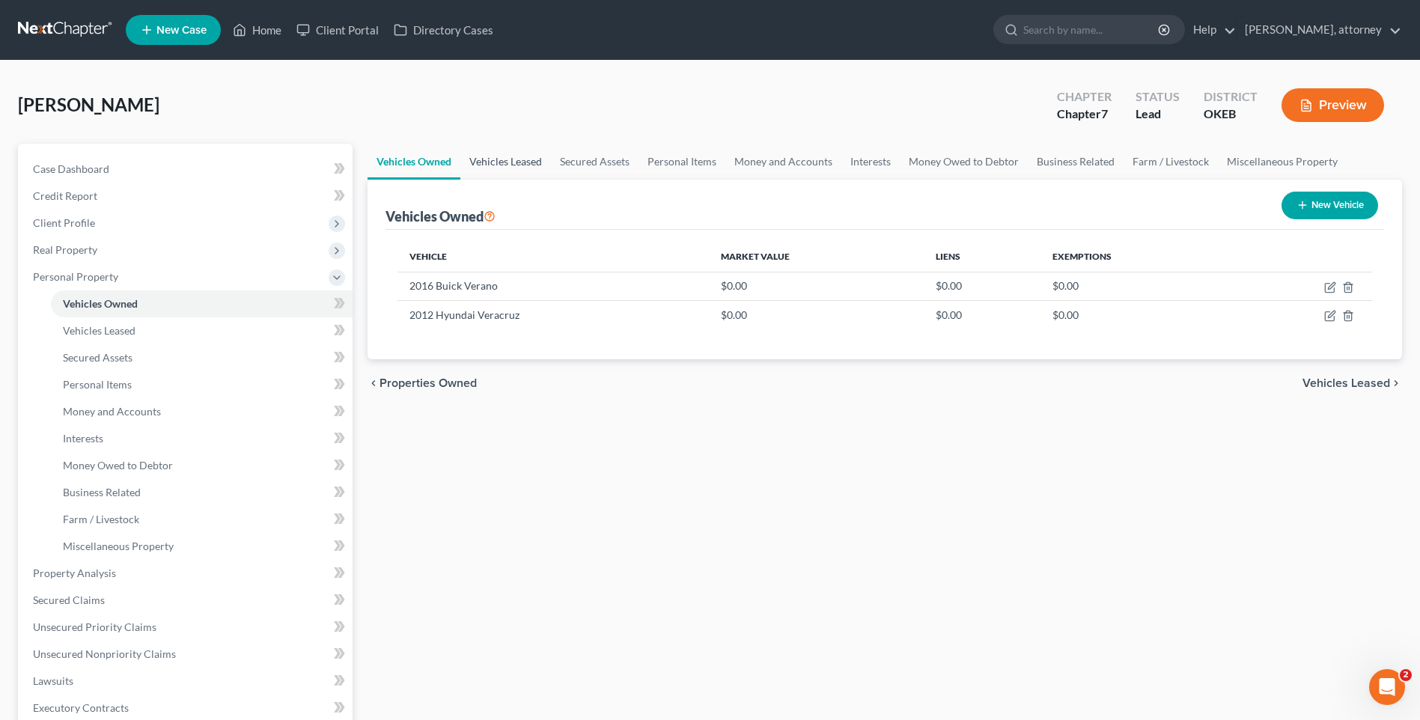
click at [512, 165] on link "Vehicles Leased" at bounding box center [505, 162] width 91 height 36
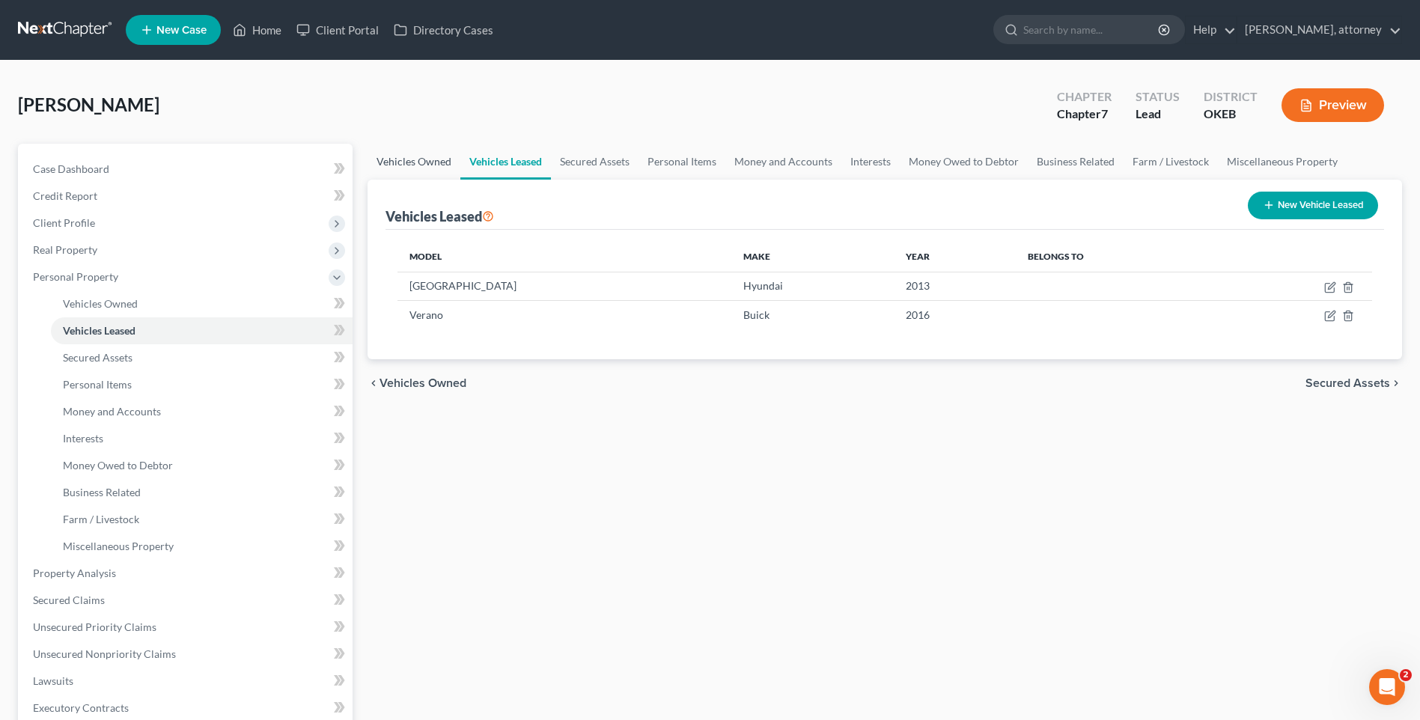
click at [407, 165] on link "Vehicles Owned" at bounding box center [414, 162] width 93 height 36
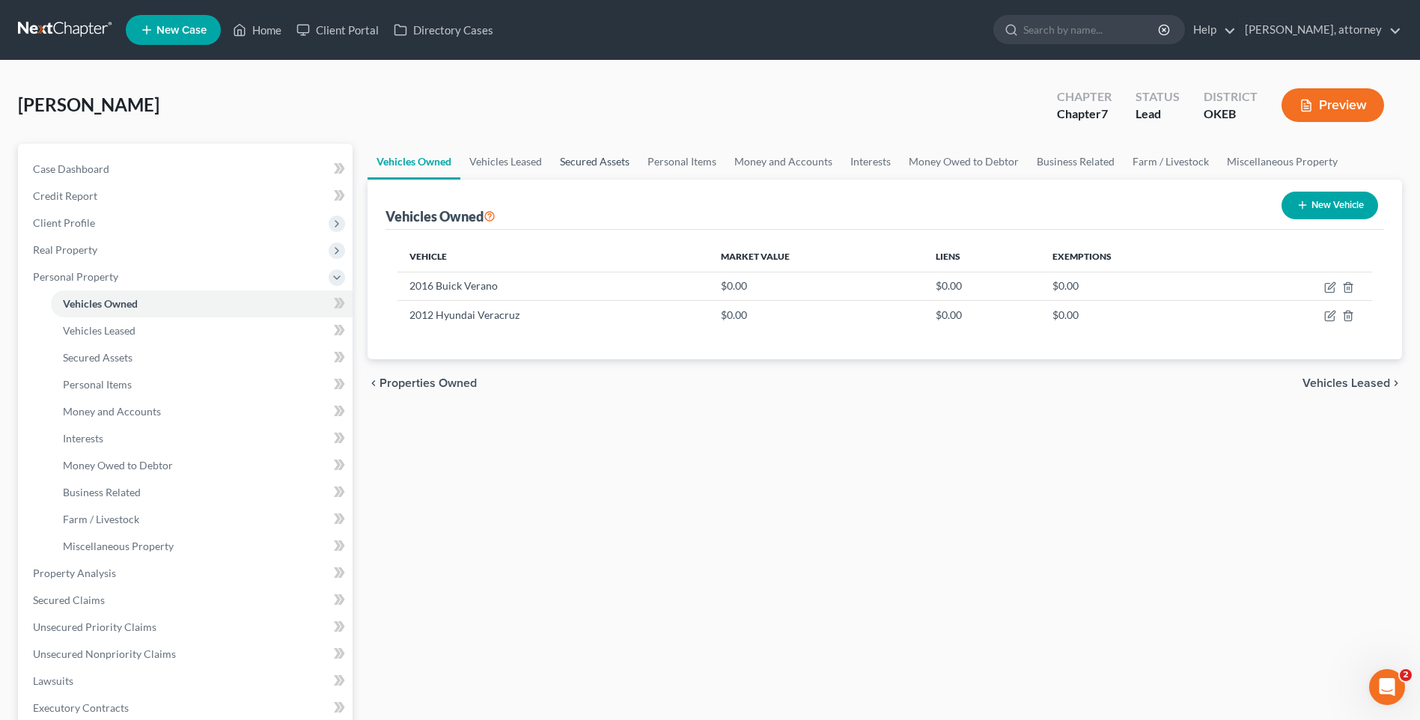
click at [593, 162] on link "Secured Assets" at bounding box center [595, 162] width 88 height 36
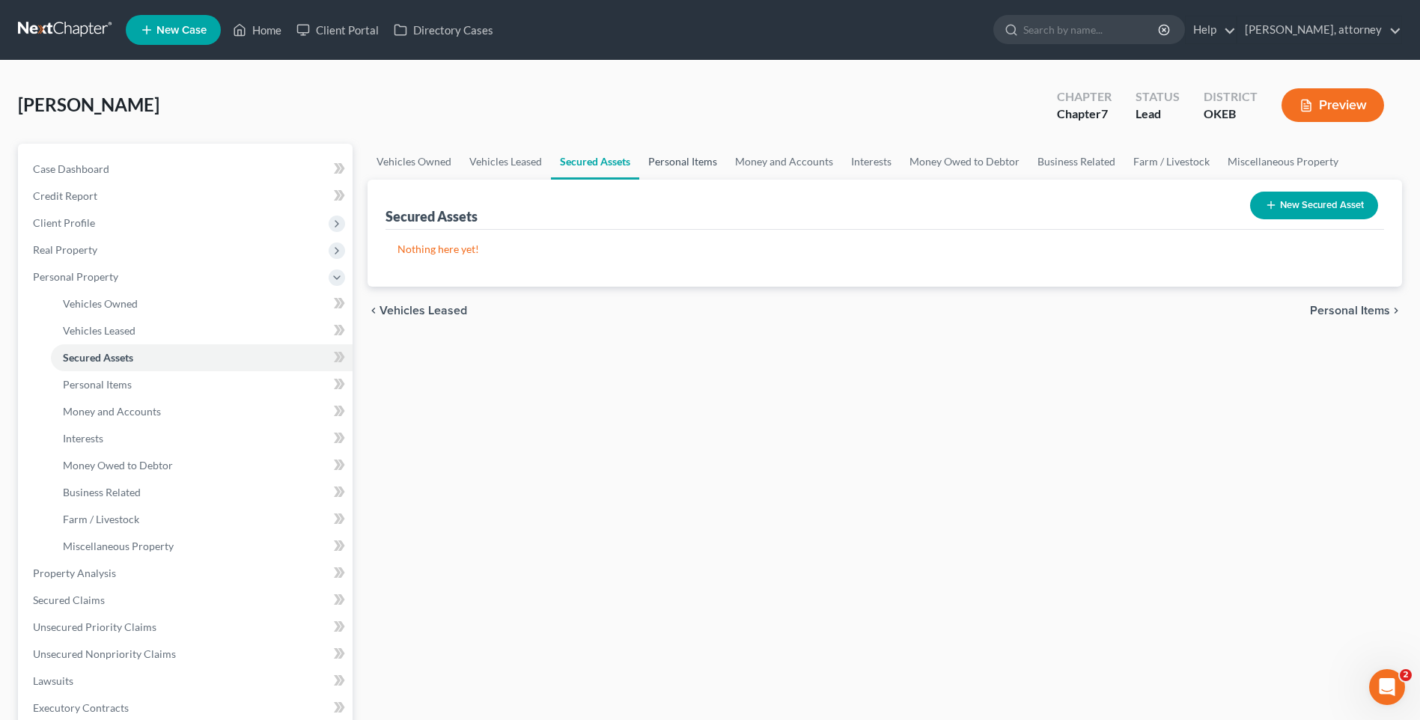
click at [666, 163] on link "Personal Items" at bounding box center [682, 162] width 87 height 36
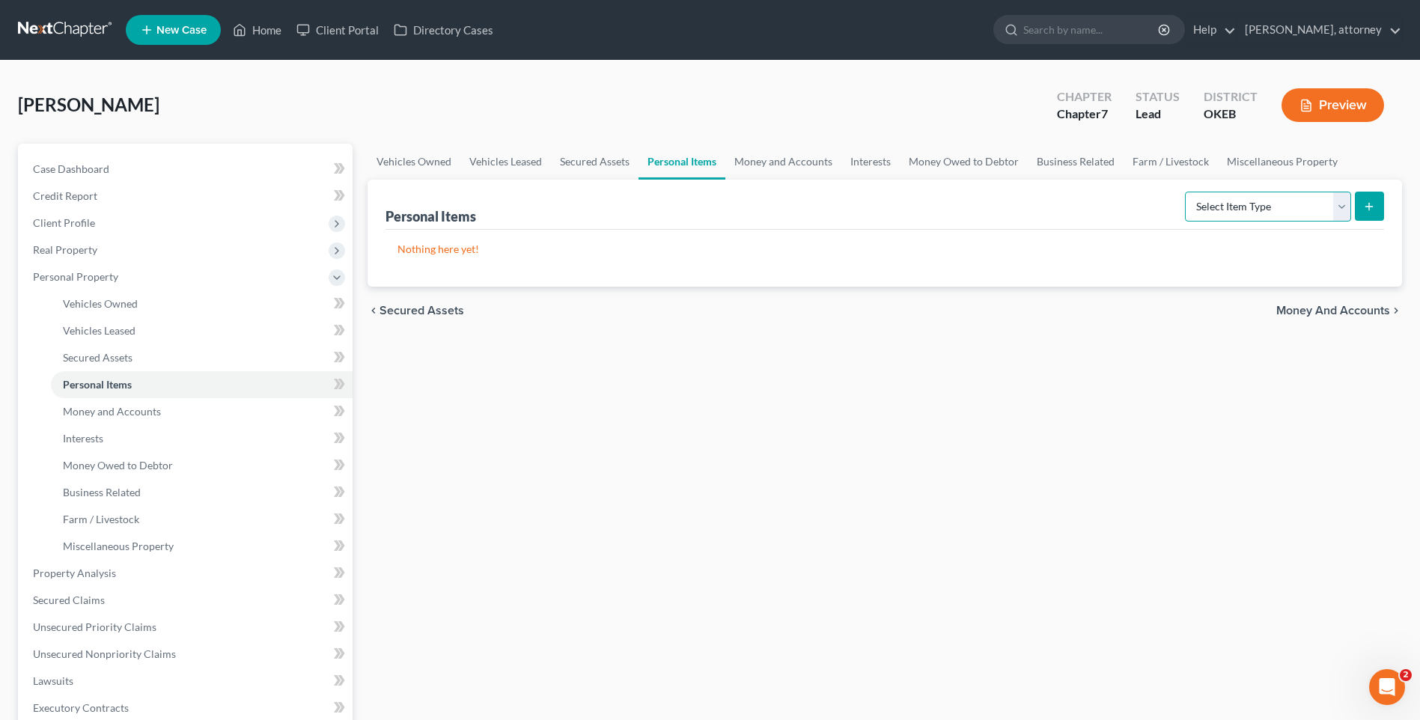
click at [1240, 210] on select "Select Item Type Clothing Collectibles Of Value Electronics Firearms Household …" at bounding box center [1268, 207] width 166 height 30
select select "clothing"
click at [1187, 192] on select "Select Item Type Clothing Collectibles Of Value Electronics Firearms Household …" at bounding box center [1268, 207] width 166 height 30
click at [1355, 207] on button "submit" at bounding box center [1369, 206] width 29 height 29
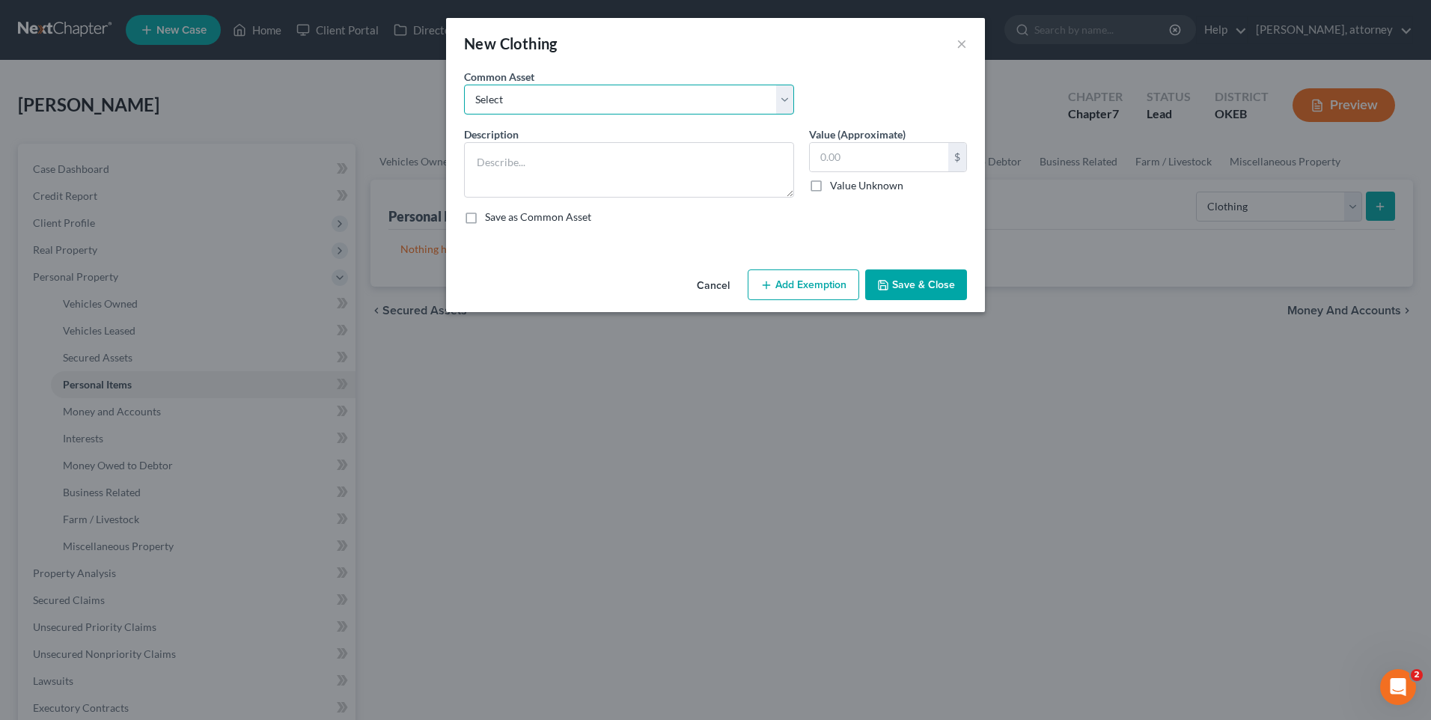
click at [496, 97] on select "Select Clothing for the debtor(s)" at bounding box center [629, 100] width 330 height 30
select select "0"
click at [464, 85] on select "Select Clothing for the debtor(s)" at bounding box center [629, 100] width 330 height 30
type textarea "Clothing for the debtor(s)"
type input "750.00"
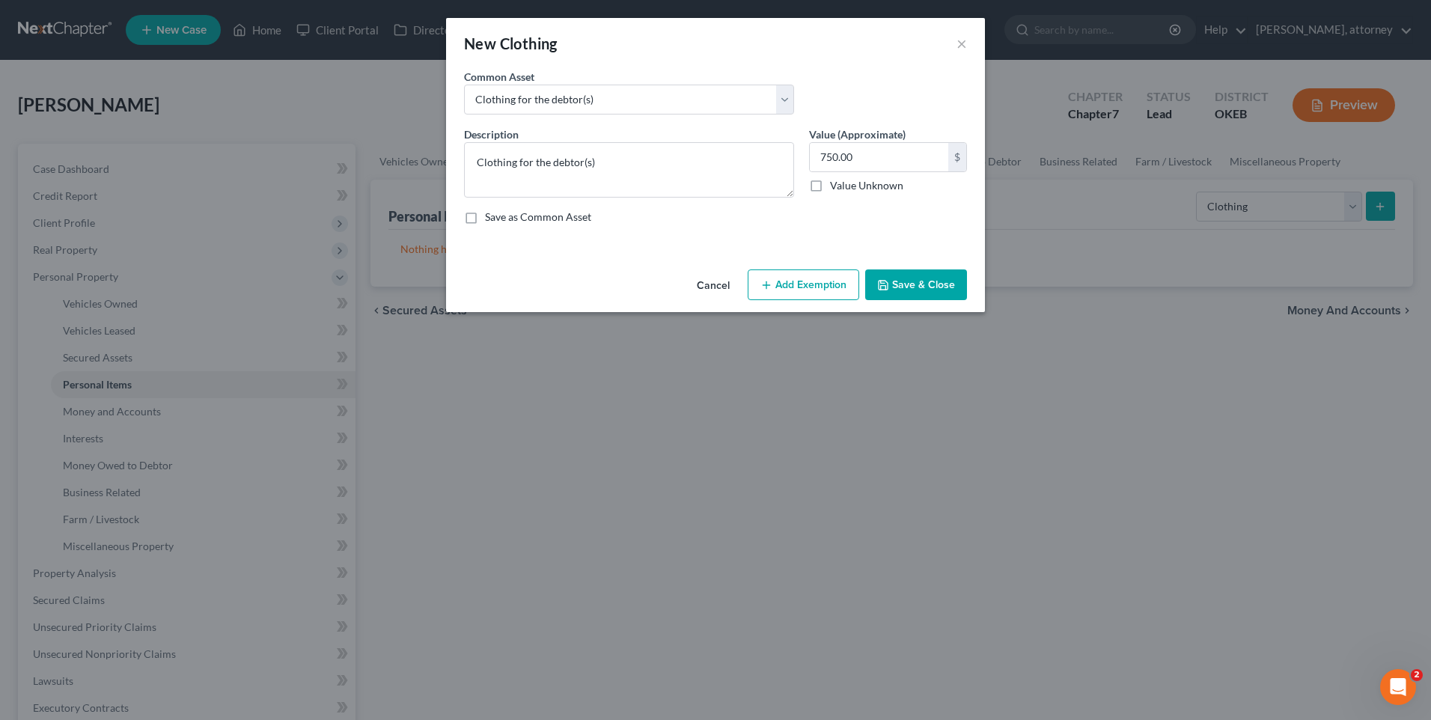
click at [813, 284] on button "Add Exemption" at bounding box center [804, 285] width 112 height 31
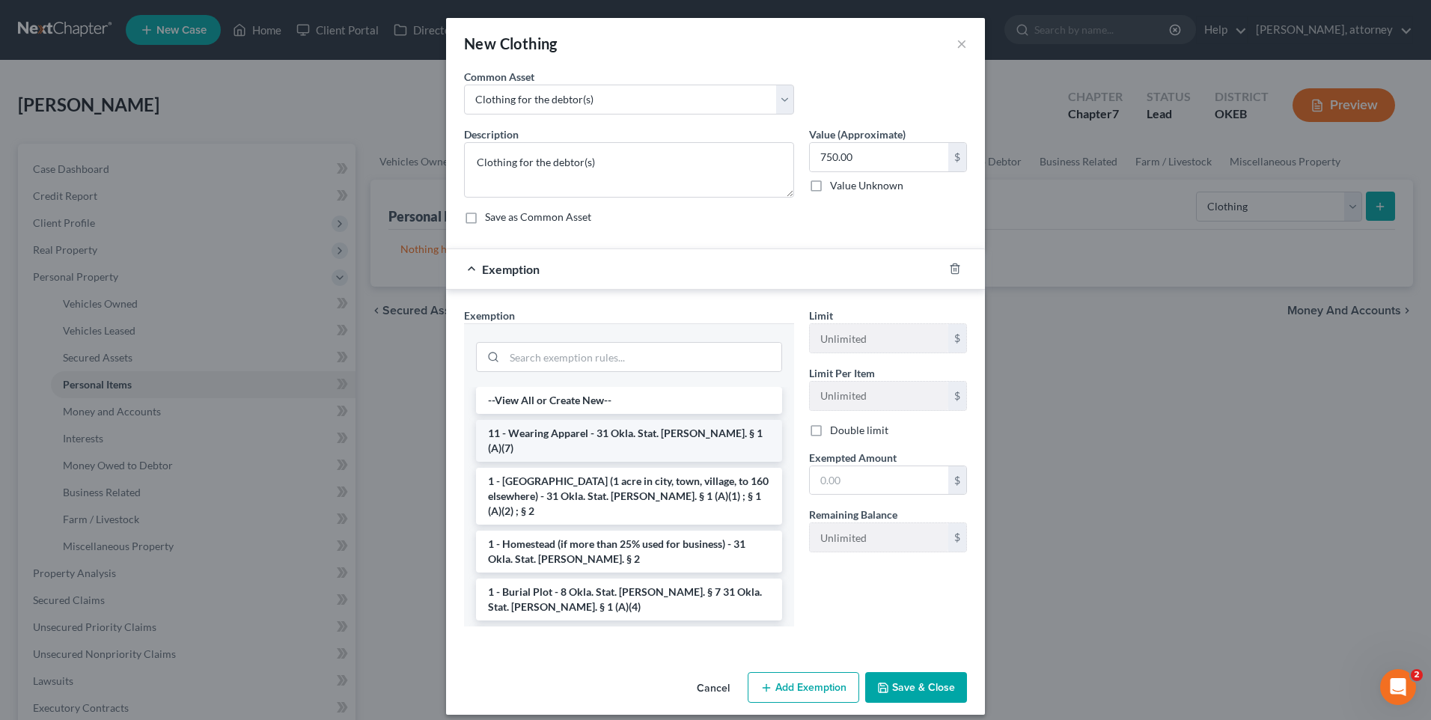
click at [585, 429] on li "11 - Wearing Apparel - 31 Okla. Stat. [PERSON_NAME]. § 1 (A)(7)" at bounding box center [629, 441] width 306 height 42
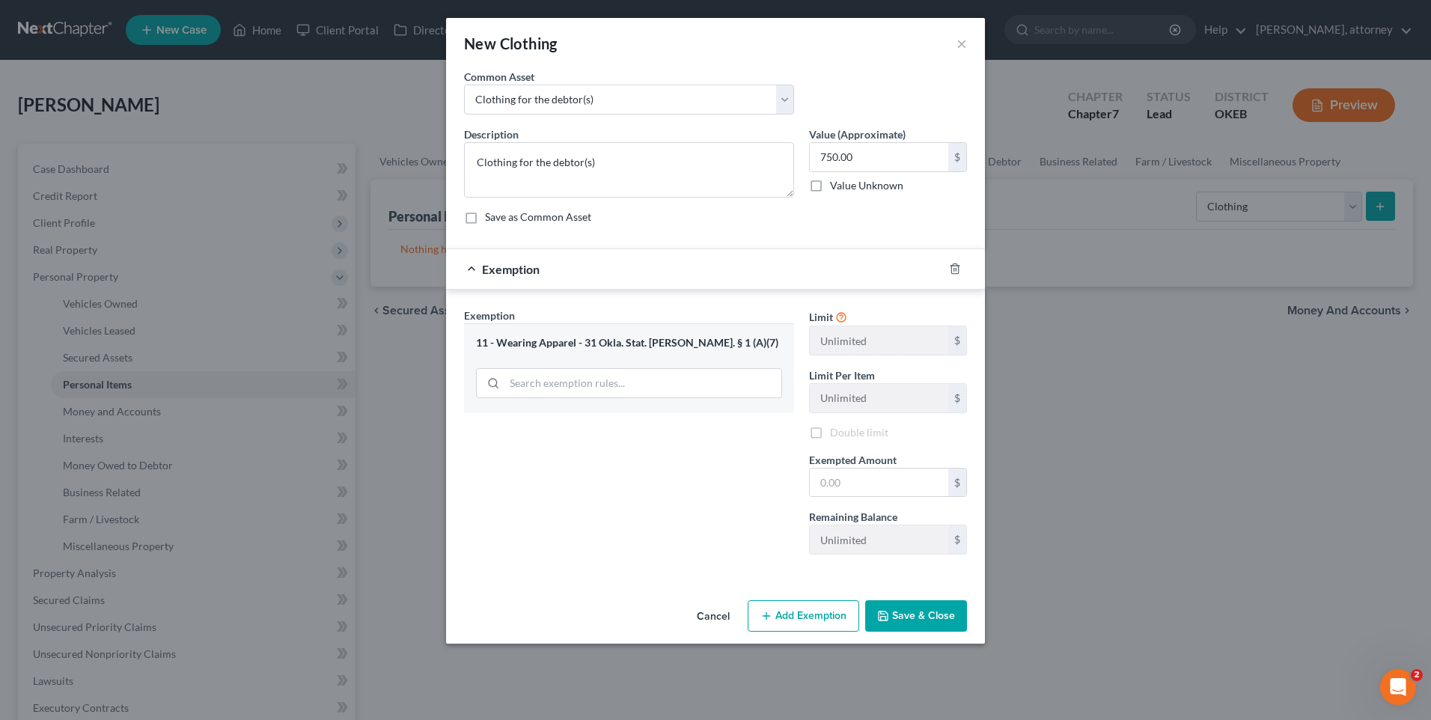
click at [585, 429] on div "Exemption Set must be selected for CA. Exemption * 11 - Wearing Apparel - 31 Ok…" at bounding box center [629, 437] width 345 height 259
click at [872, 487] on input "text" at bounding box center [879, 483] width 139 height 28
click at [826, 482] on input "70.00" at bounding box center [879, 483] width 139 height 28
type input "750.00"
click at [931, 620] on button "Save & Close" at bounding box center [916, 615] width 102 height 31
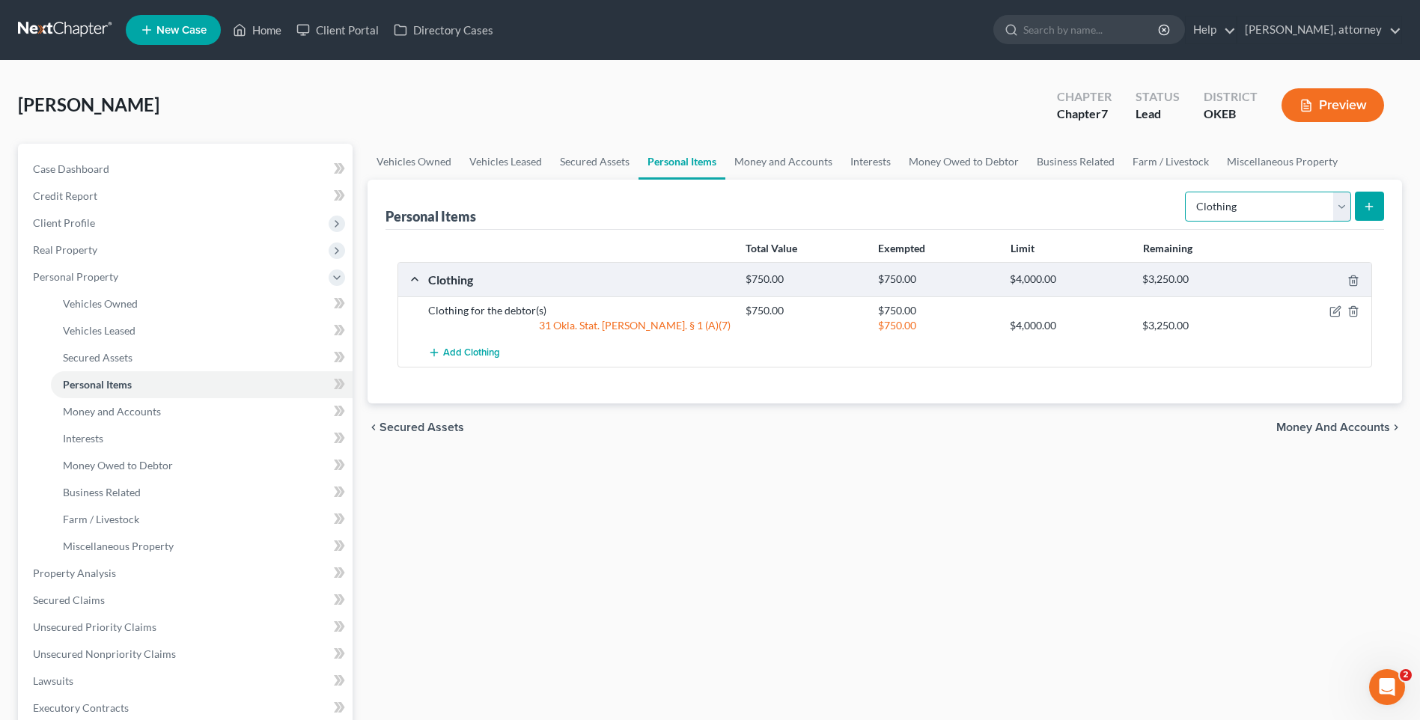
click at [1245, 212] on select "Select Item Type Clothing Collectibles Of Value Electronics Firearms Household …" at bounding box center [1268, 207] width 166 height 30
select select "electronics"
click at [1187, 192] on select "Select Item Type Clothing Collectibles Of Value Electronics Firearms Household …" at bounding box center [1268, 207] width 166 height 30
click at [1364, 204] on icon "submit" at bounding box center [1369, 207] width 12 height 12
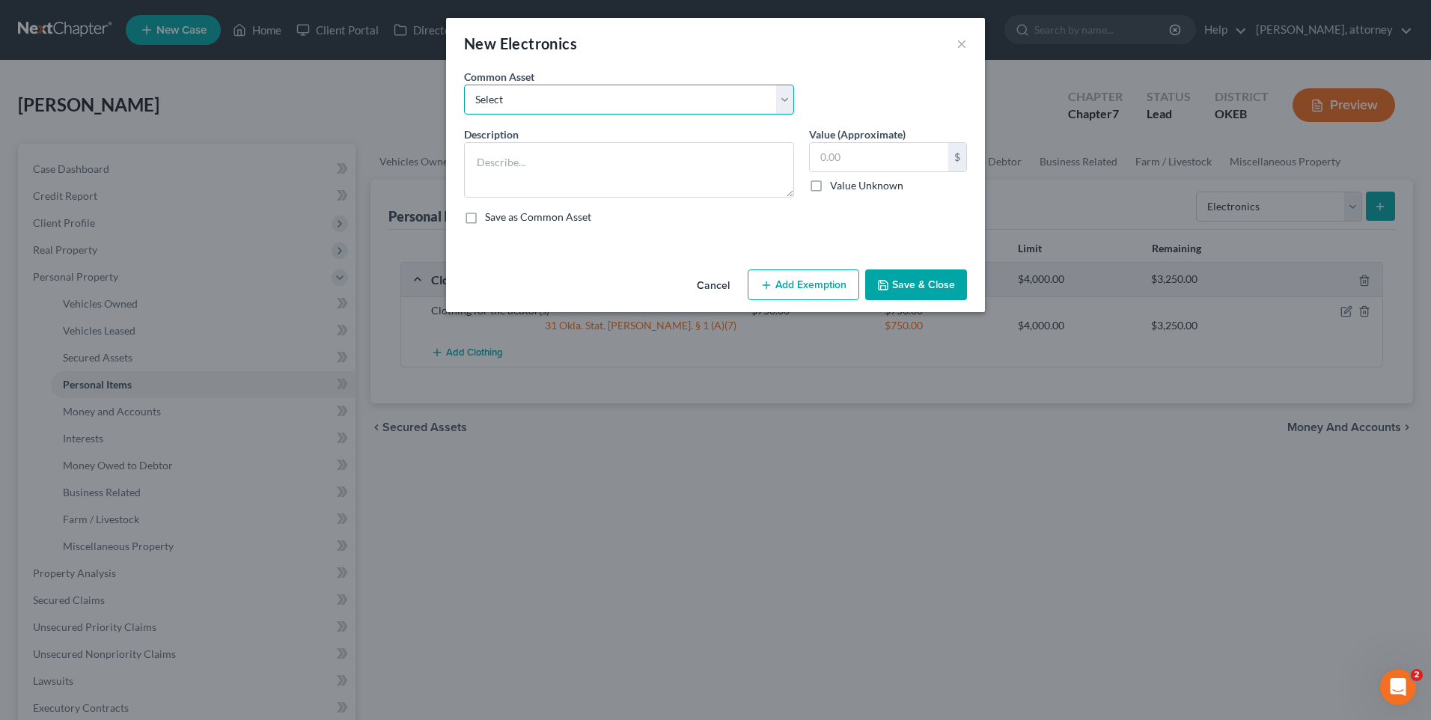
click at [623, 91] on select "Select Various electronics for the household" at bounding box center [629, 100] width 330 height 30
select select "0"
click at [464, 85] on select "Select Various electronics for the household" at bounding box center [629, 100] width 330 height 30
type textarea "Various electronics for the household"
type input "1,500.00"
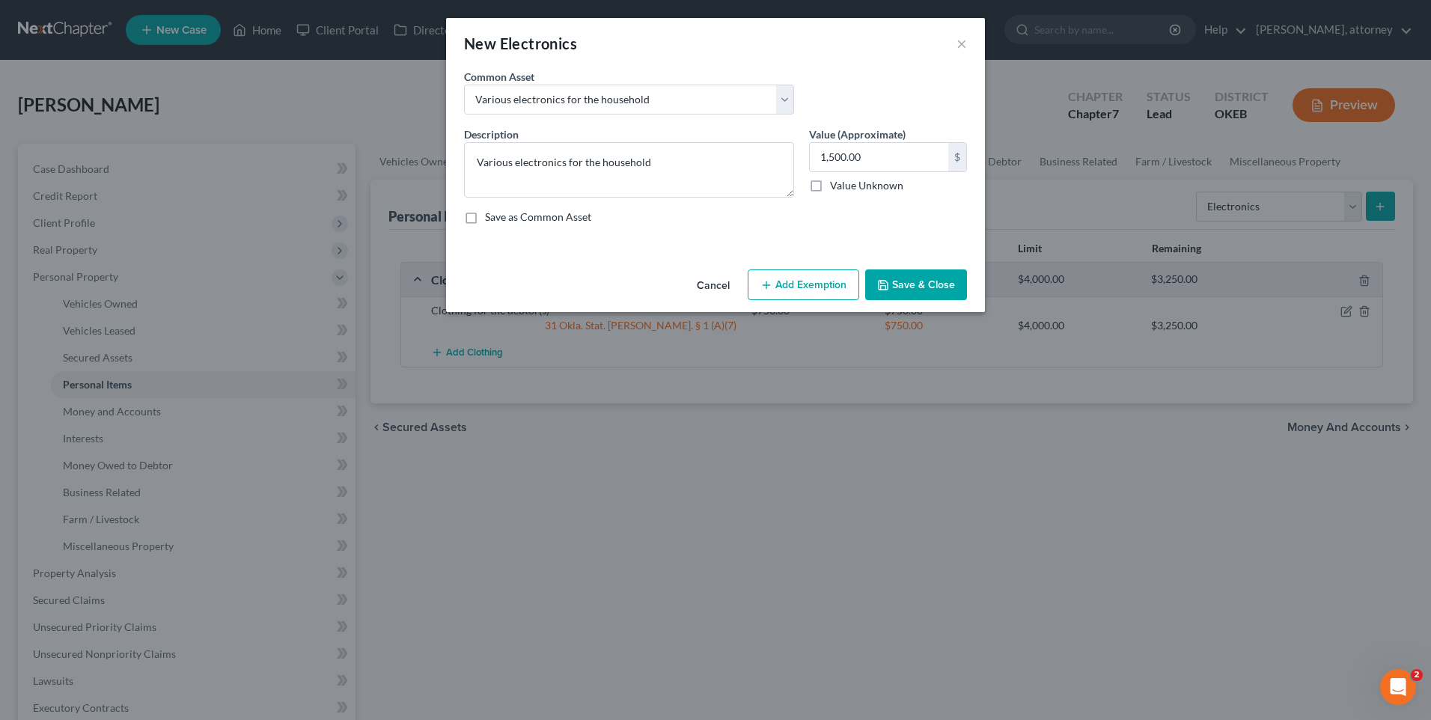
click at [827, 287] on button "Add Exemption" at bounding box center [804, 285] width 112 height 31
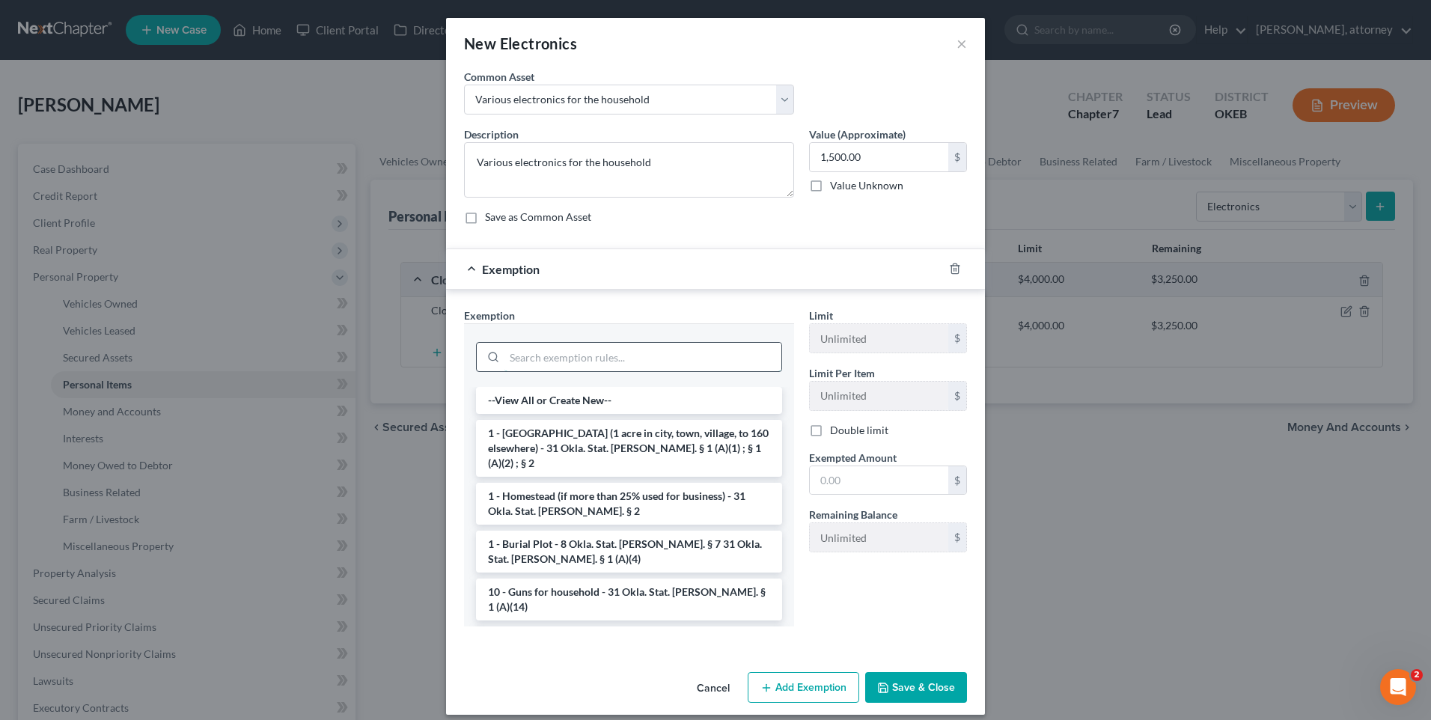
click at [577, 356] on input "search" at bounding box center [643, 357] width 277 height 28
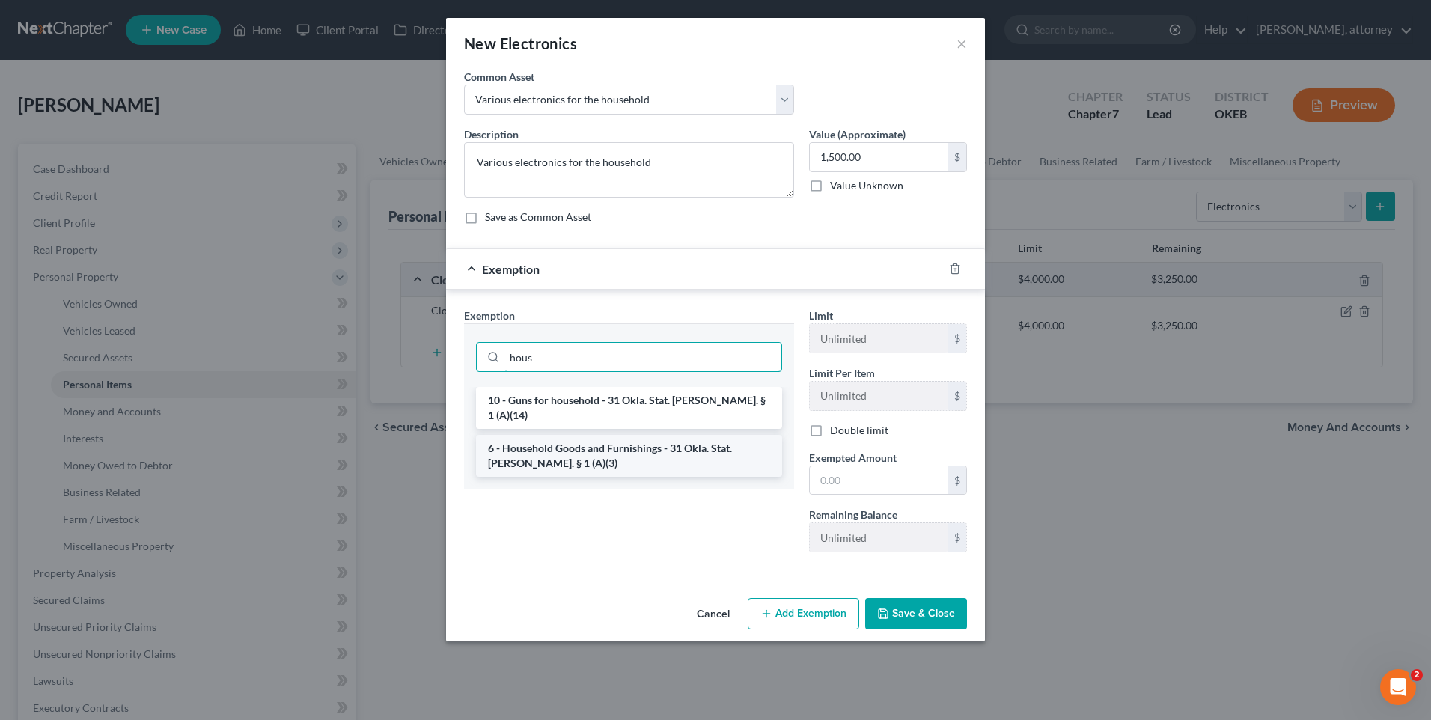
type input "hous"
click at [505, 438] on li "6 - Household Goods and Furnishings - 31 Okla. Stat. [PERSON_NAME]. § 1 (A)(3)" at bounding box center [629, 456] width 306 height 42
click at [505, 438] on div "Exemption Set must be selected for CA. Exemption * hous 10 - Guns for household…" at bounding box center [629, 436] width 345 height 257
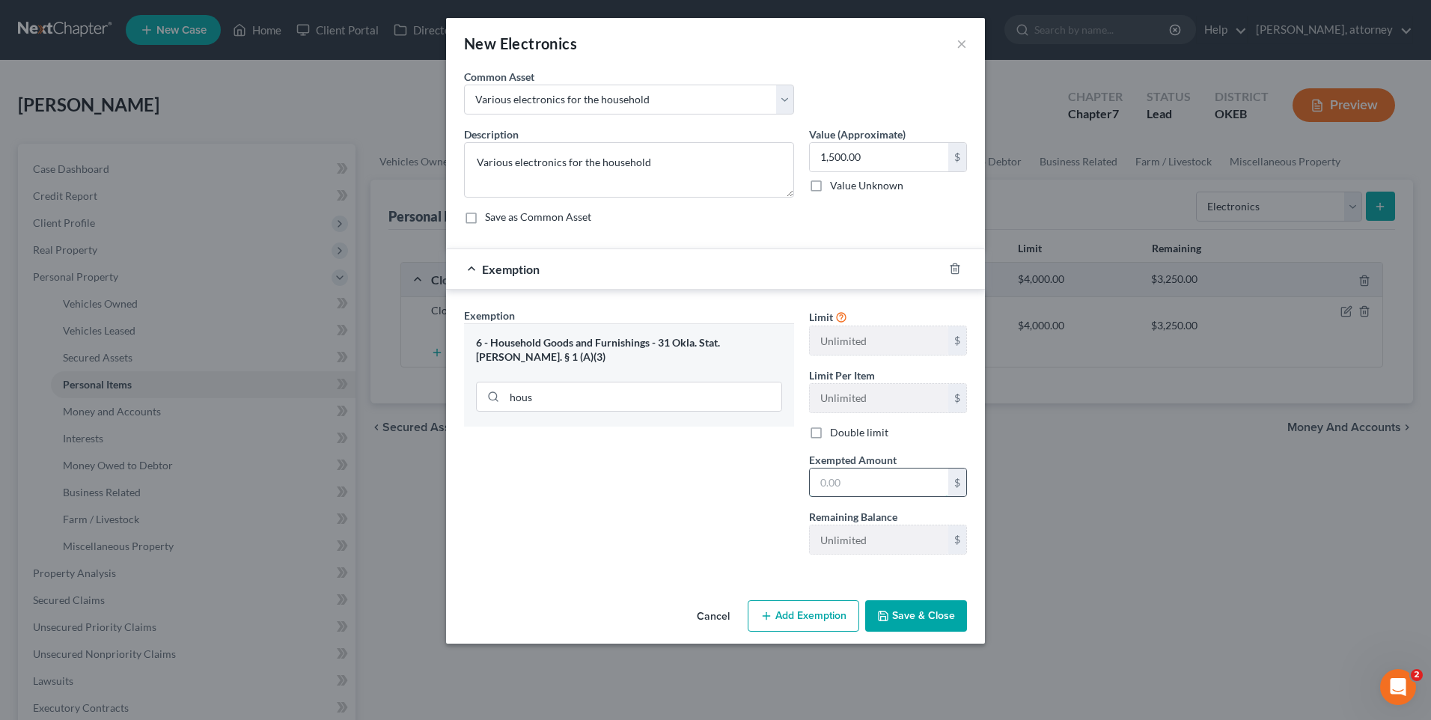
click at [898, 484] on input "text" at bounding box center [879, 483] width 139 height 28
type input "1"
click at [896, 484] on input "1" at bounding box center [879, 483] width 139 height 28
type input "1,500.00"
click at [896, 611] on button "Save & Close" at bounding box center [916, 615] width 102 height 31
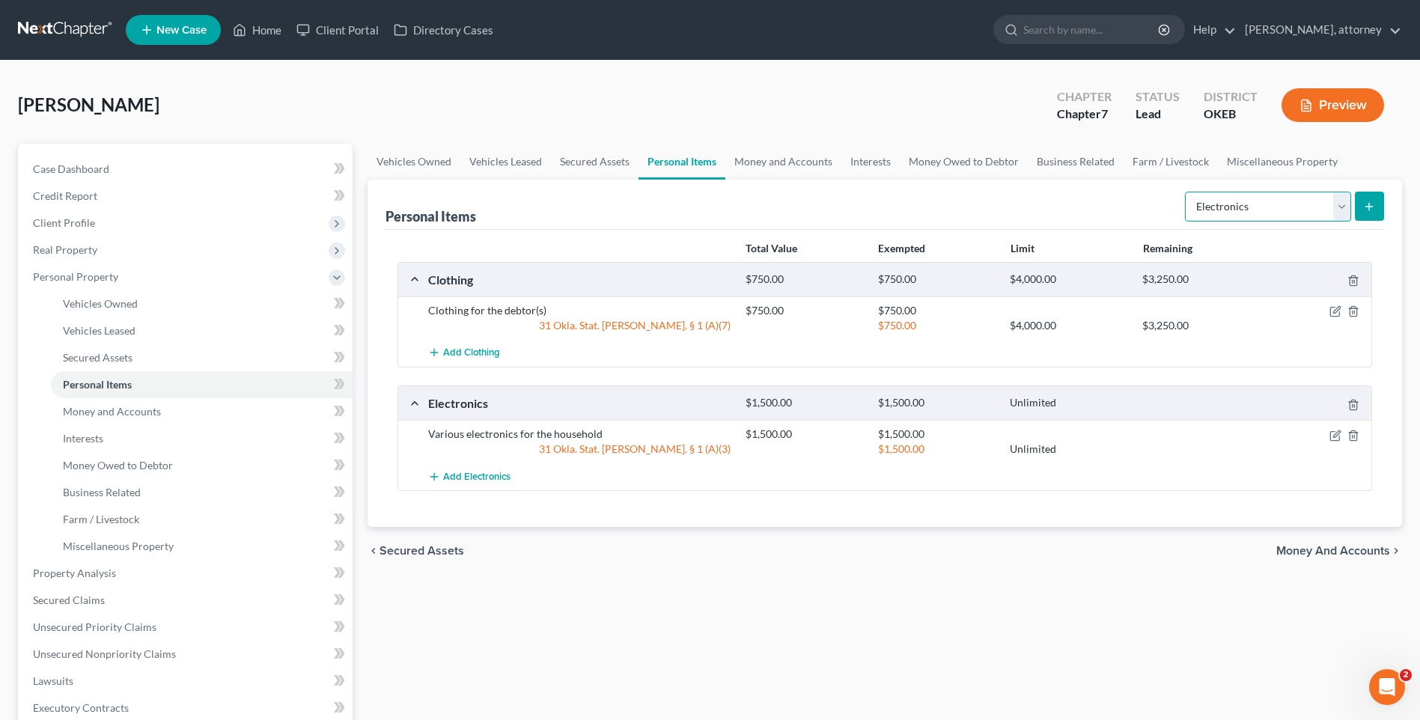
click at [1205, 209] on select "Select Item Type Clothing Collectibles Of Value Electronics Firearms Household …" at bounding box center [1268, 207] width 166 height 30
select select "household_goods"
click at [1187, 192] on select "Select Item Type Clothing Collectibles Of Value Electronics Firearms Household …" at bounding box center [1268, 207] width 166 height 30
click at [1369, 198] on button "submit" at bounding box center [1369, 206] width 29 height 29
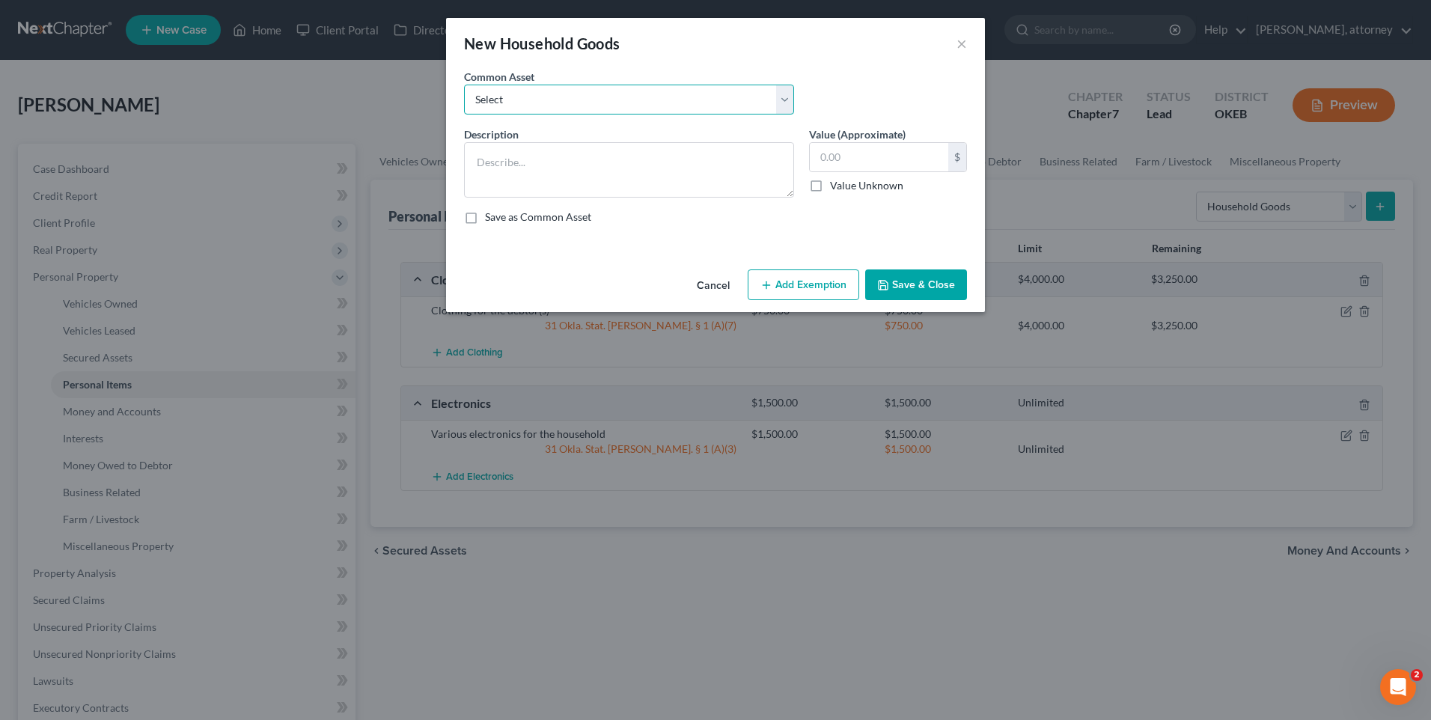
click at [473, 91] on select "Select Various household items and goods" at bounding box center [629, 100] width 330 height 30
select select "0"
click at [464, 85] on select "Select Various household items and goods" at bounding box center [629, 100] width 330 height 30
type textarea "Various household items and goods"
type input "4,000.00"
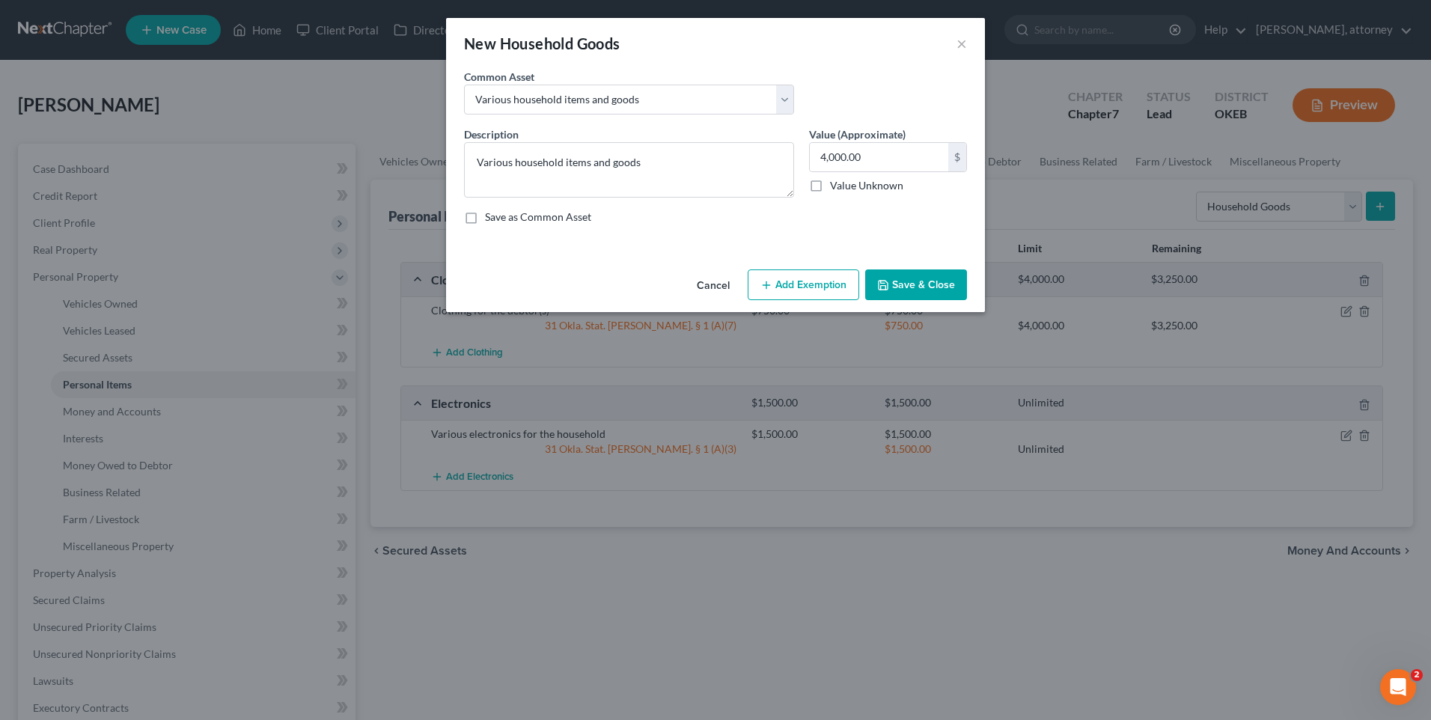
click at [818, 281] on button "Add Exemption" at bounding box center [804, 285] width 112 height 31
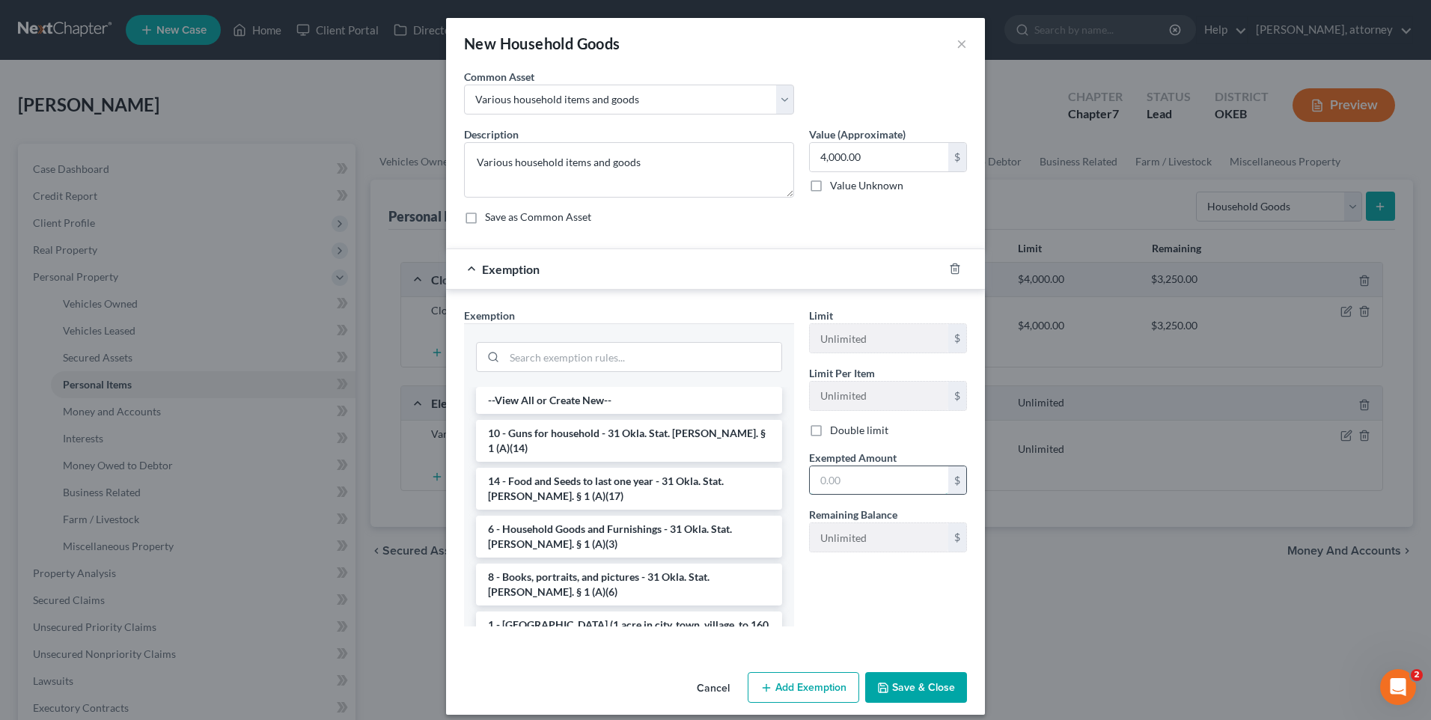
click at [853, 484] on input "text" at bounding box center [879, 480] width 139 height 28
type input "4,000.00"
click at [601, 517] on li "6 - Household Goods and Furnishings - 31 Okla. Stat. [PERSON_NAME]. § 1 (A)(3)" at bounding box center [629, 537] width 306 height 42
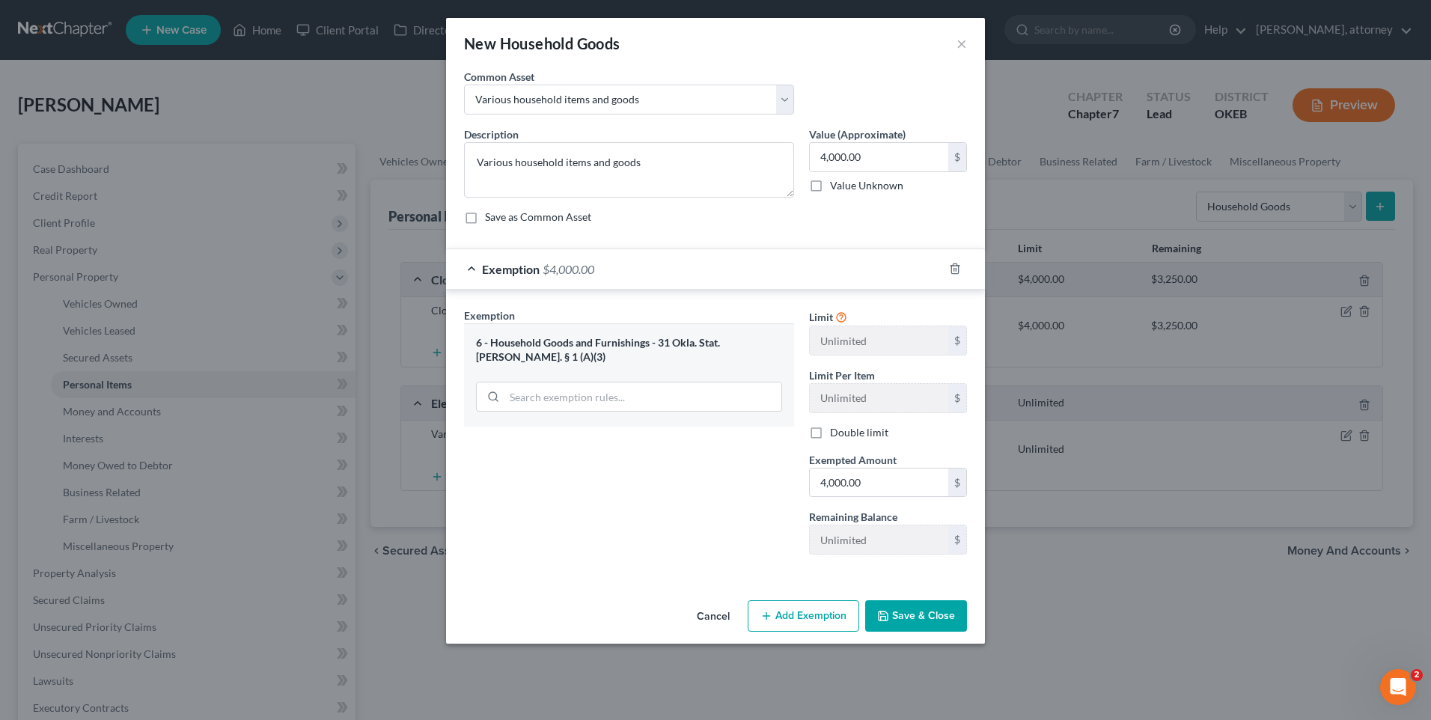
click at [921, 618] on button "Save & Close" at bounding box center [916, 615] width 102 height 31
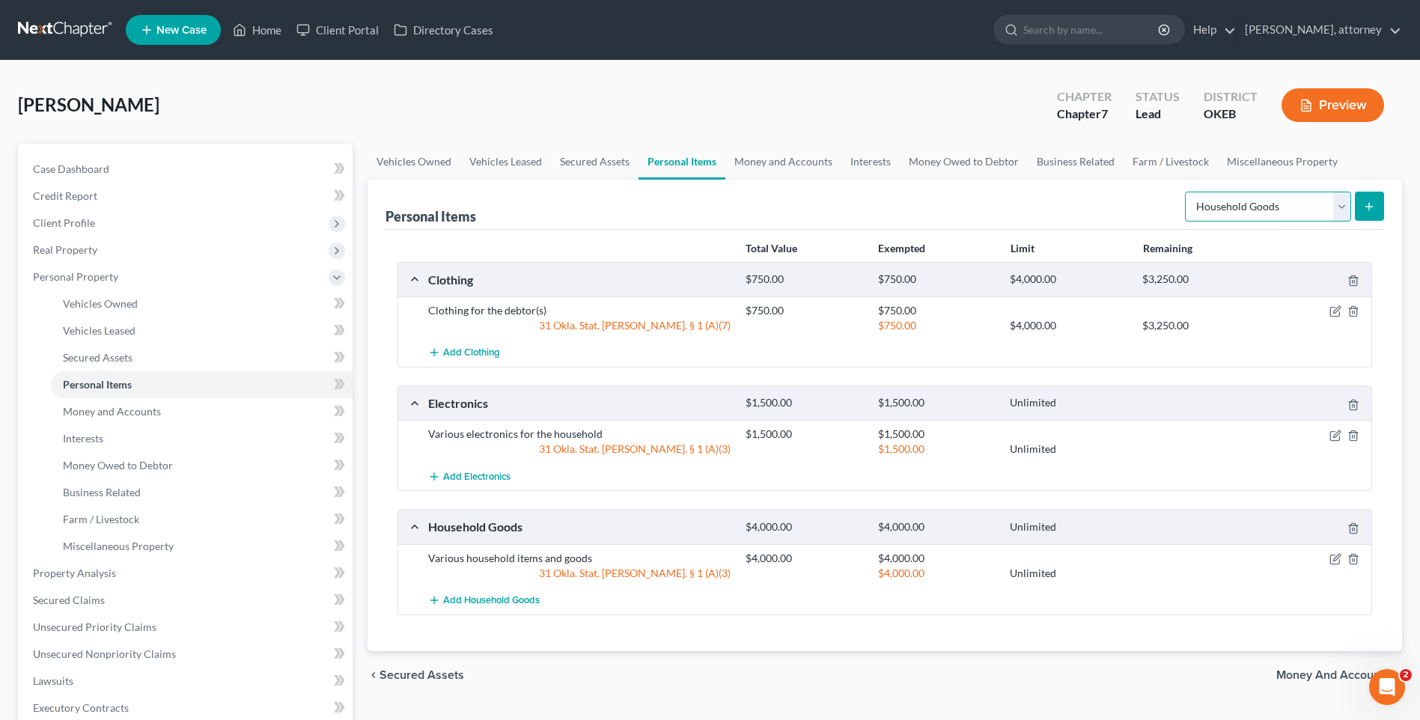
click at [1245, 208] on select "Select Item Type Clothing Collectibles Of Value Electronics Firearms Household …" at bounding box center [1268, 207] width 166 height 30
click at [1086, 215] on div "Personal Items Select Item Type Clothing Collectibles Of Value Electronics Fire…" at bounding box center [885, 205] width 999 height 50
click at [55, 249] on span "Real Property" at bounding box center [65, 249] width 64 height 13
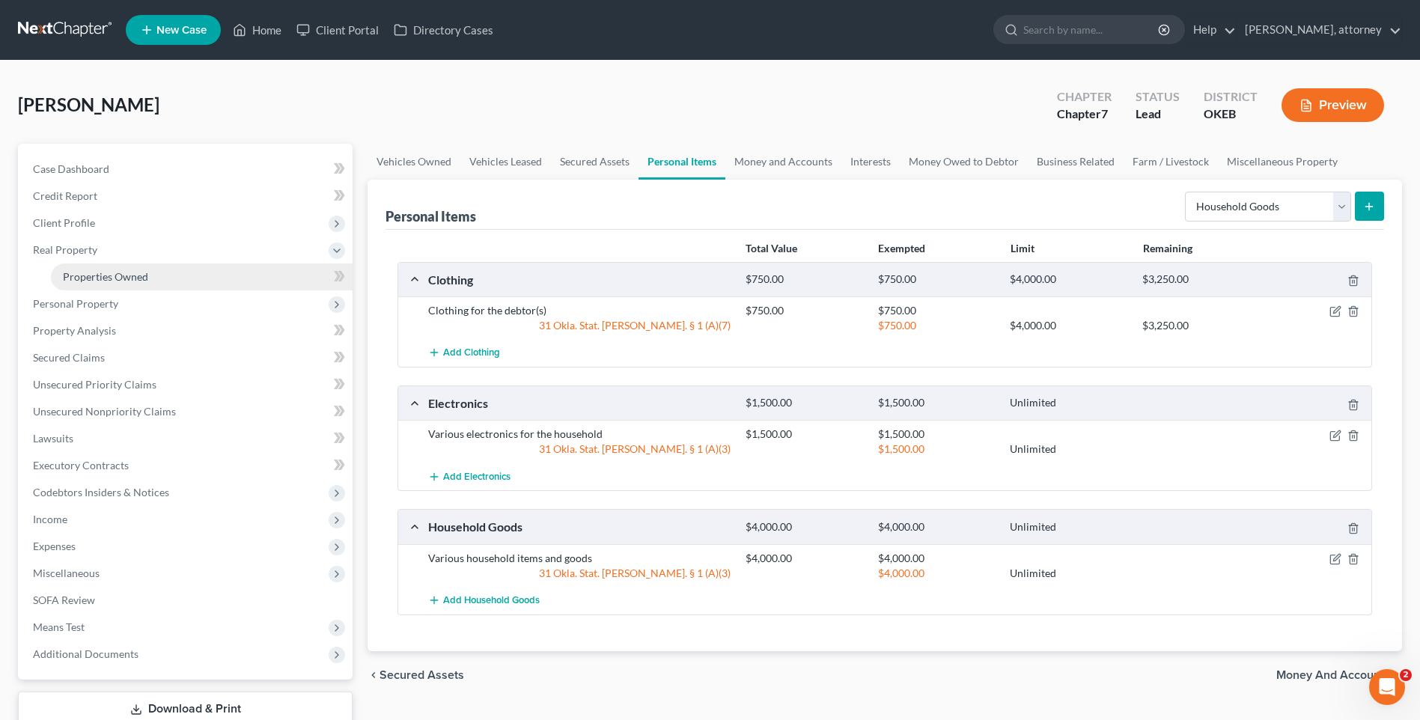
click at [85, 274] on span "Properties Owned" at bounding box center [105, 276] width 85 height 13
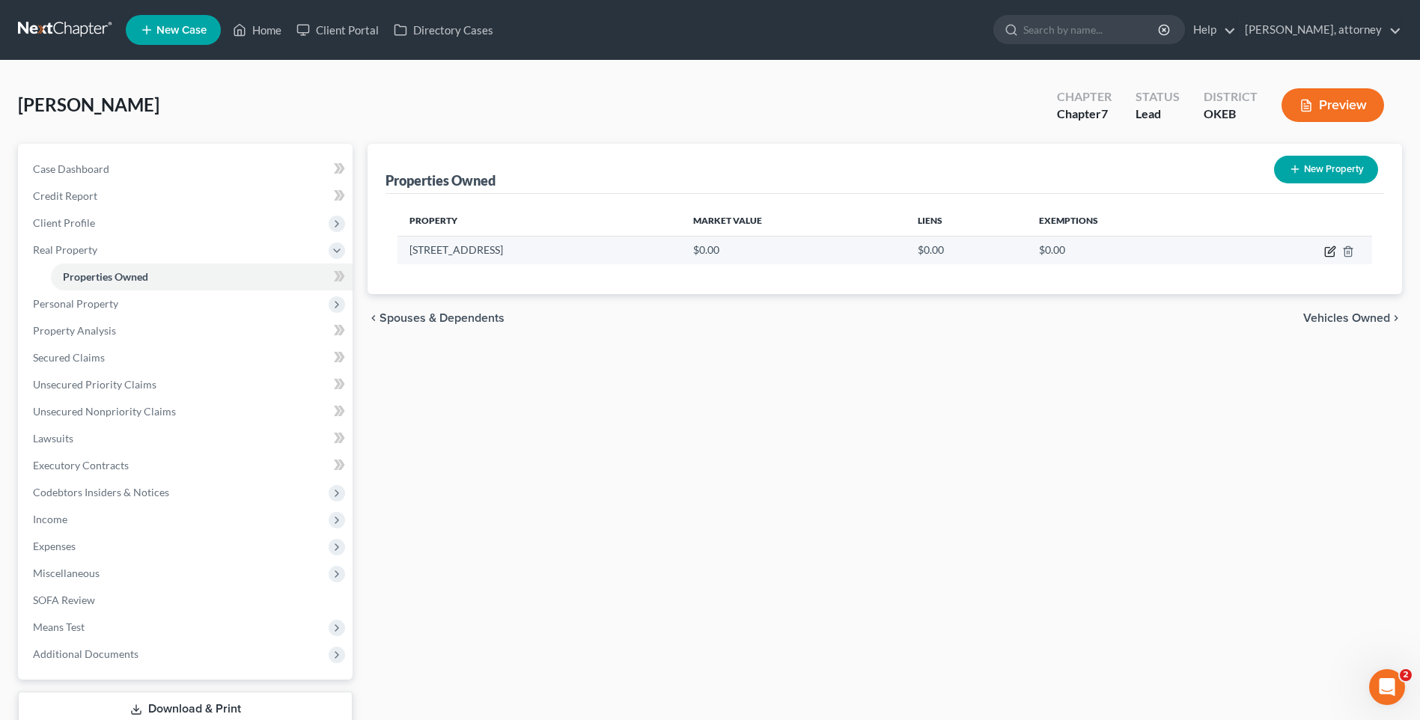
click at [1329, 253] on icon "button" at bounding box center [1331, 249] width 7 height 7
select select "37"
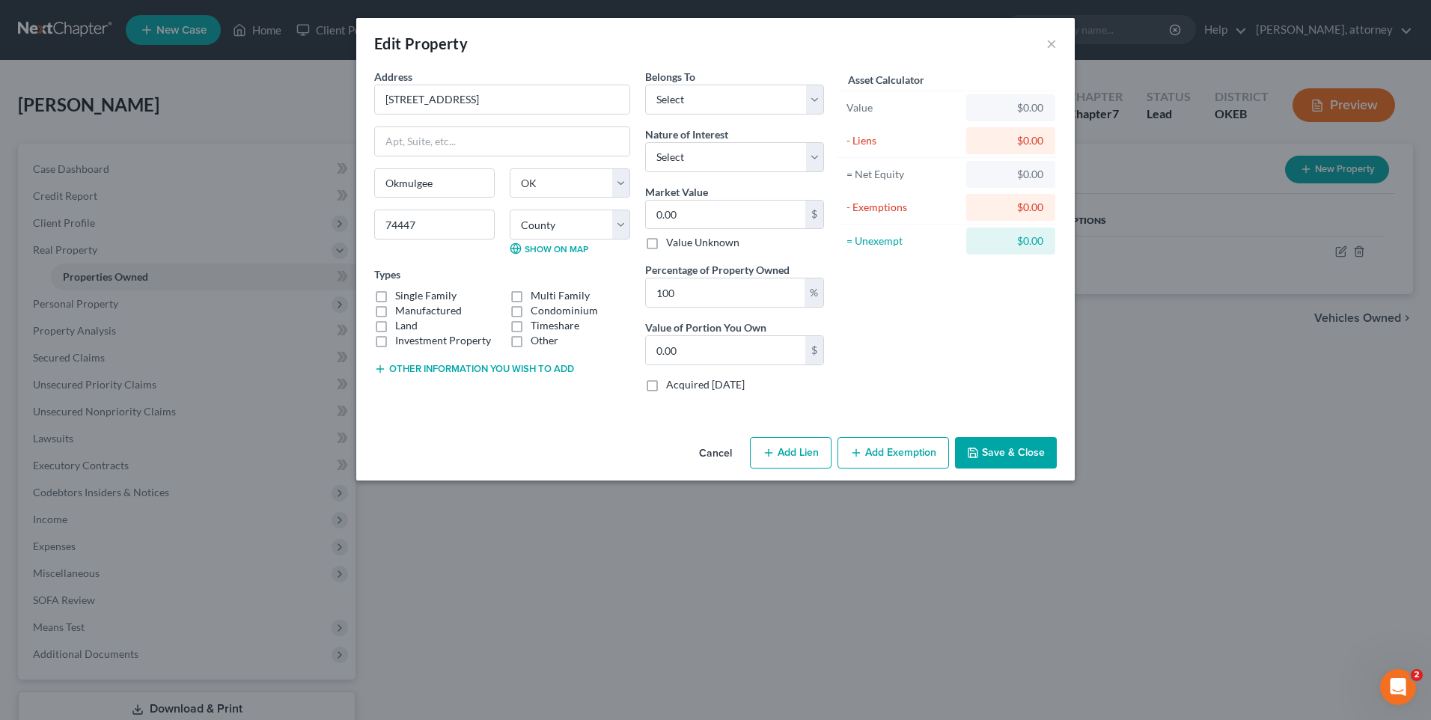
click at [996, 457] on button "Save & Close" at bounding box center [1006, 452] width 102 height 31
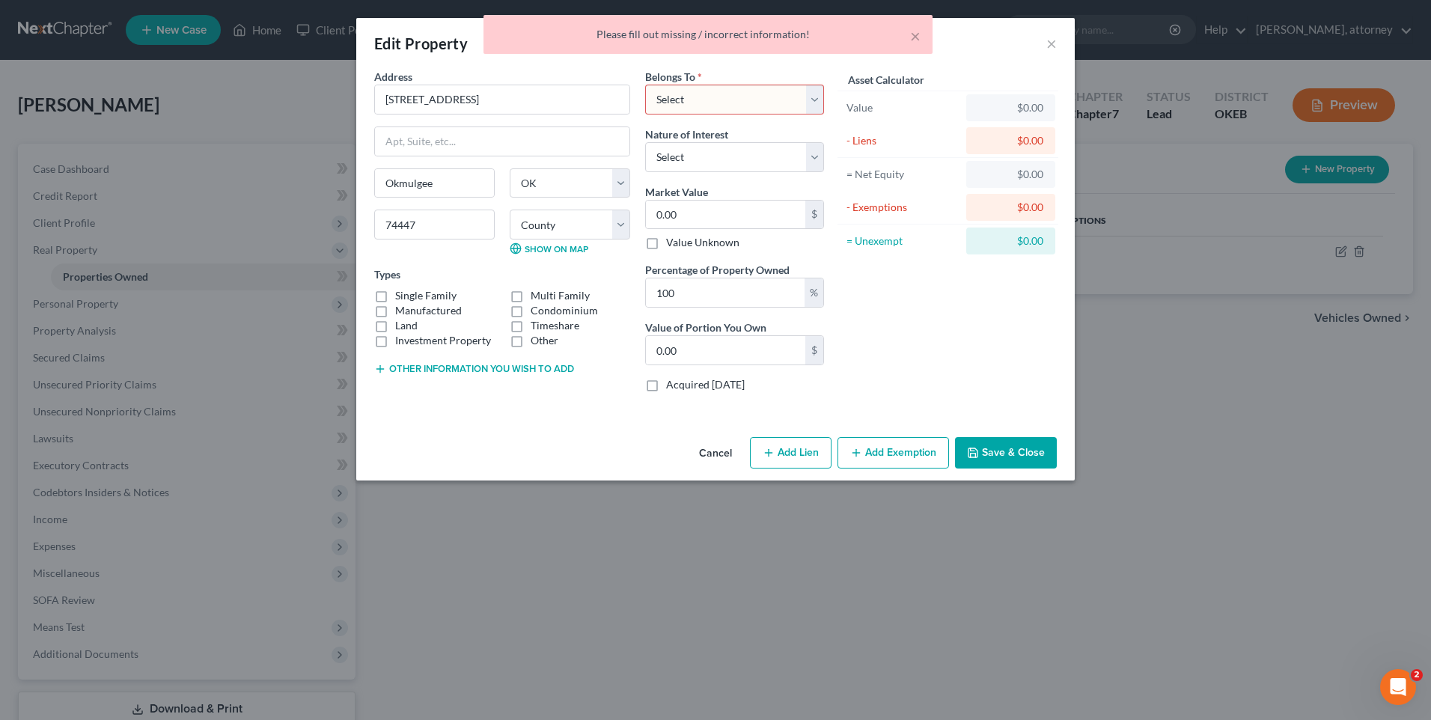
click at [718, 454] on button "Cancel" at bounding box center [715, 454] width 57 height 30
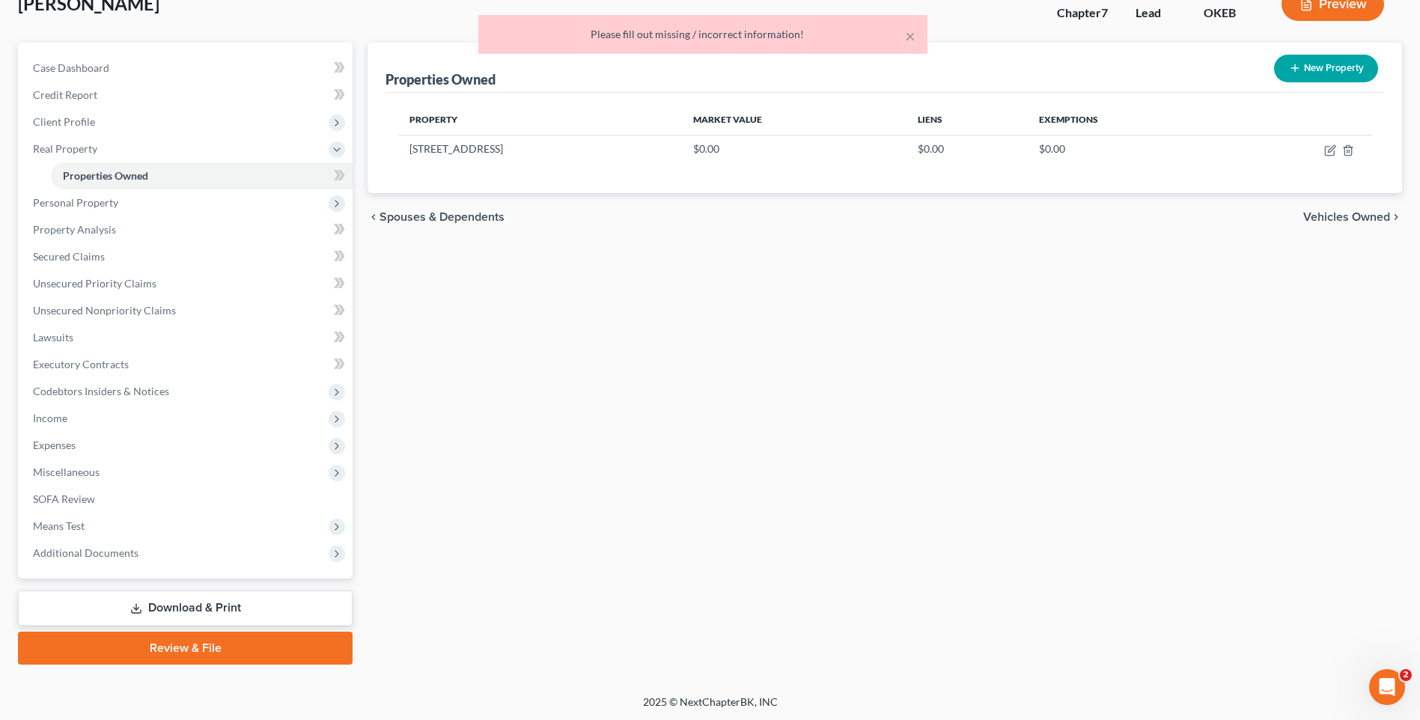
scroll to position [103, 0]
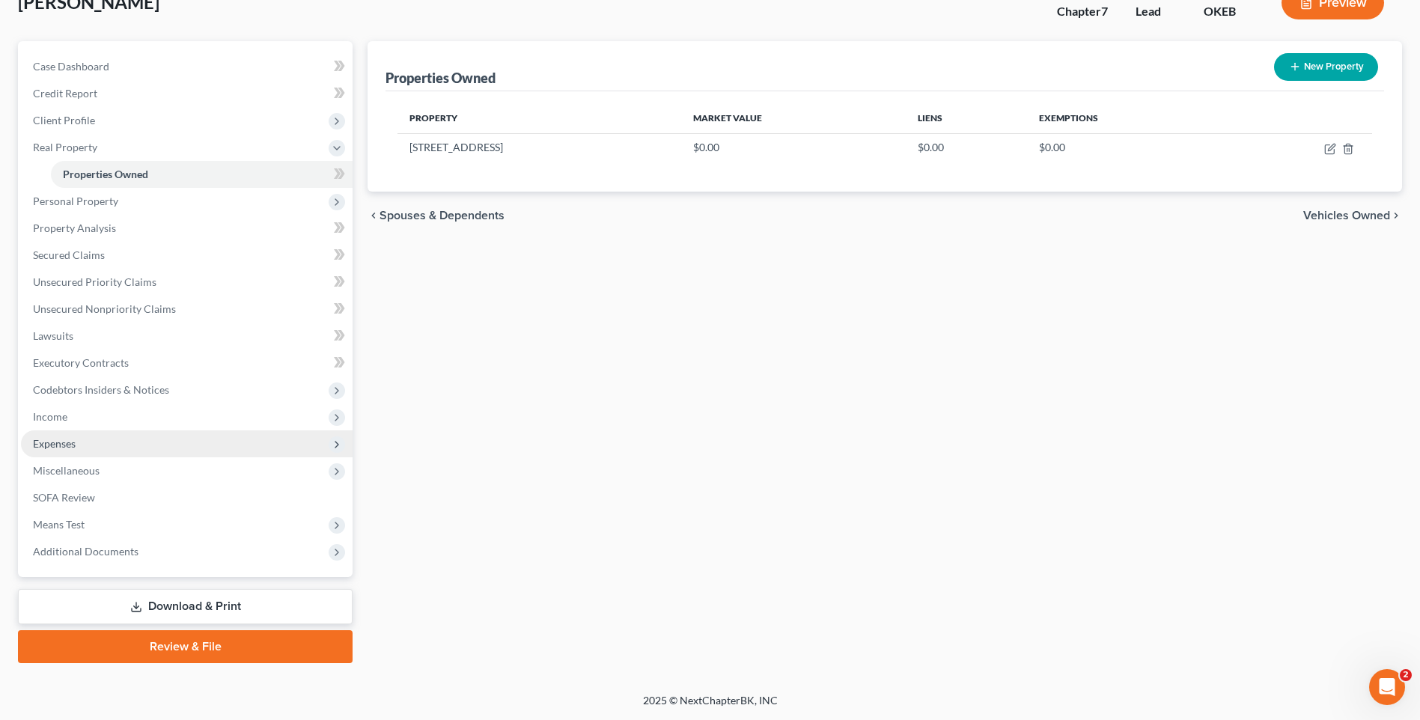
click at [55, 448] on span "Expenses" at bounding box center [54, 443] width 43 height 13
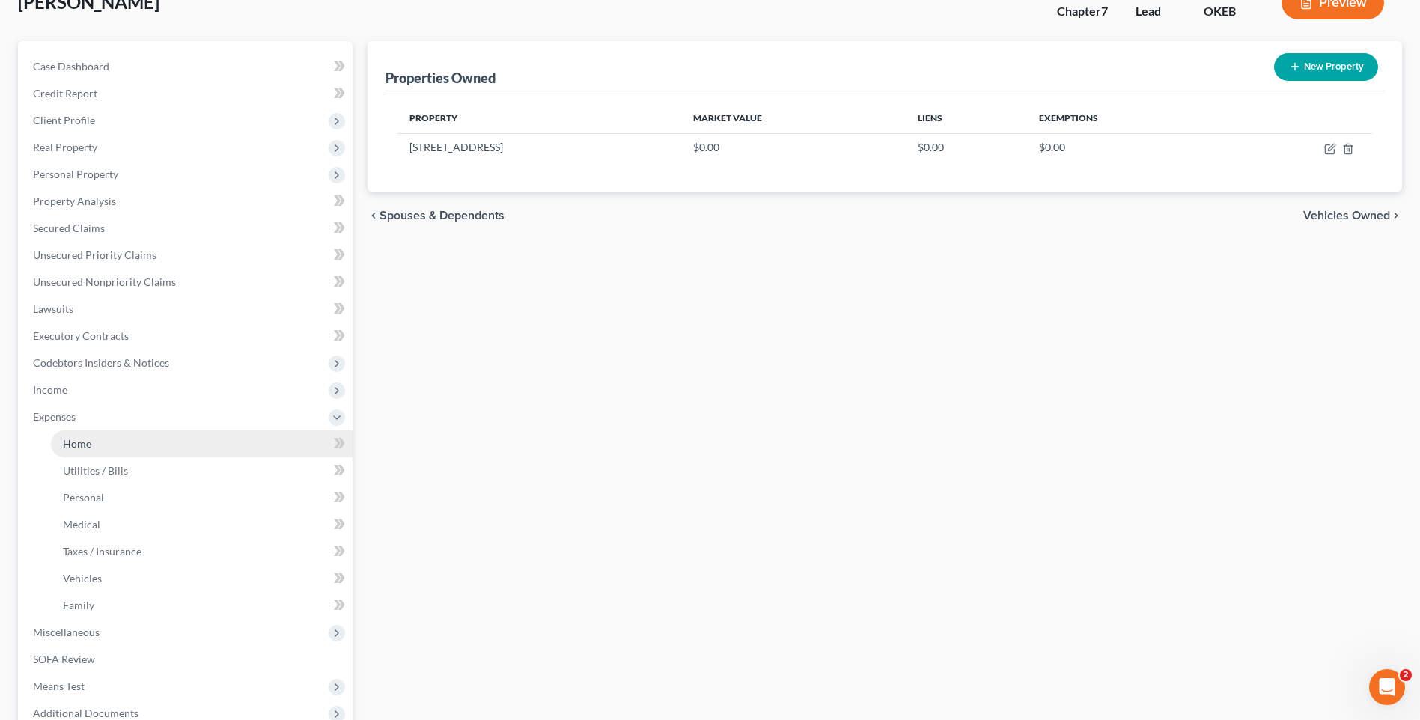
click at [76, 449] on span "Home" at bounding box center [77, 443] width 28 height 13
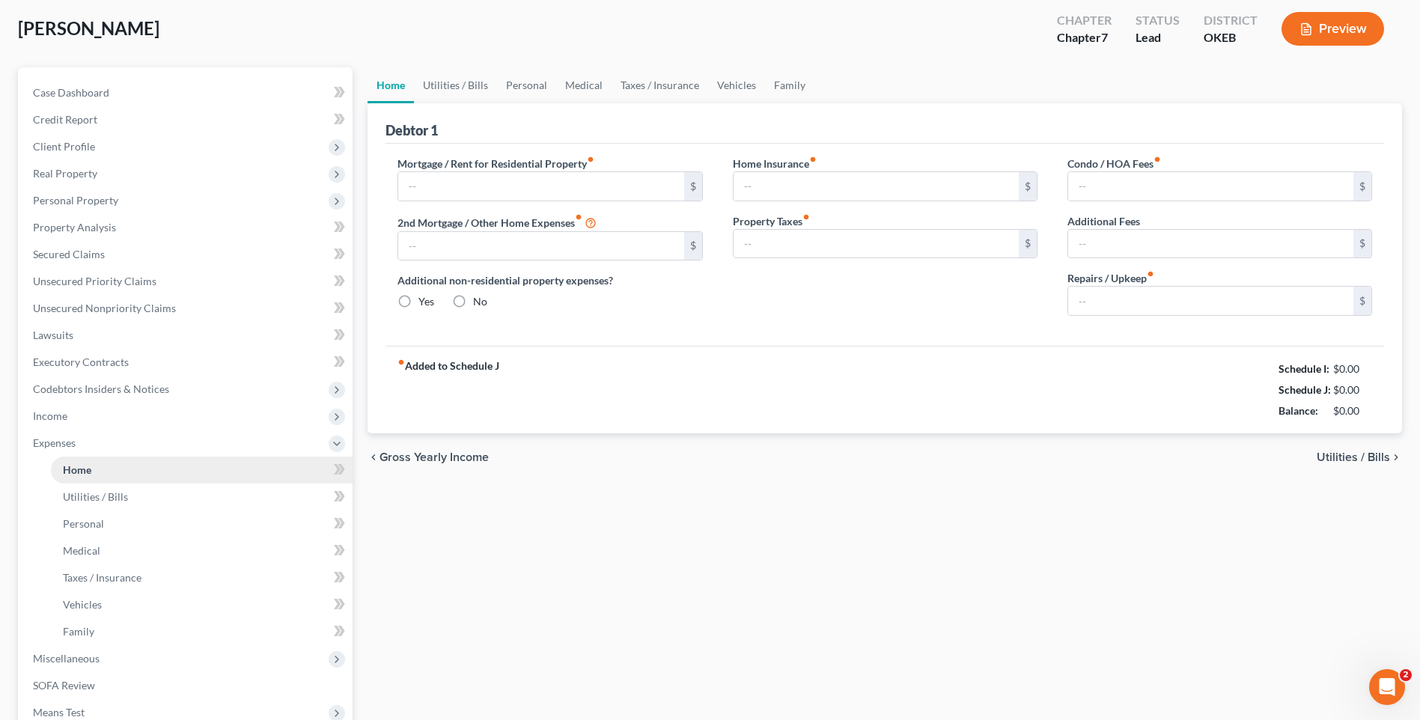
radio input "true"
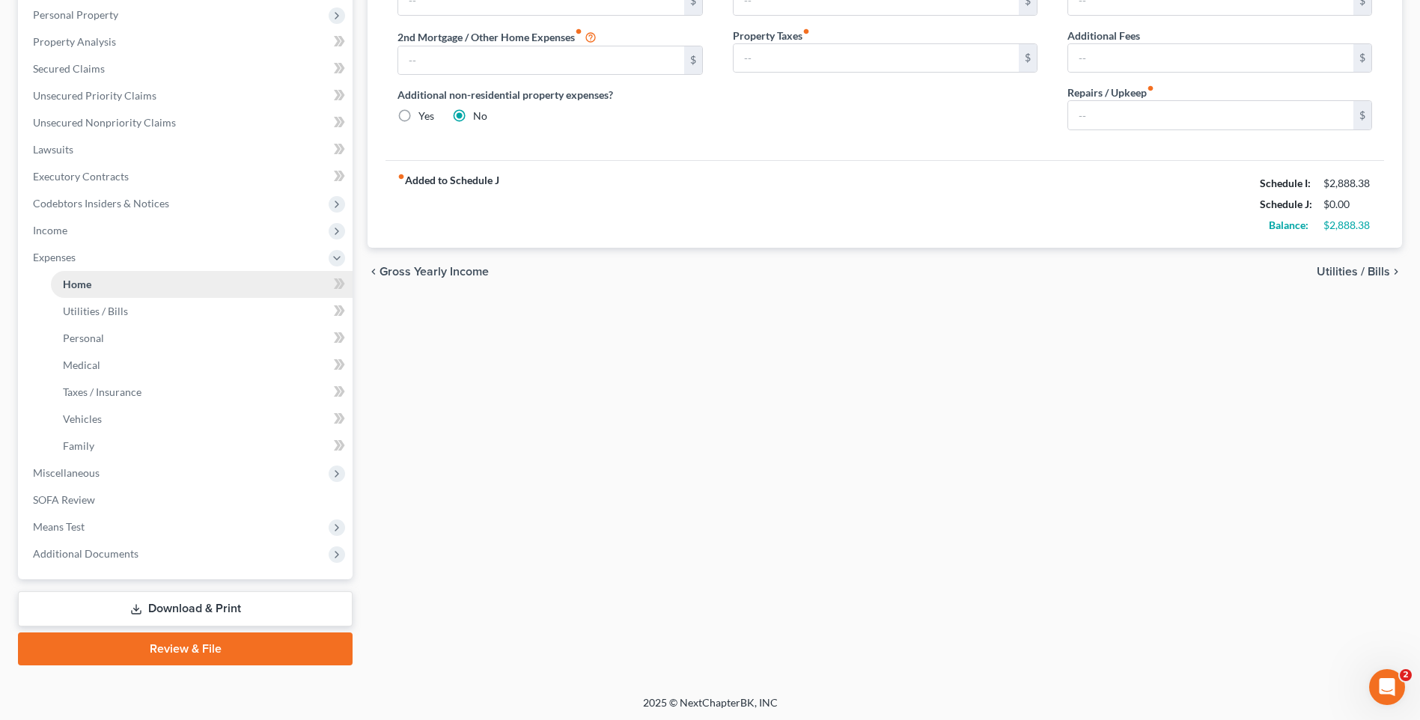
scroll to position [264, 0]
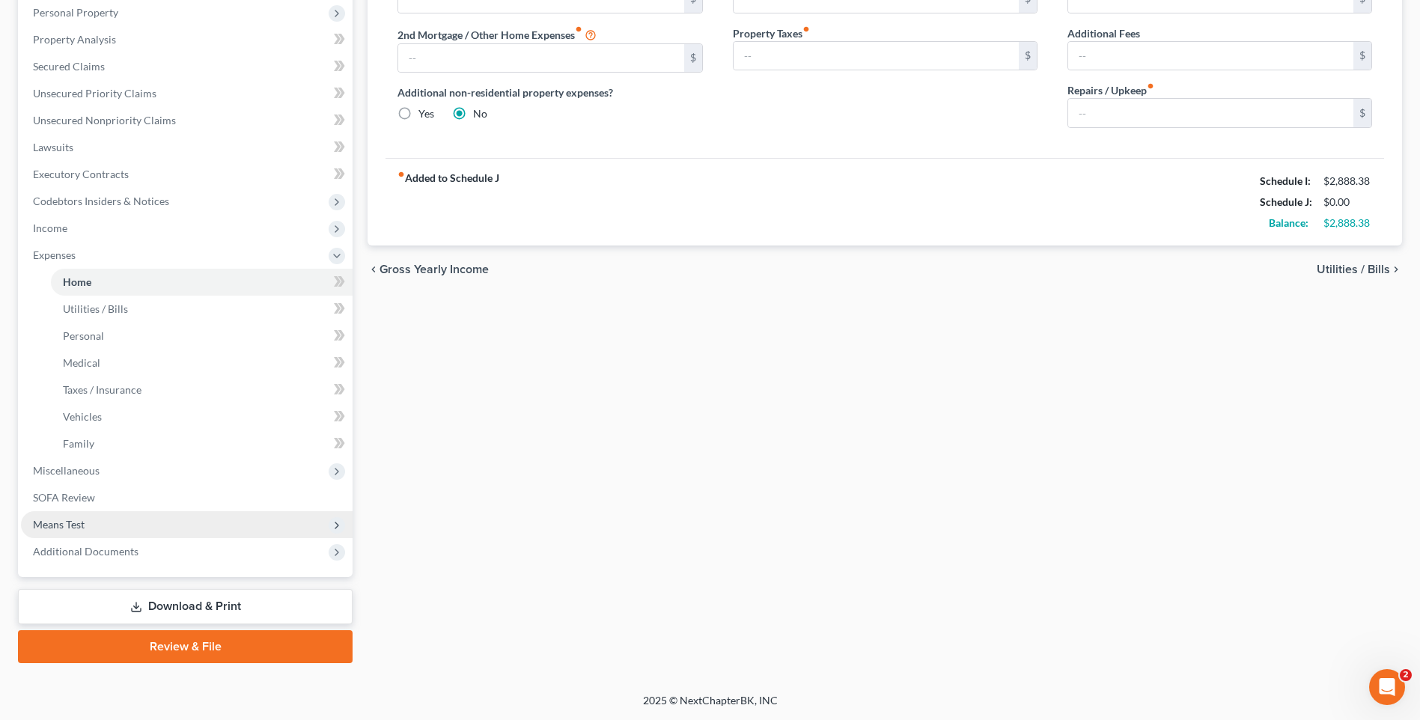
click at [58, 526] on span "Means Test" at bounding box center [59, 524] width 52 height 13
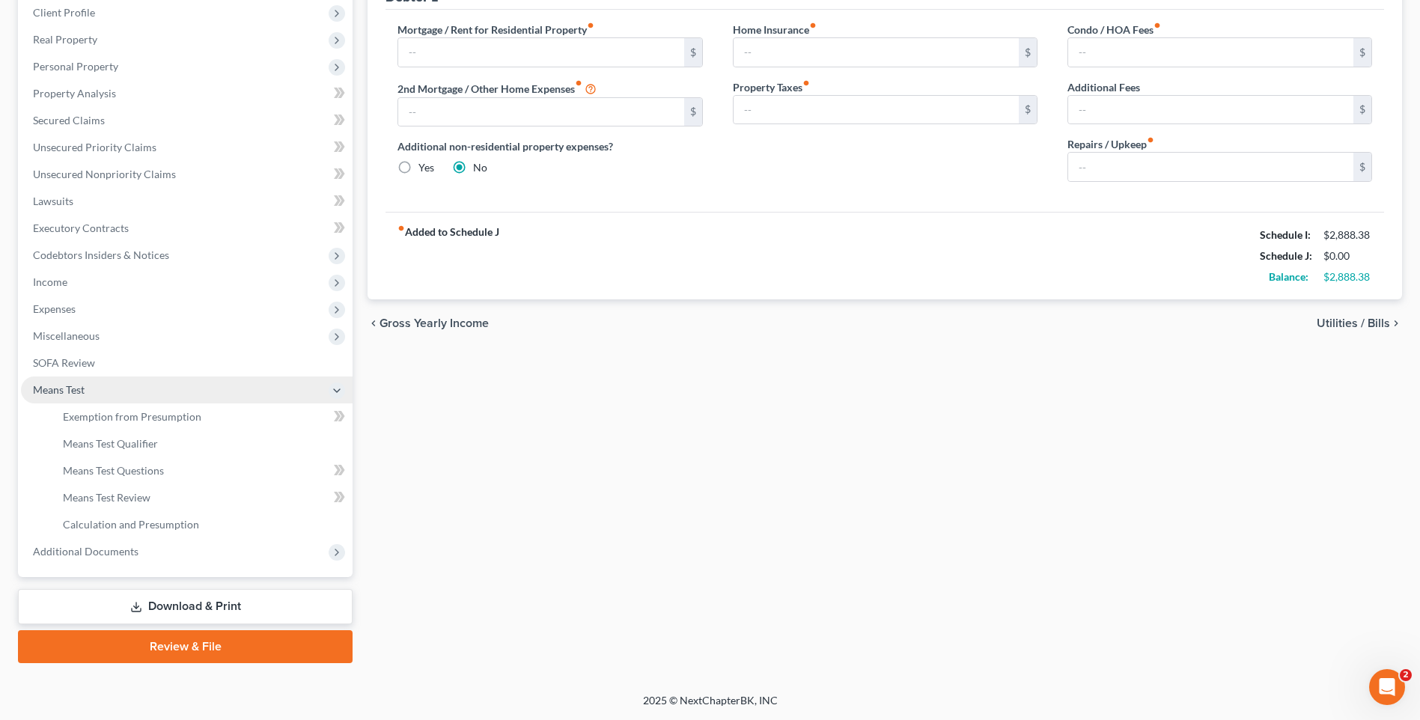
scroll to position [210, 0]
click at [108, 532] on link "Calculation and Presumption" at bounding box center [202, 524] width 302 height 27
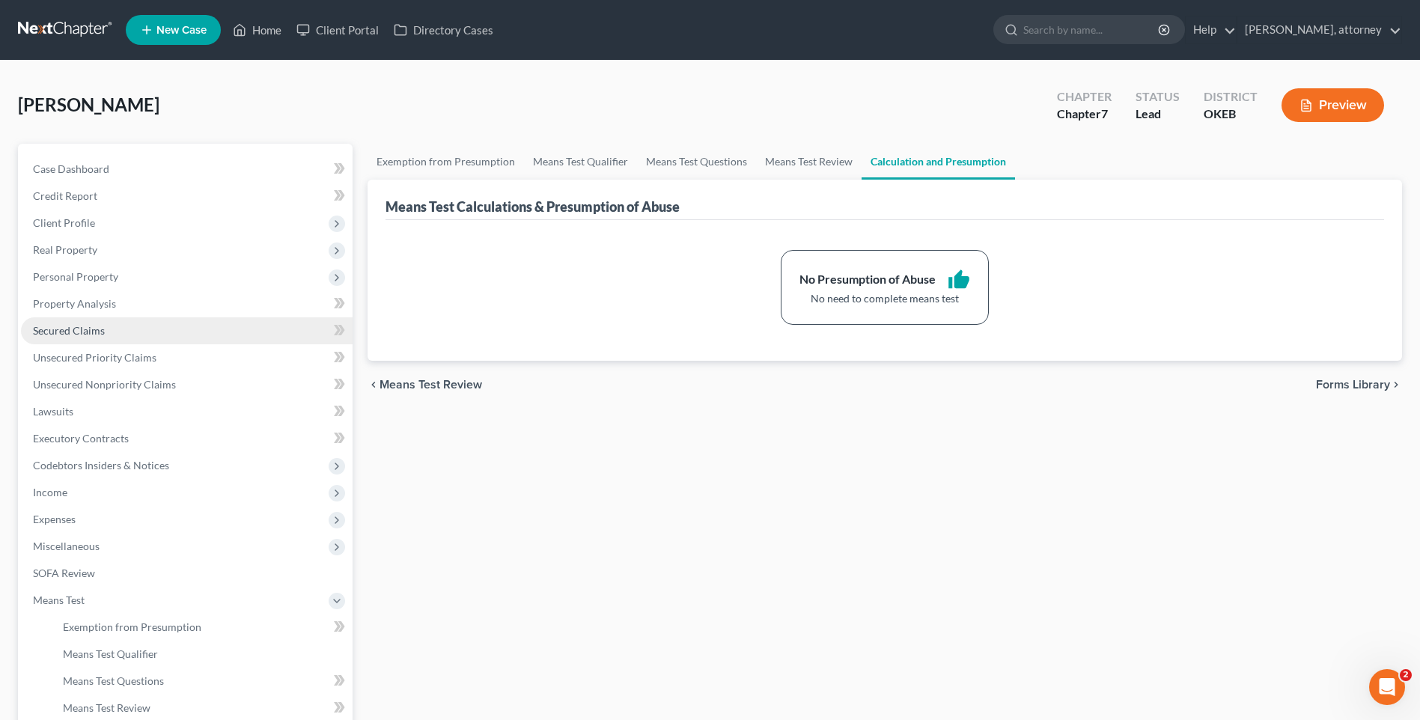
click at [79, 332] on span "Secured Claims" at bounding box center [69, 330] width 72 height 13
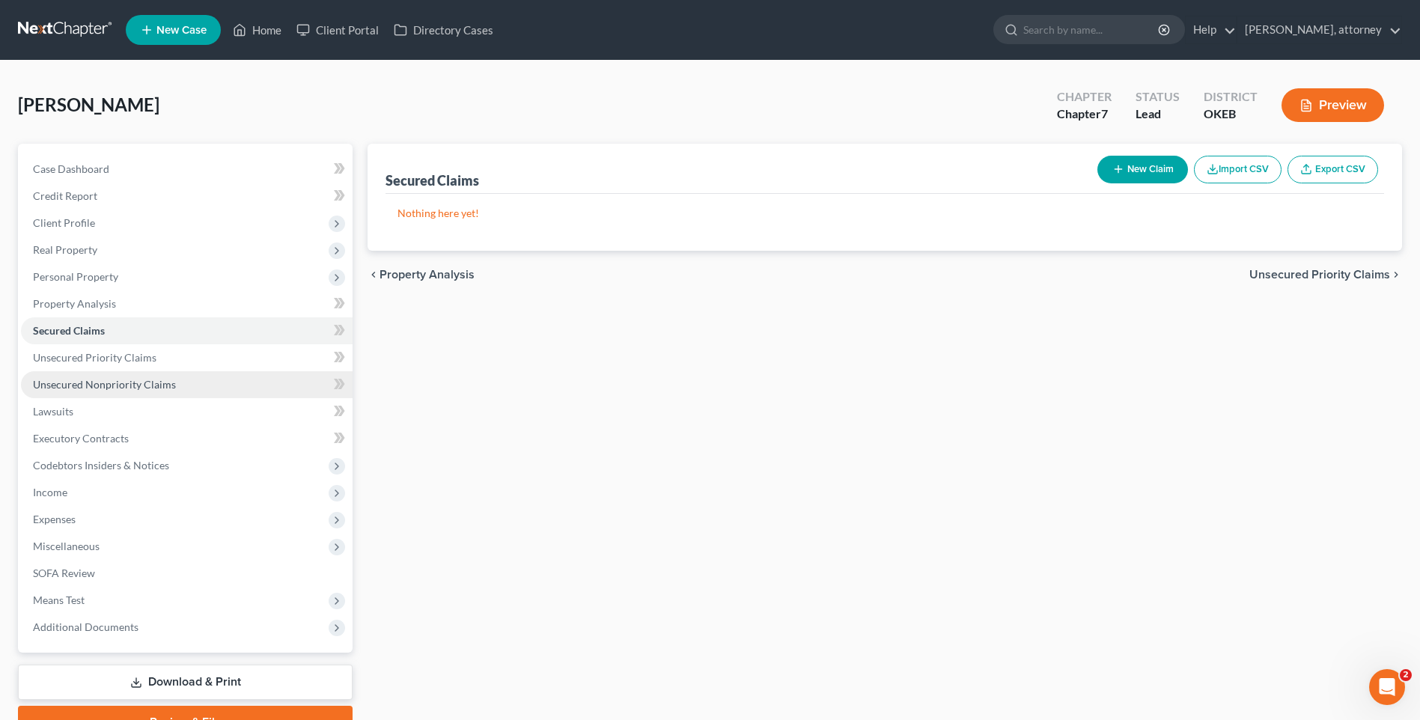
click at [101, 385] on span "Unsecured Nonpriority Claims" at bounding box center [104, 384] width 143 height 13
click at [97, 358] on span "Unsecured Priority Claims" at bounding box center [95, 357] width 124 height 13
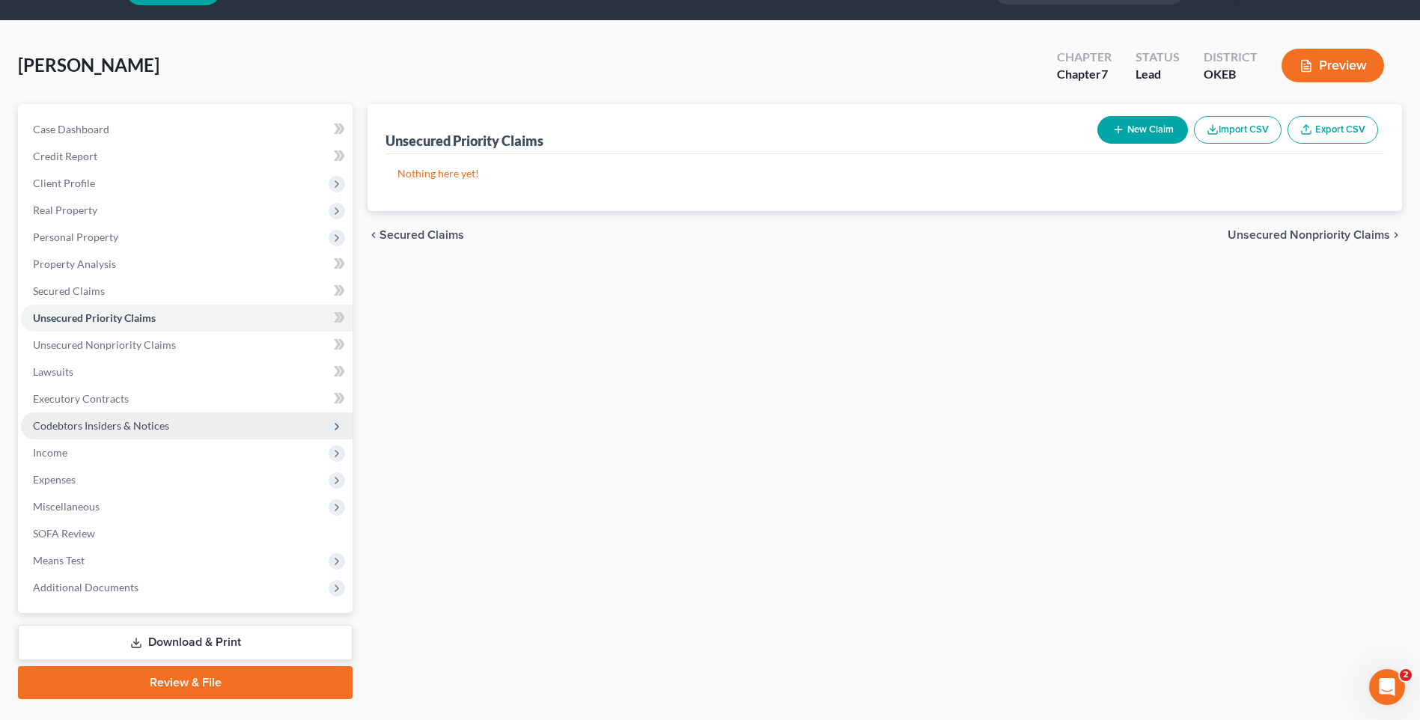
scroll to position [76, 0]
